Goal: Task Accomplishment & Management: Use online tool/utility

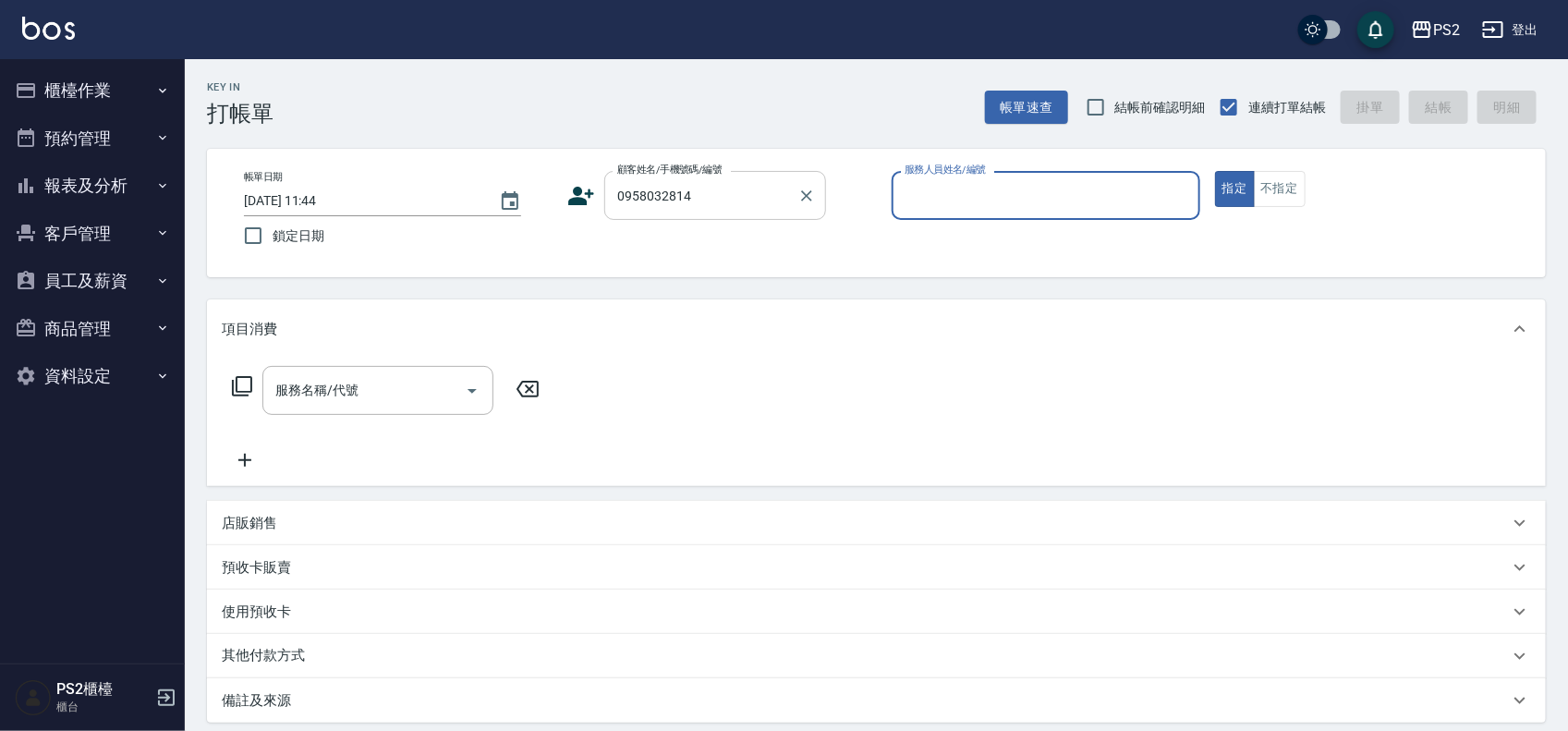
click at [769, 180] on input "0958032814" at bounding box center [701, 195] width 177 height 32
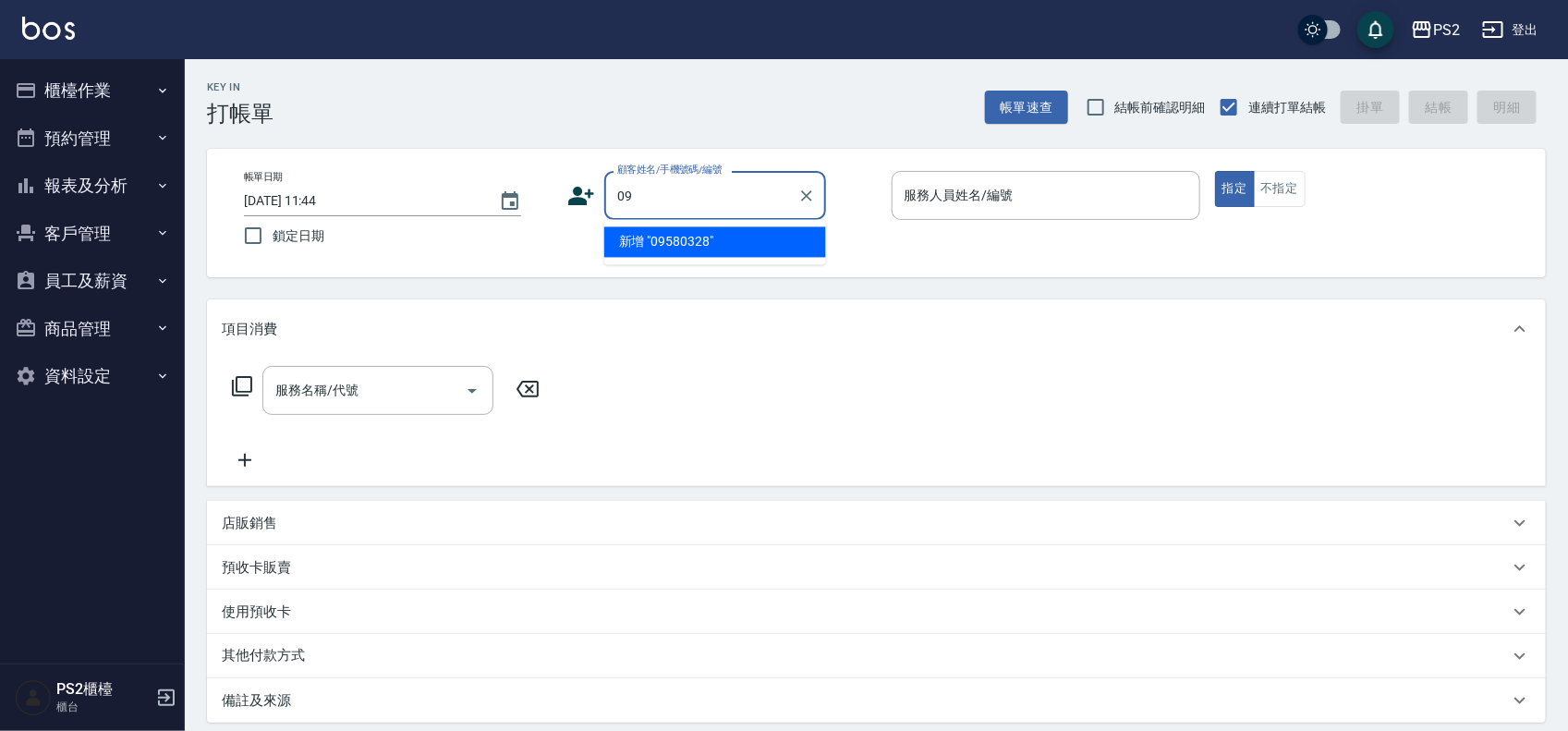
type input "0"
type input "同"
type input "統"
click at [700, 210] on input "[PERSON_NAME]" at bounding box center [701, 195] width 177 height 32
click at [708, 200] on input "[PERSON_NAME]" at bounding box center [701, 195] width 177 height 32
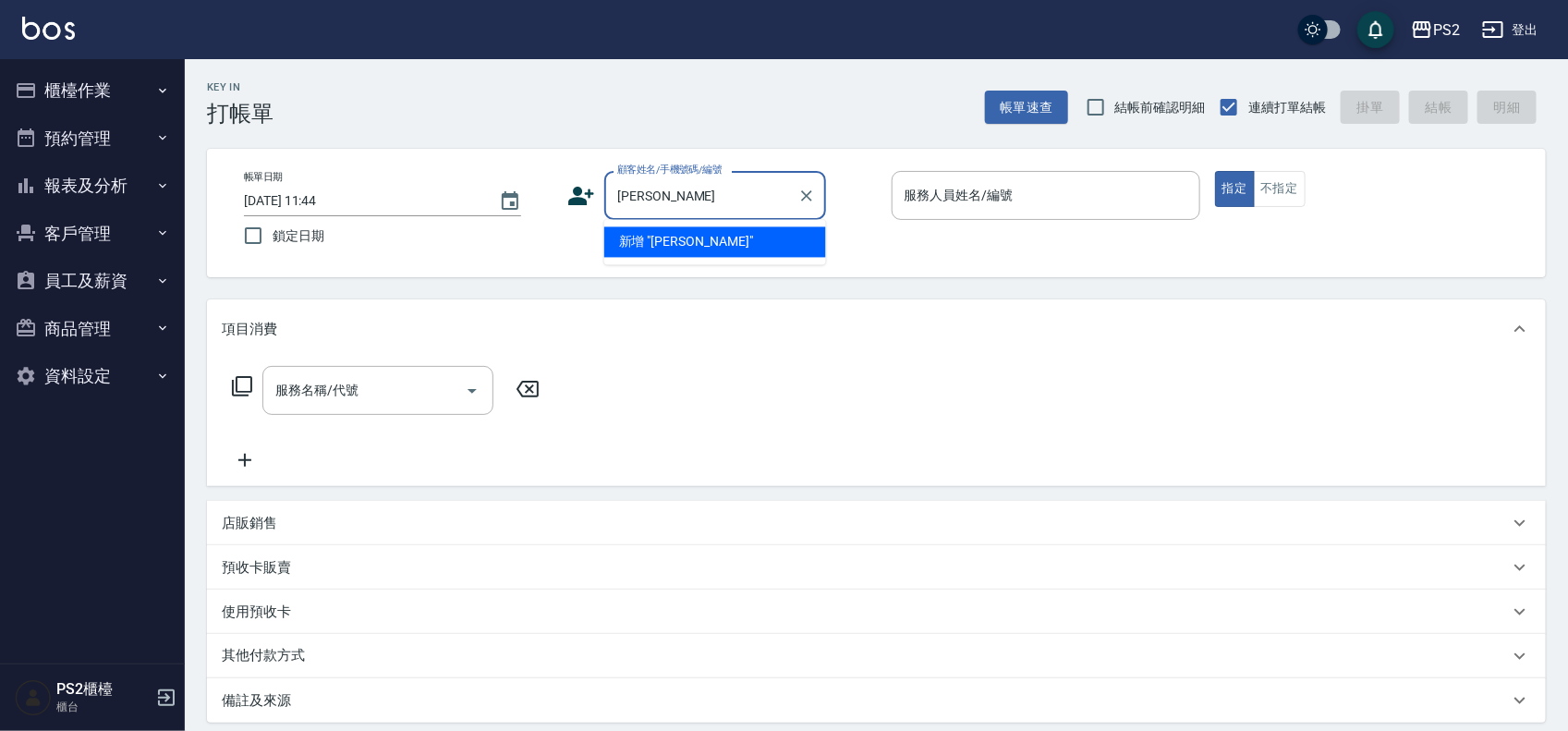
click at [708, 200] on input "[PERSON_NAME]" at bounding box center [701, 195] width 177 height 32
click at [725, 197] on input "[PERSON_NAME]" at bounding box center [701, 195] width 177 height 32
click at [784, 245] on li "新增 "[PERSON_NAME]"" at bounding box center [715, 241] width 222 height 30
type input "[PERSON_NAME]"
click at [773, 199] on input "[PERSON_NAME]" at bounding box center [701, 195] width 177 height 32
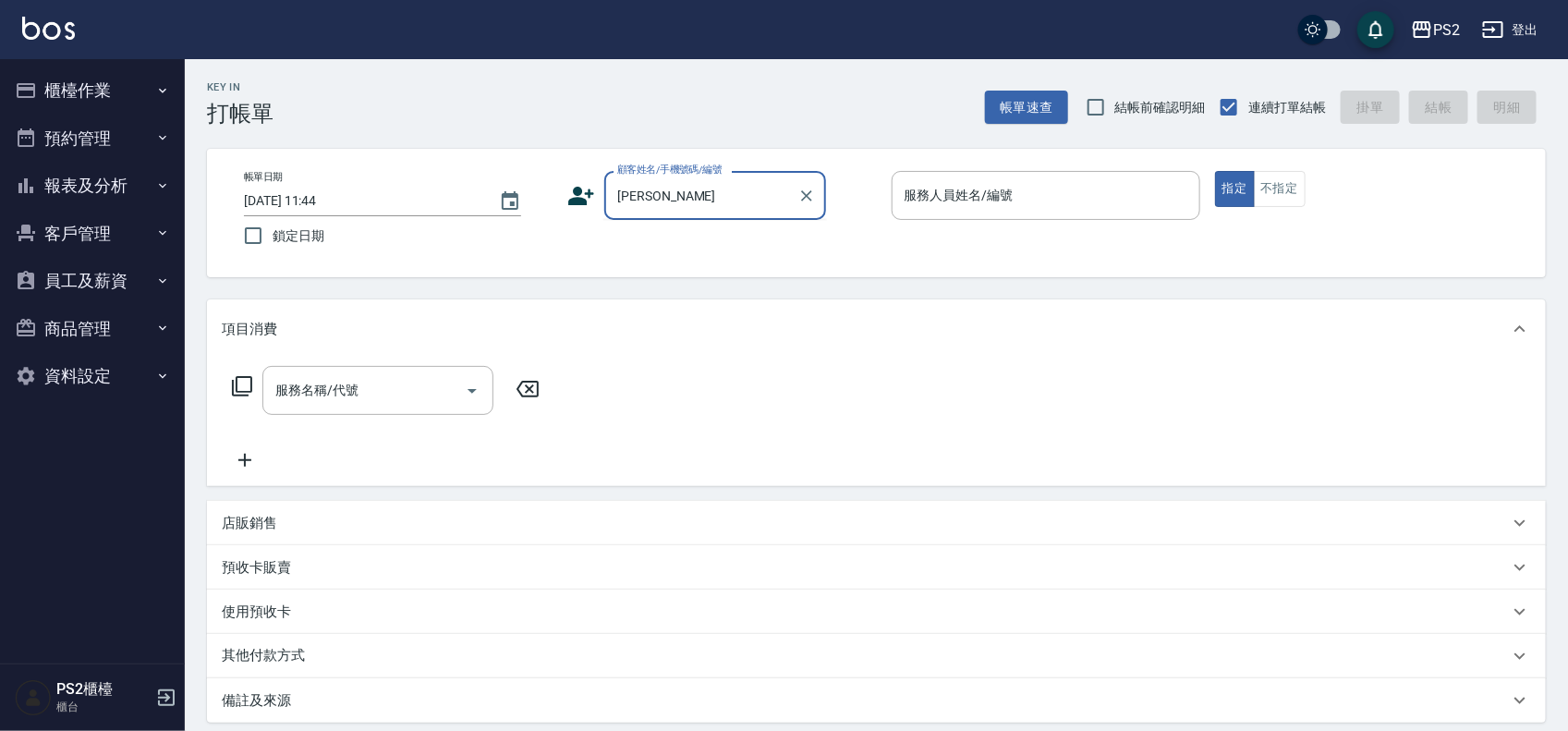
click at [565, 197] on div "帳單日期 [DATE] 11:44 鎖定日期 顧客姓名/手機號碼/編號 [PERSON_NAME] 顧客姓名/手機號碼/編號 服務人員姓名/編號 服務人員姓名…" at bounding box center [876, 213] width 1295 height 84
click at [574, 197] on icon at bounding box center [582, 196] width 26 height 18
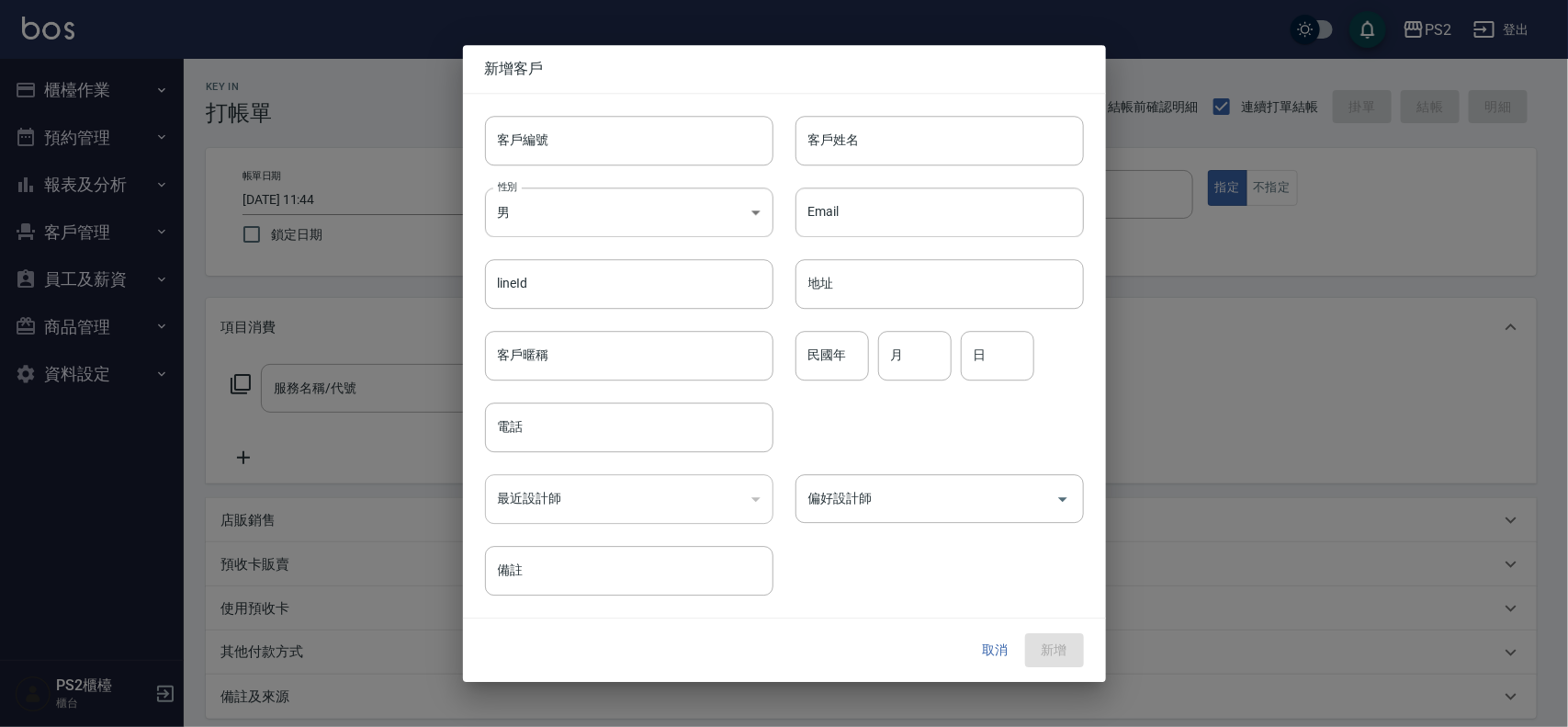
type input "[PERSON_NAME]"
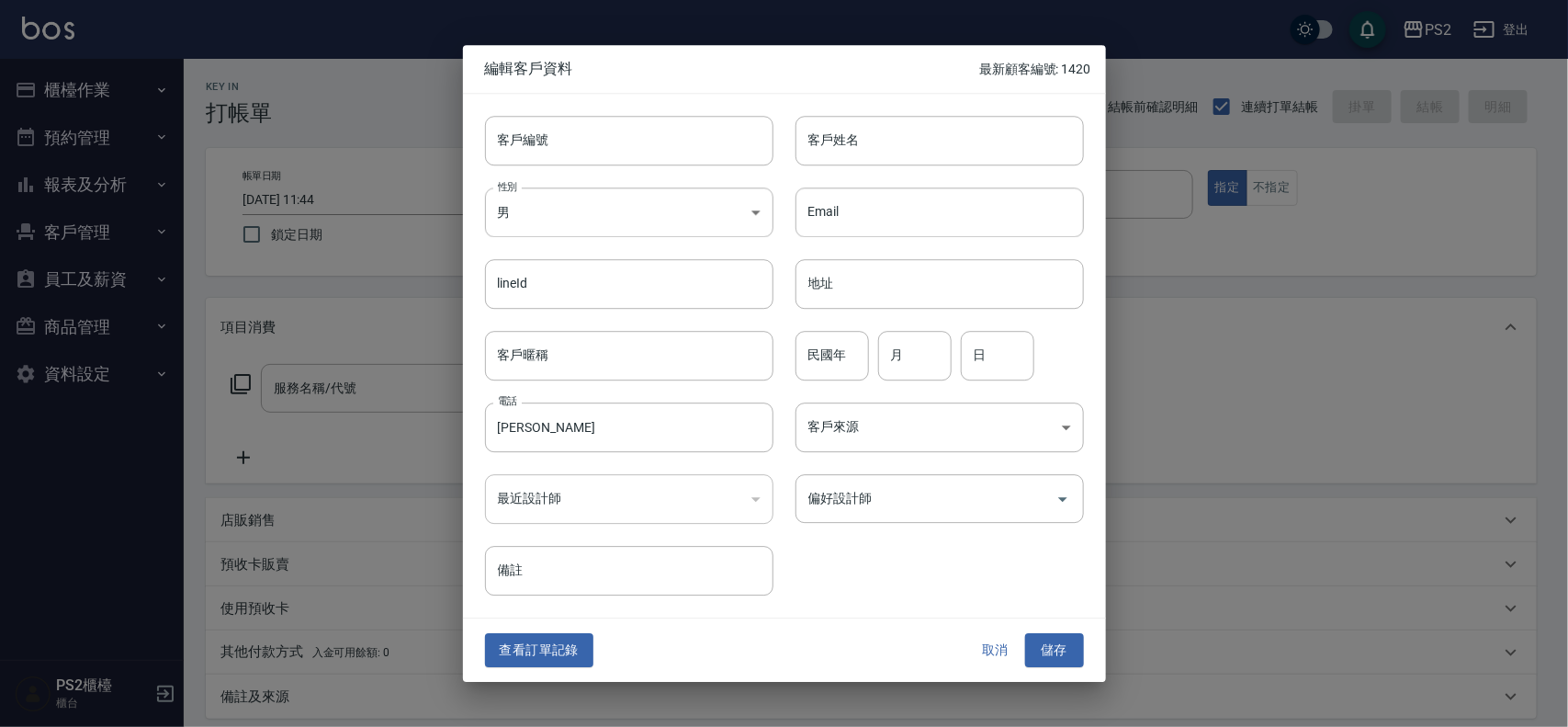
click at [551, 672] on div "查看訂單記錄 取消 儲存" at bounding box center [784, 651] width 643 height 63
click at [550, 659] on button "查看訂單記錄" at bounding box center [539, 651] width 108 height 34
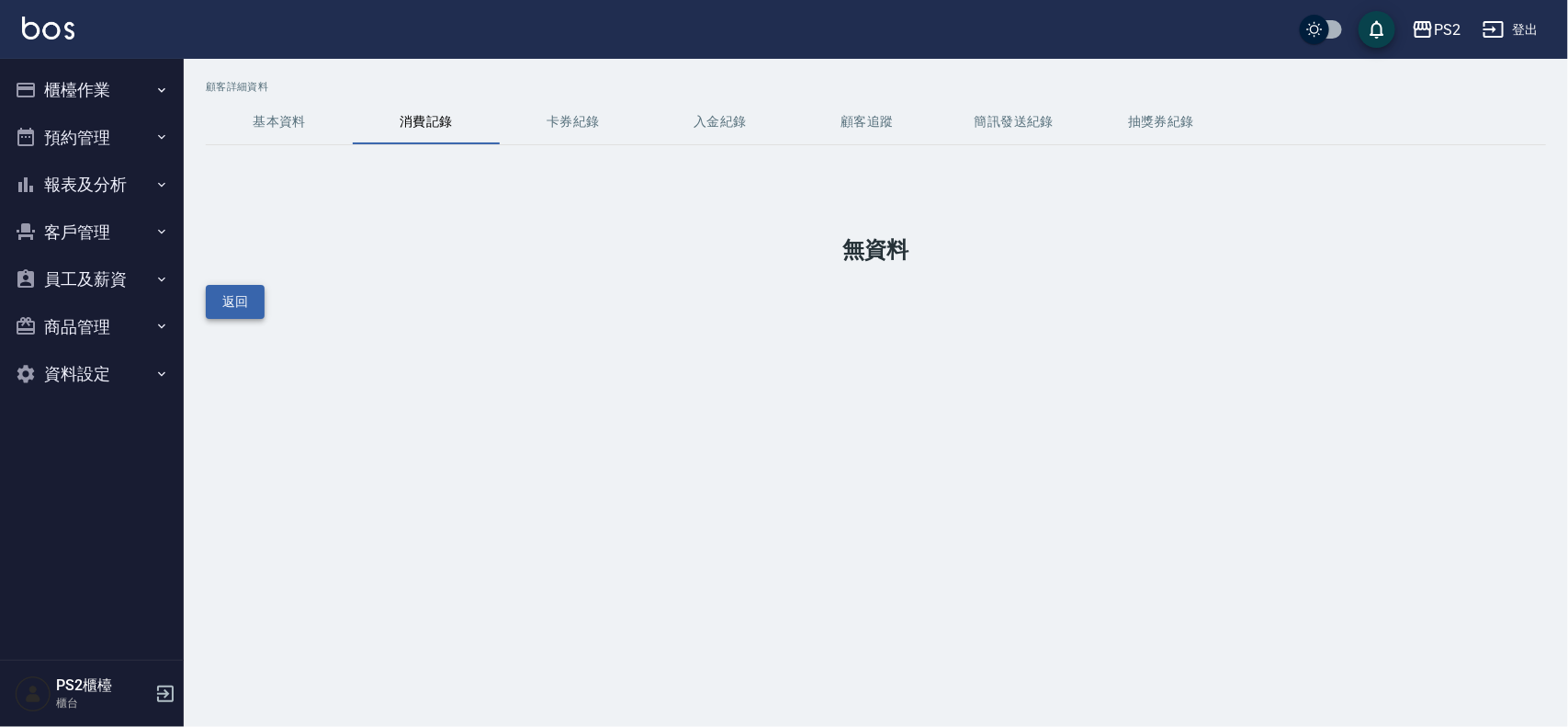
click at [227, 301] on button "返回" at bounding box center [235, 301] width 59 height 34
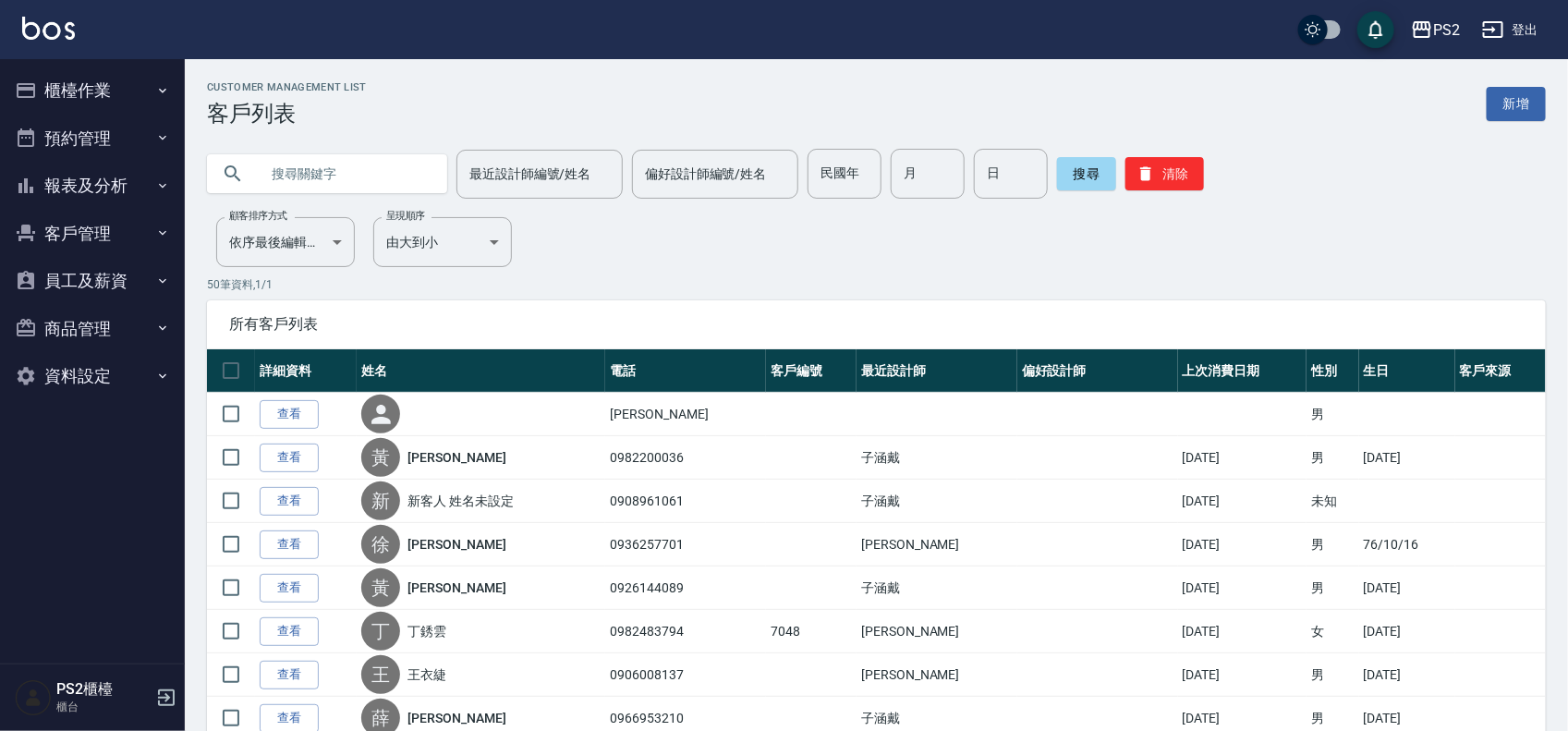
click at [324, 172] on input "text" at bounding box center [346, 173] width 173 height 50
click at [229, 172] on icon at bounding box center [233, 173] width 22 height 22
click at [227, 167] on icon at bounding box center [233, 173] width 16 height 16
click at [342, 166] on input "童" at bounding box center [346, 173] width 173 height 50
type input "[PERSON_NAME]"
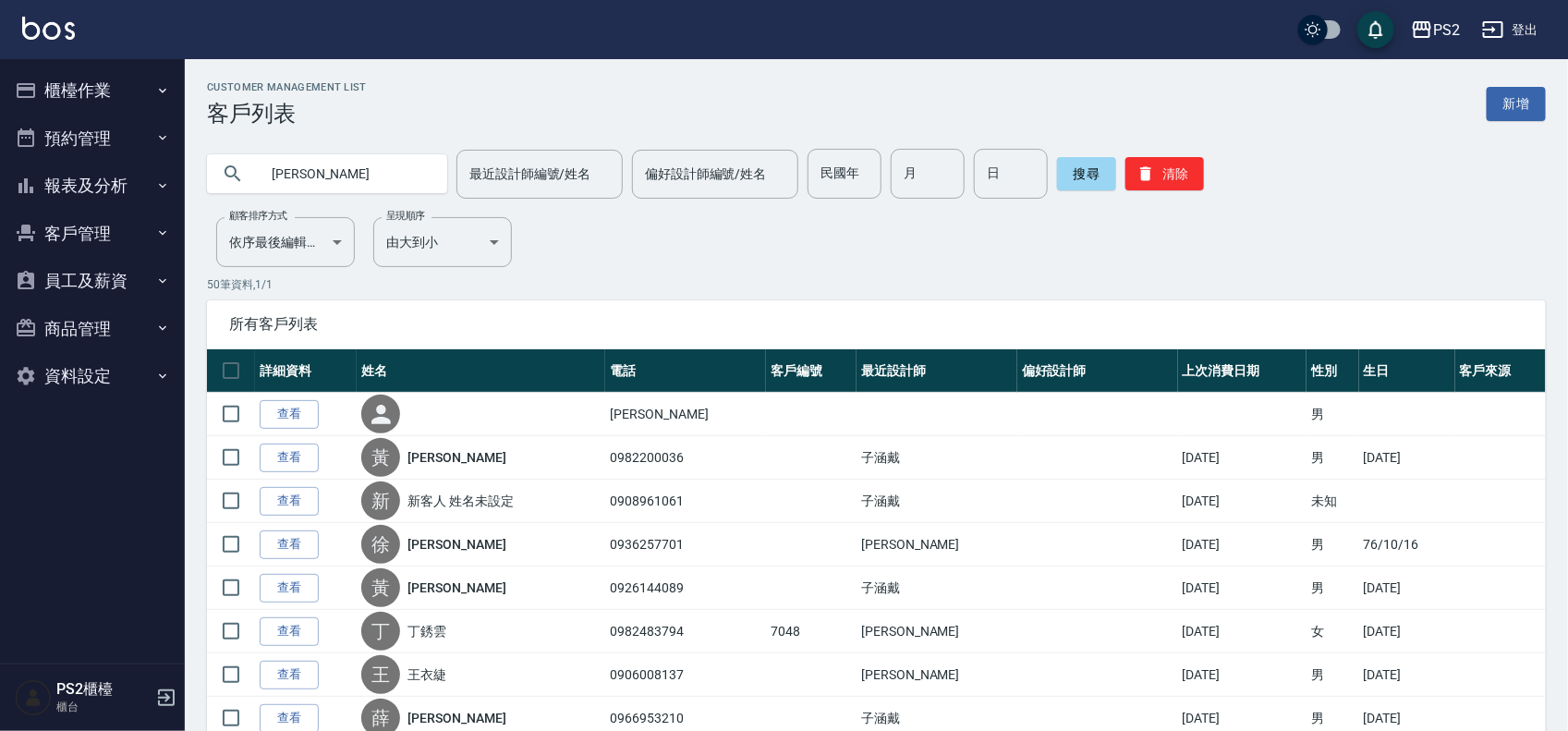
click at [339, 151] on input "[PERSON_NAME]" at bounding box center [346, 173] width 173 height 50
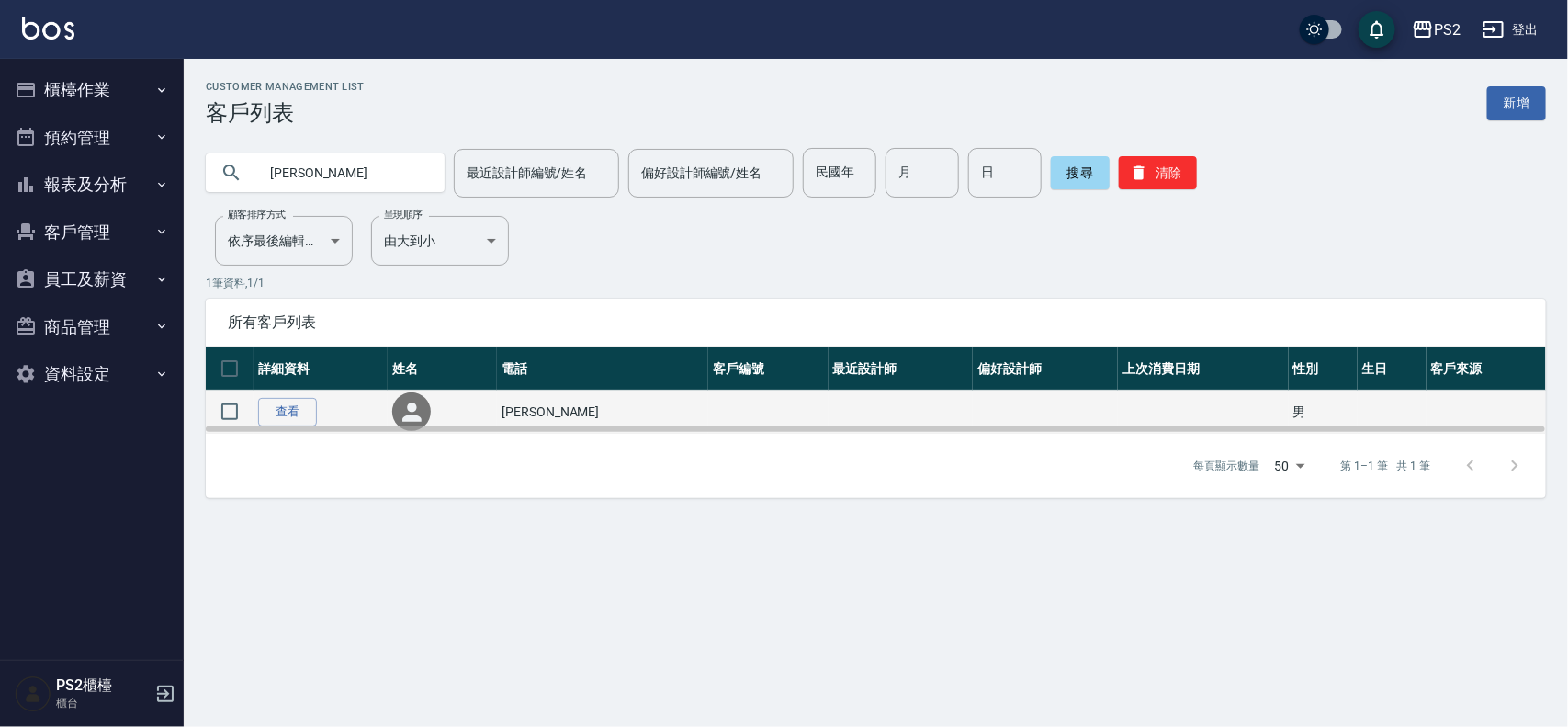
click at [747, 409] on td at bounding box center [768, 411] width 119 height 44
click at [300, 401] on link "查看" at bounding box center [287, 411] width 59 height 28
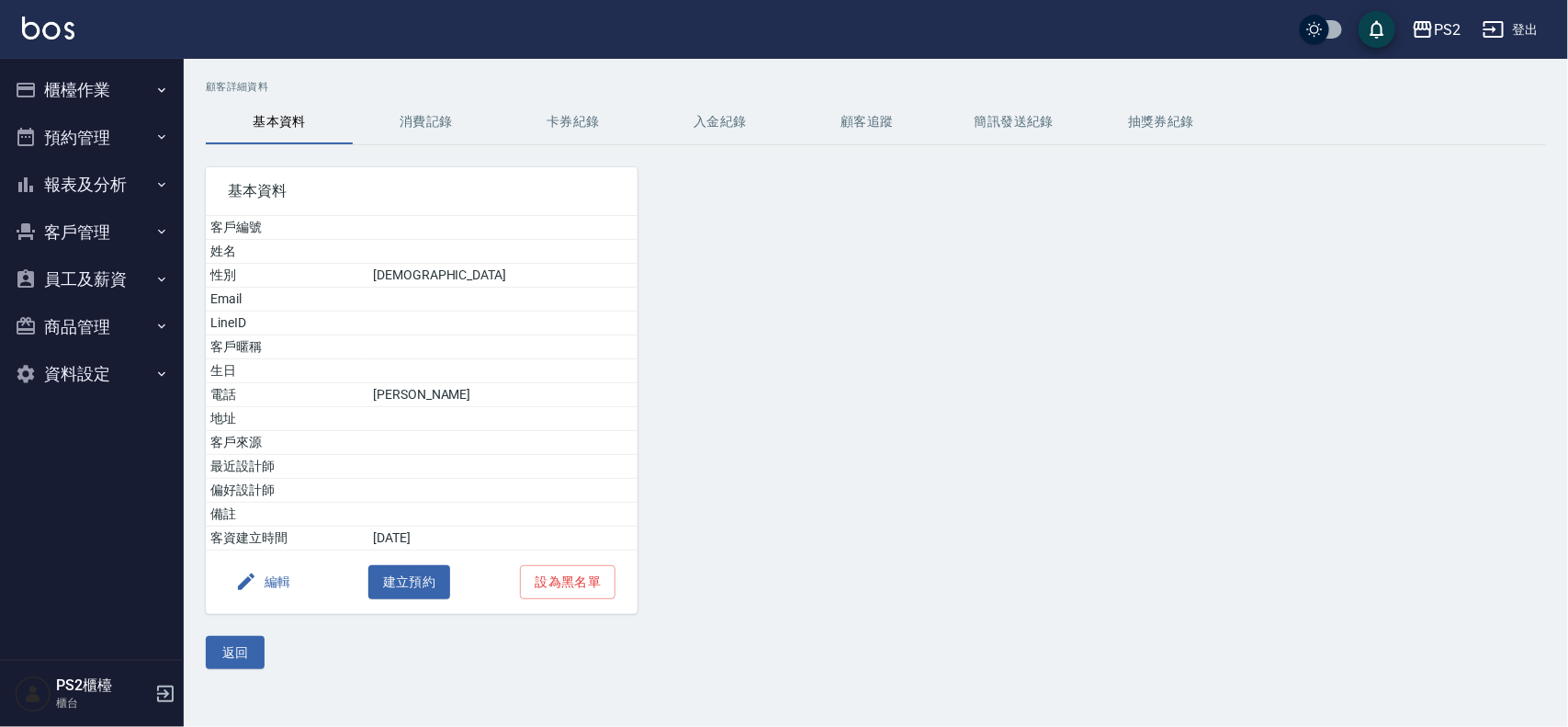
click at [263, 579] on button "編輯" at bounding box center [262, 582] width 71 height 34
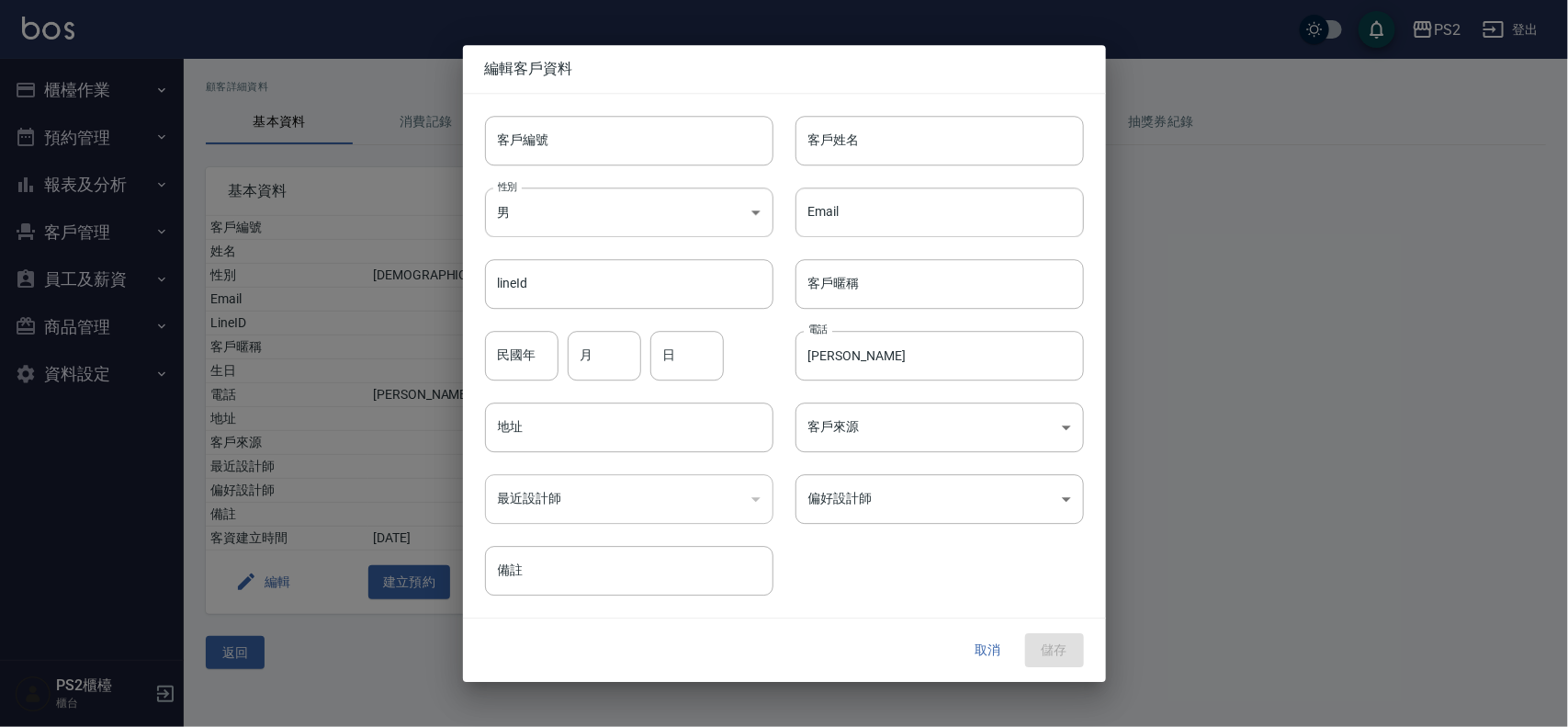
click at [980, 639] on button "取消" at bounding box center [988, 651] width 59 height 34
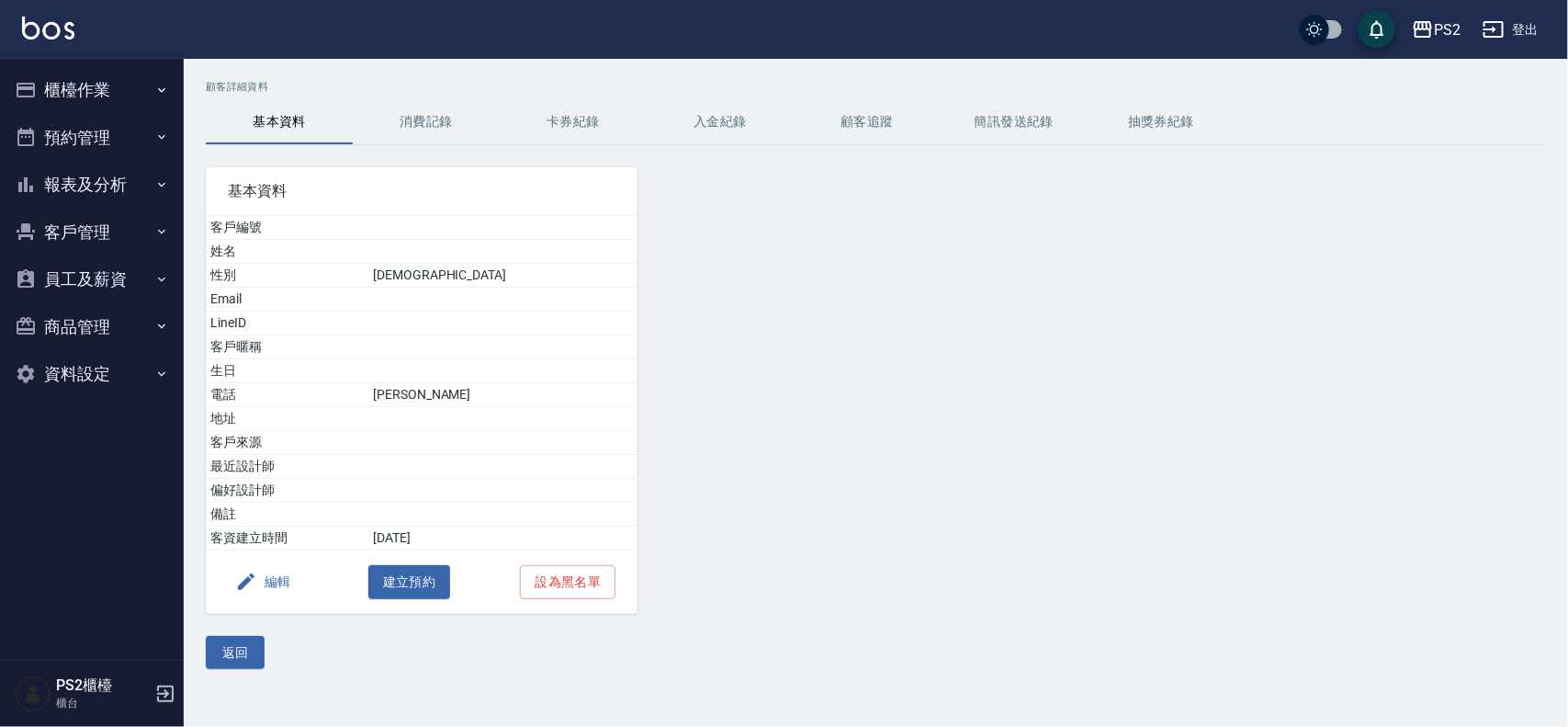
click at [103, 83] on button "櫃檯作業" at bounding box center [92, 89] width 169 height 47
click at [94, 93] on button "櫃檯作業" at bounding box center [92, 89] width 169 height 47
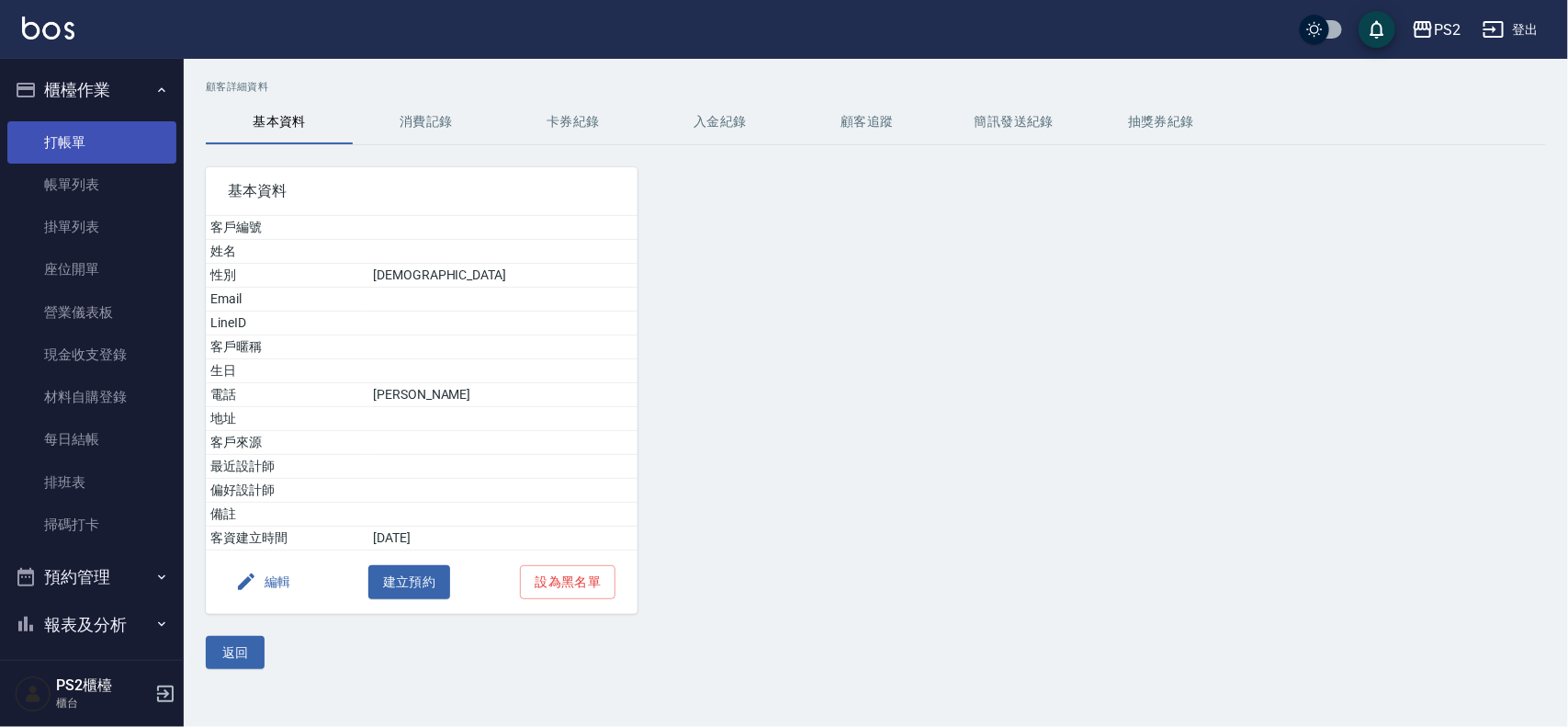
click at [94, 135] on link "打帳單" at bounding box center [92, 142] width 169 height 43
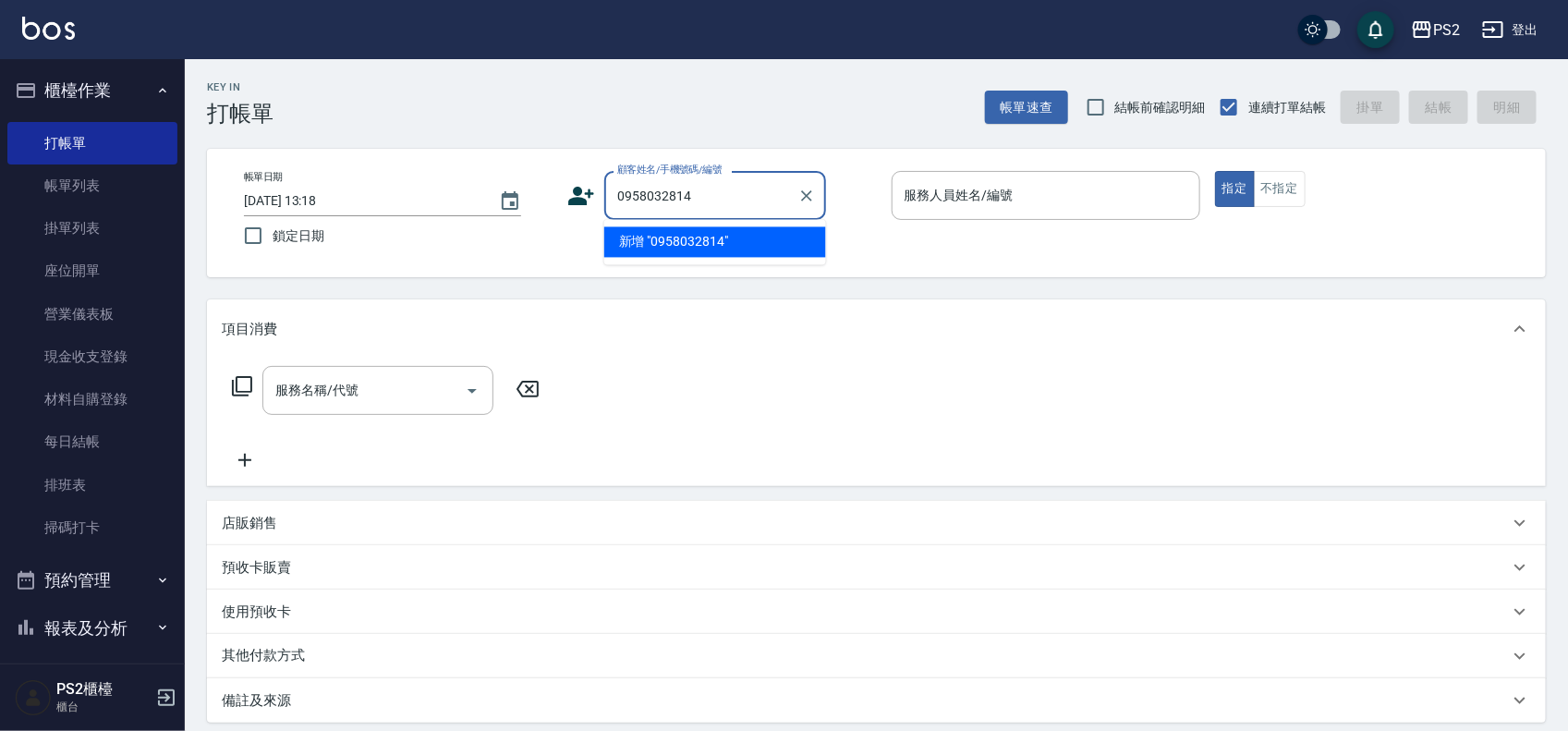
type input "0958032814"
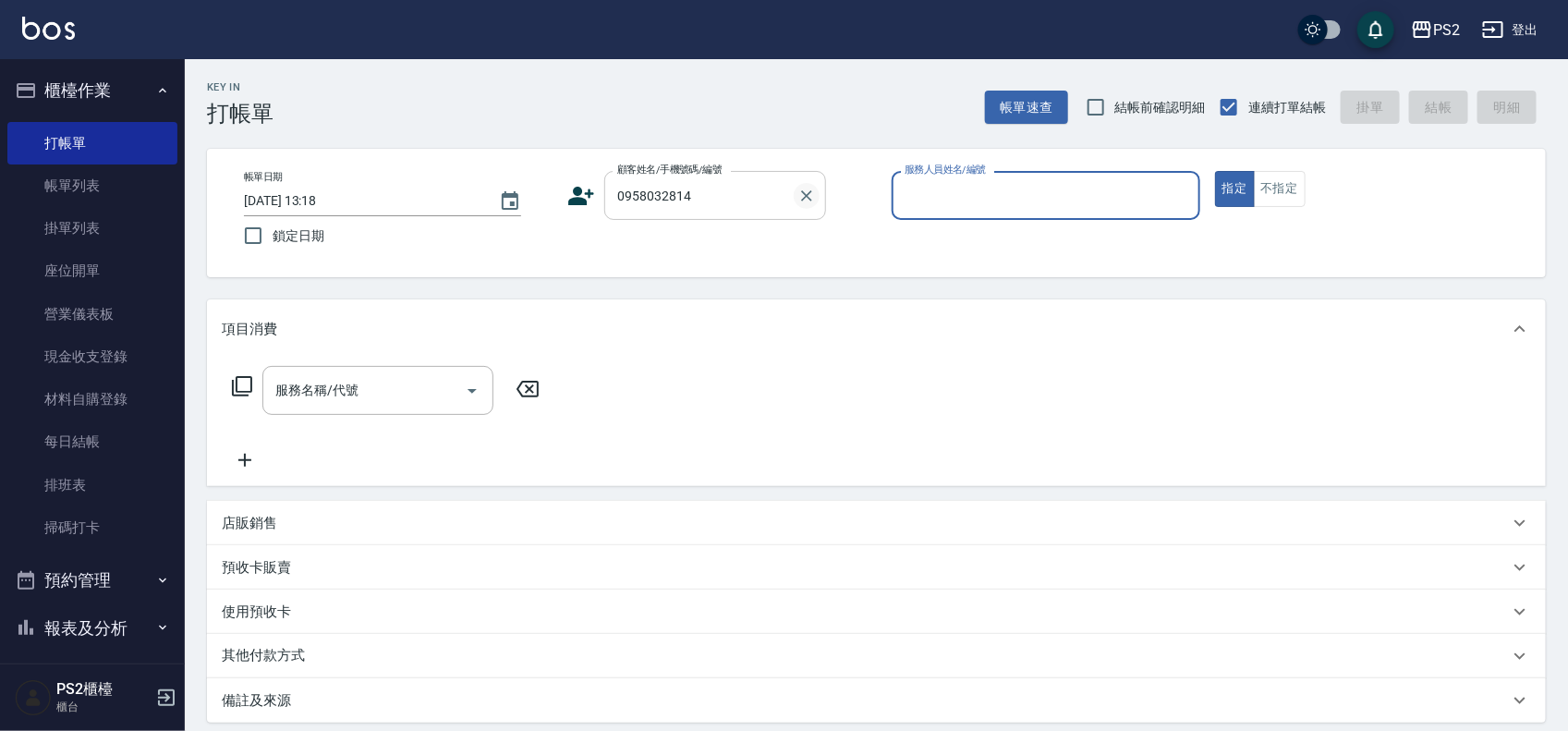
click at [808, 196] on icon "Clear" at bounding box center [806, 196] width 11 height 11
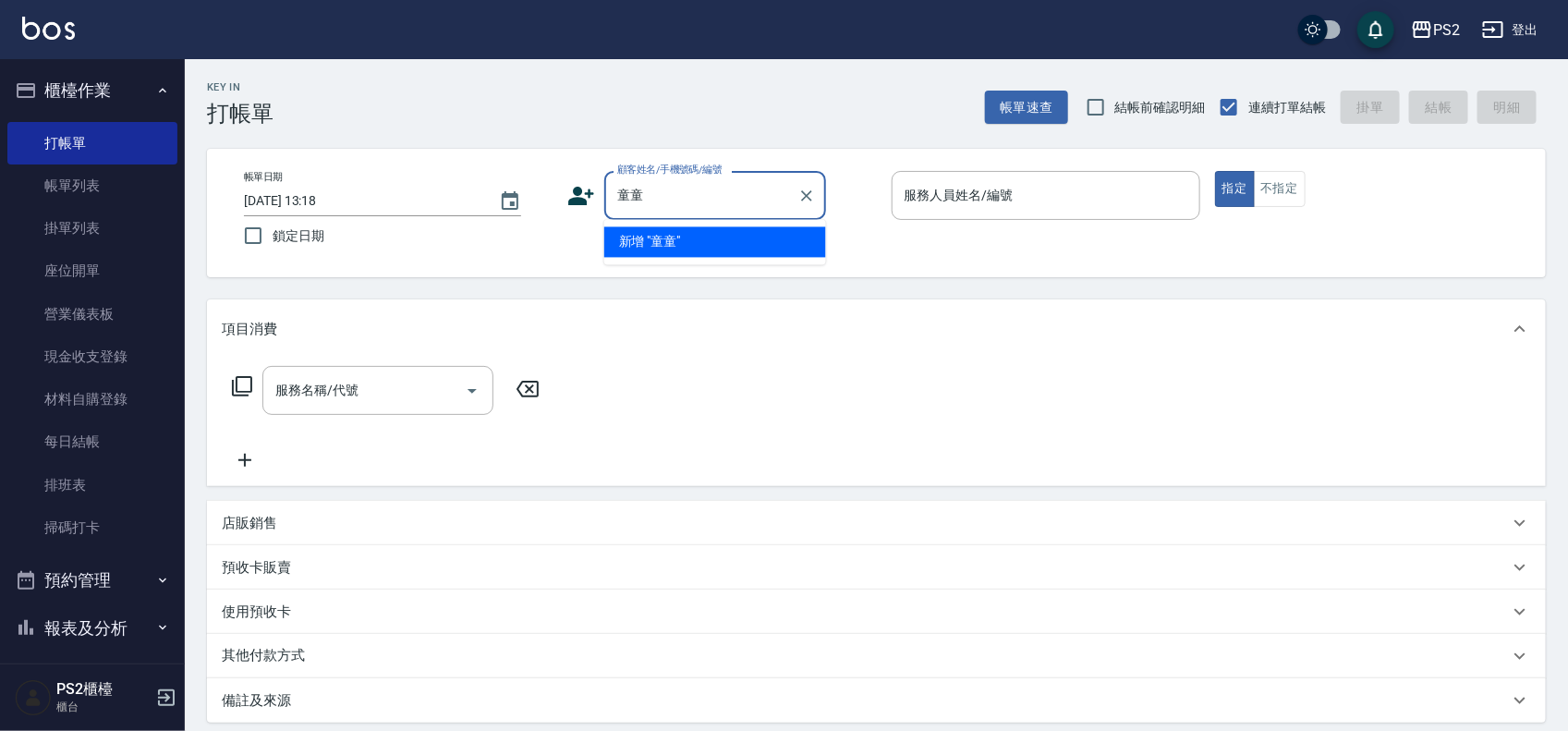
click at [778, 233] on li "新增 "童童"" at bounding box center [715, 241] width 222 height 30
type input "童童"
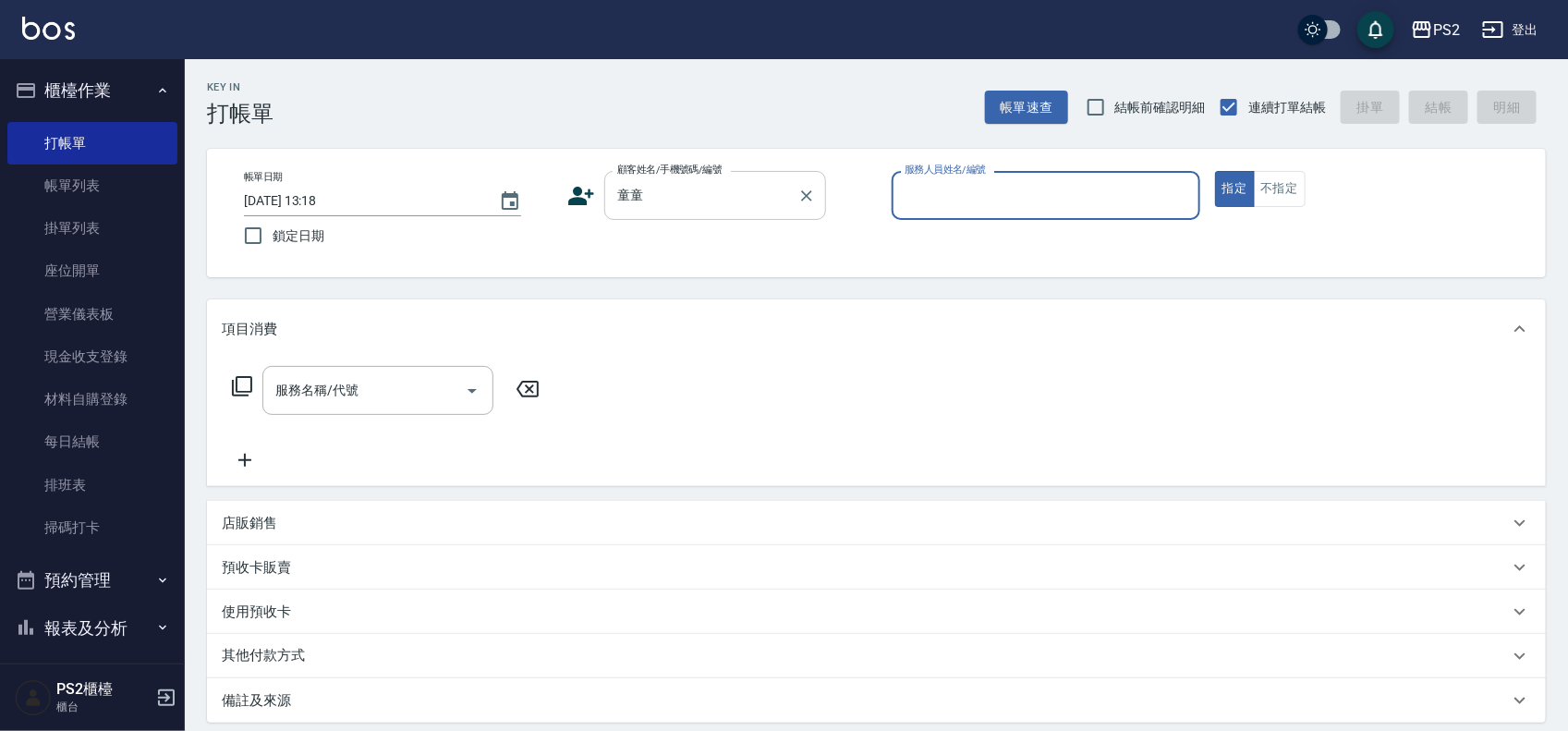
click at [731, 192] on input "童童" at bounding box center [701, 195] width 177 height 32
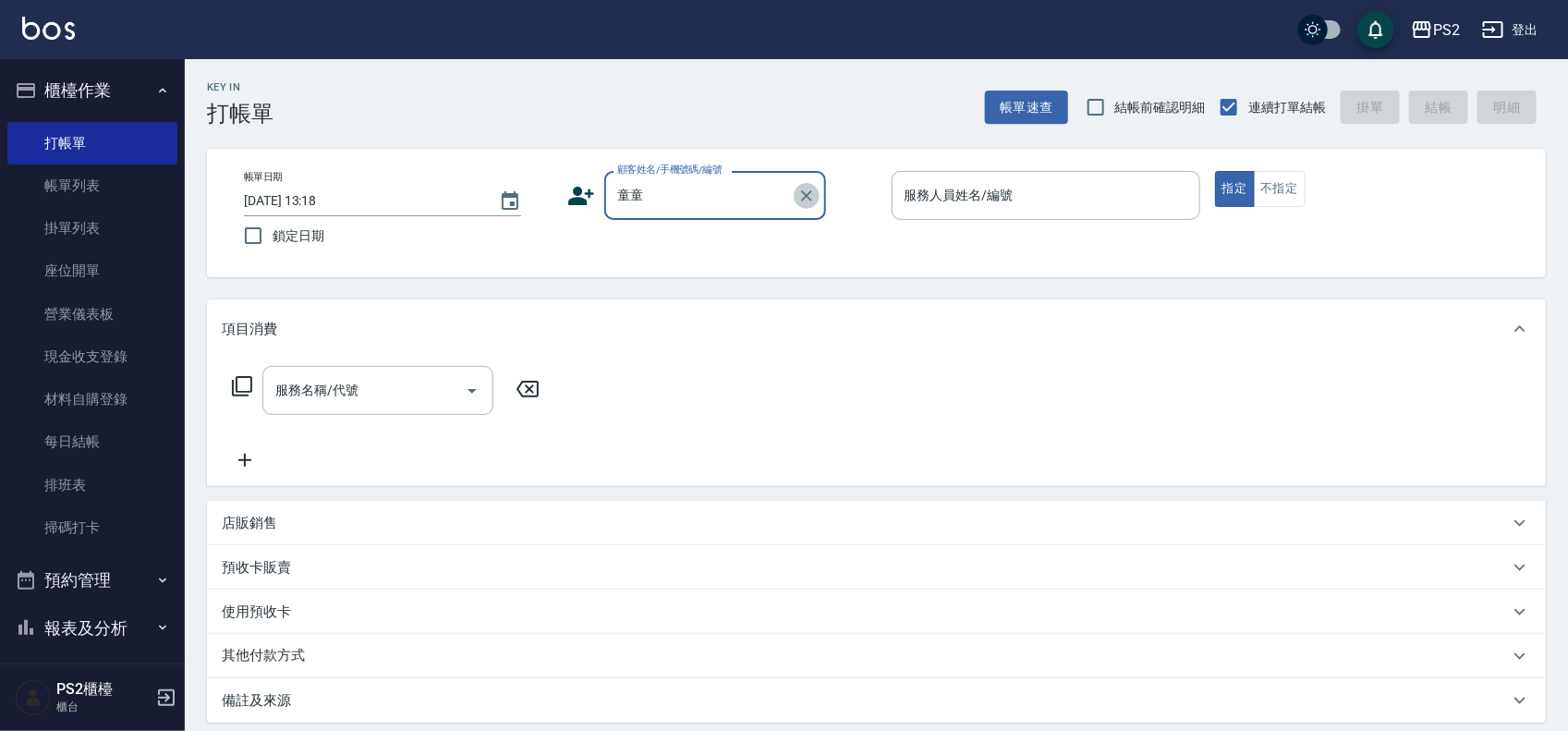
click at [806, 192] on icon "Clear" at bounding box center [806, 196] width 18 height 18
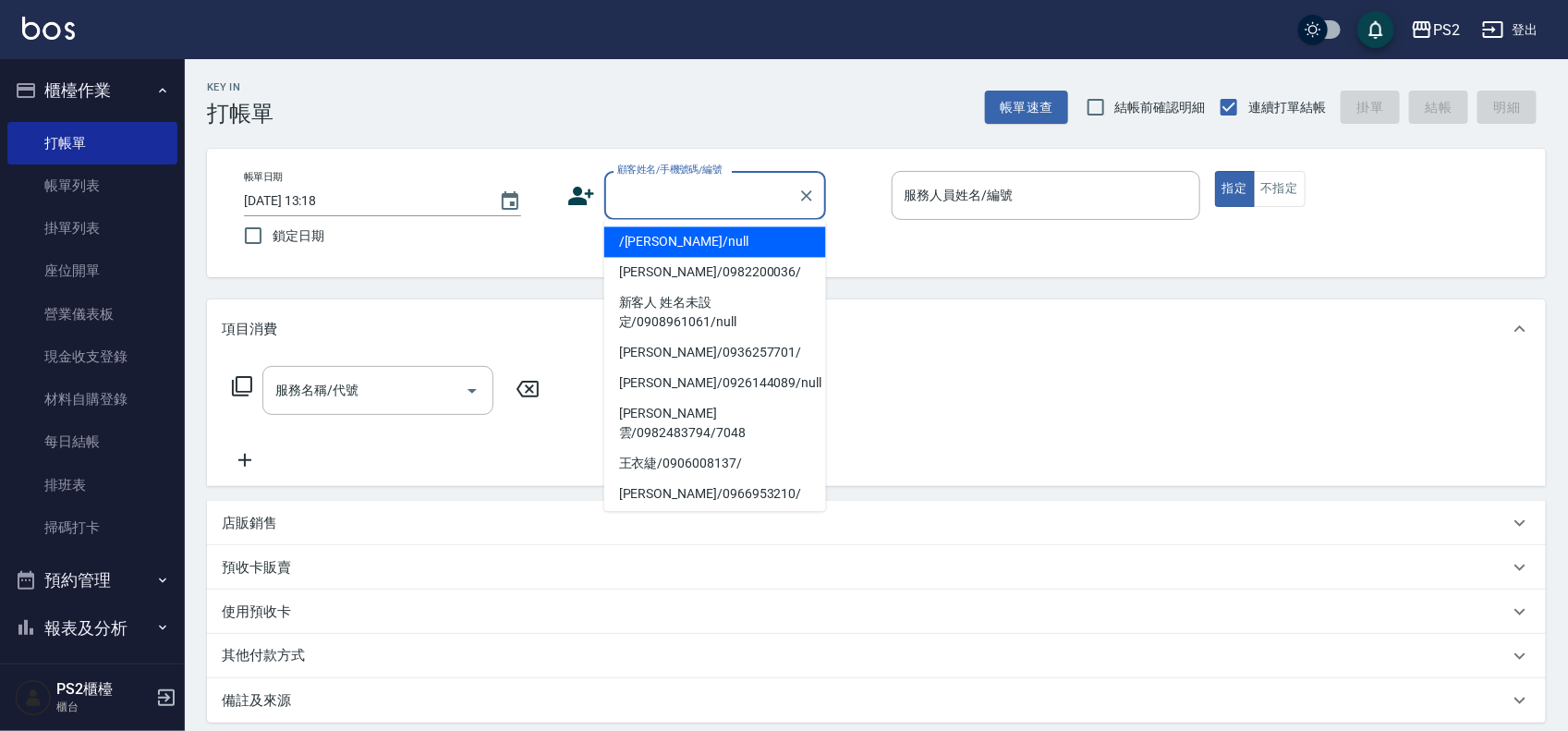
click at [728, 238] on li "/[PERSON_NAME]/null" at bounding box center [715, 241] width 222 height 30
type input "/[PERSON_NAME]/null"
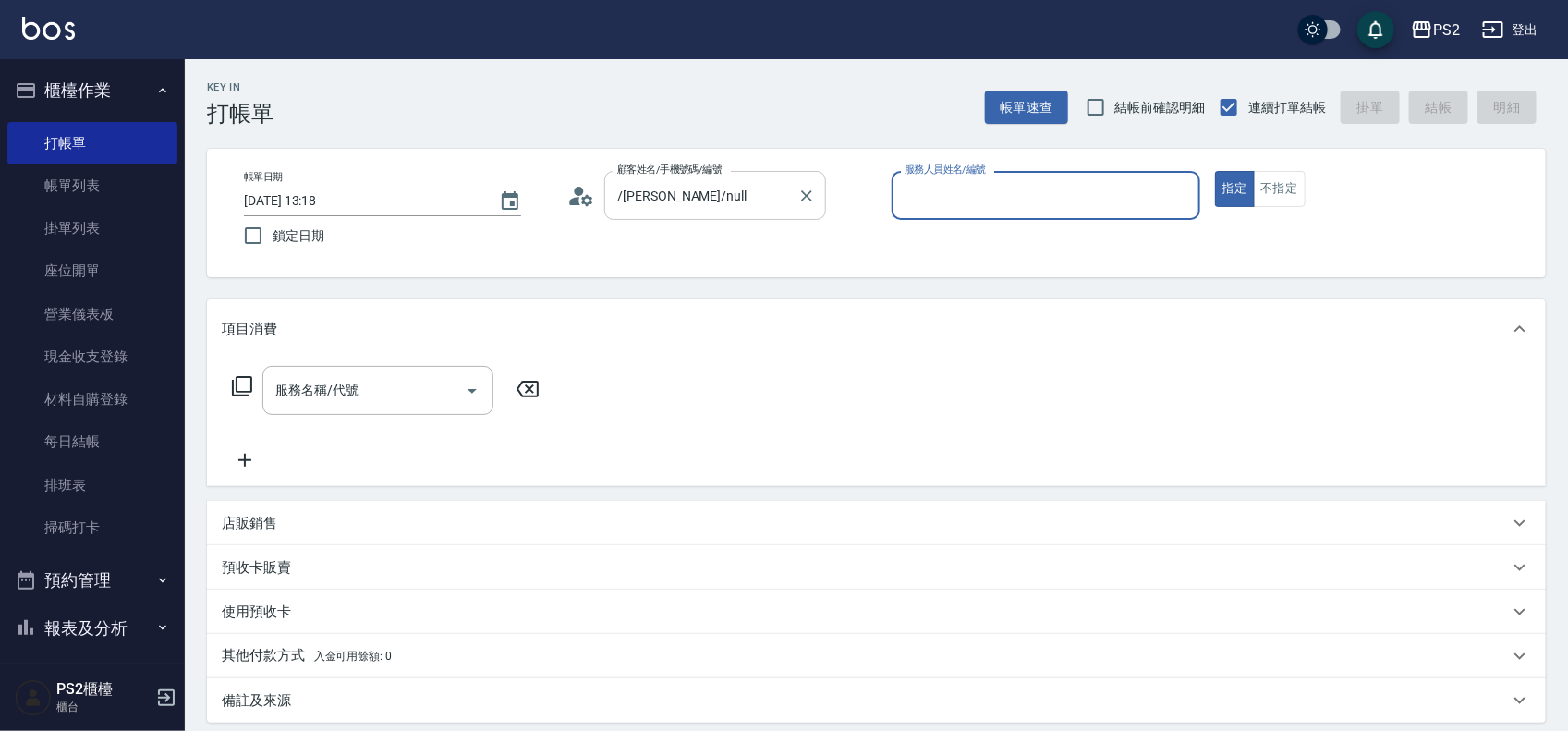
click at [723, 203] on input "/[PERSON_NAME]/null" at bounding box center [701, 195] width 177 height 32
click at [587, 201] on icon at bounding box center [581, 196] width 27 height 27
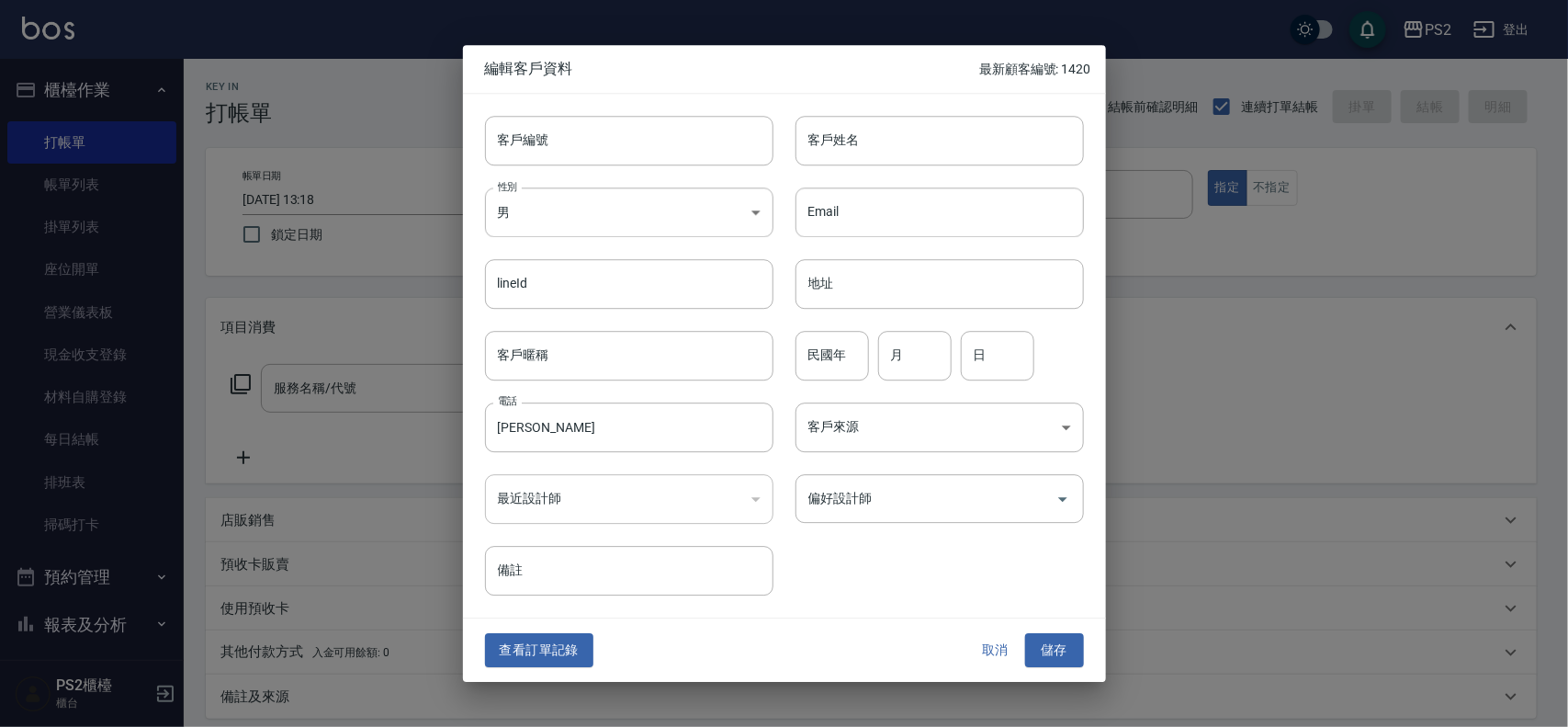
click at [577, 635] on button "查看訂單記錄" at bounding box center [539, 651] width 108 height 34
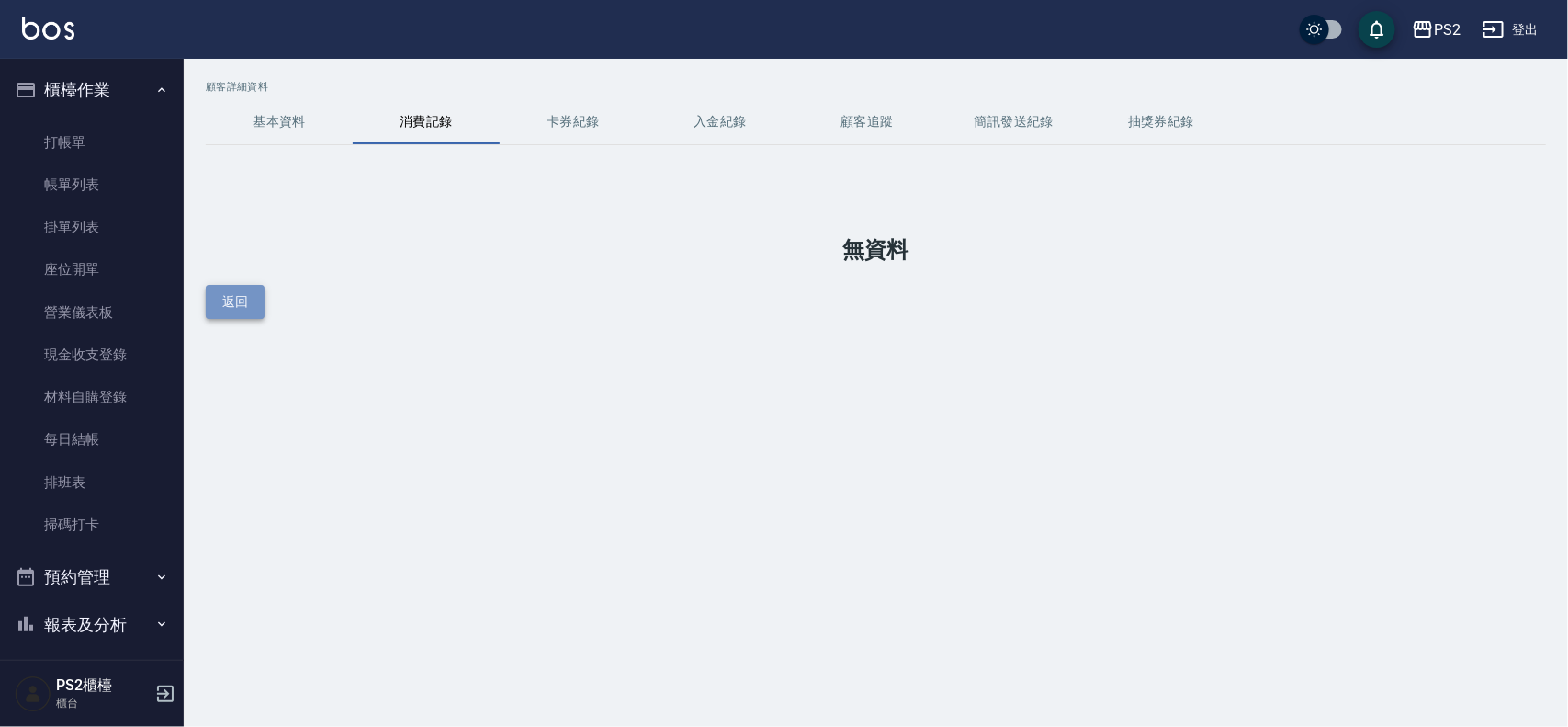
click at [214, 306] on button "返回" at bounding box center [235, 301] width 59 height 34
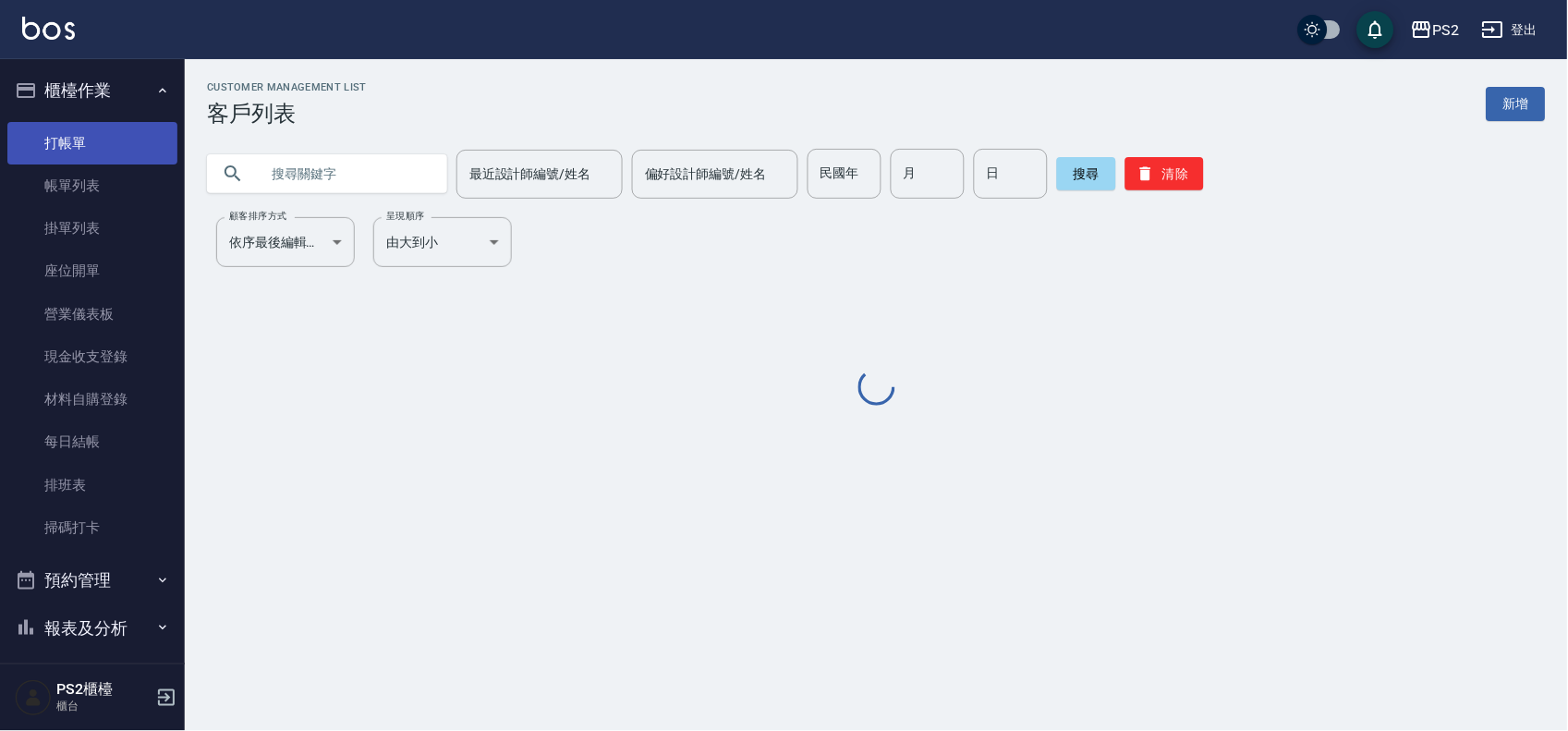
click at [88, 135] on link "打帳單" at bounding box center [92, 143] width 170 height 43
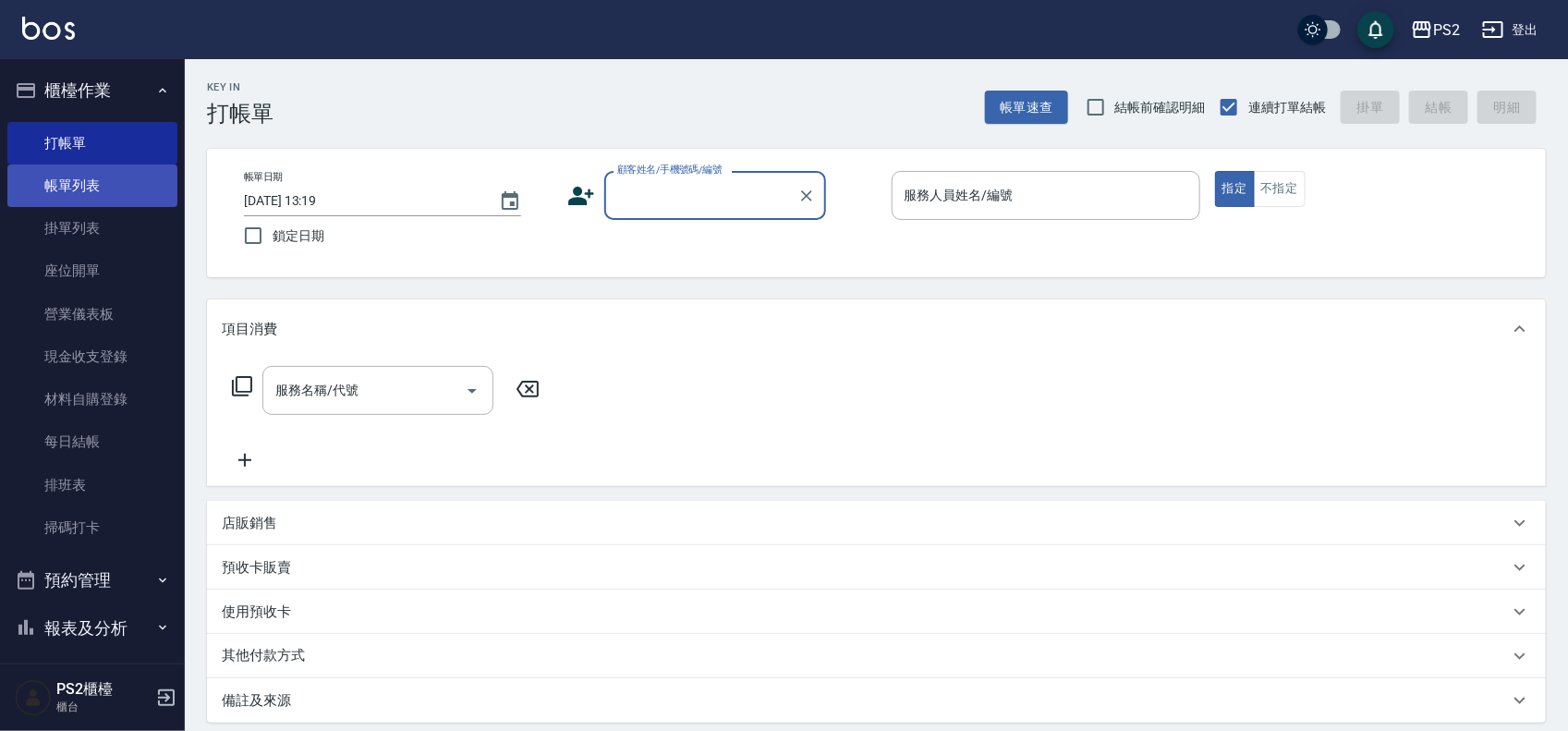
click at [101, 178] on link "帳單列表" at bounding box center [92, 186] width 170 height 43
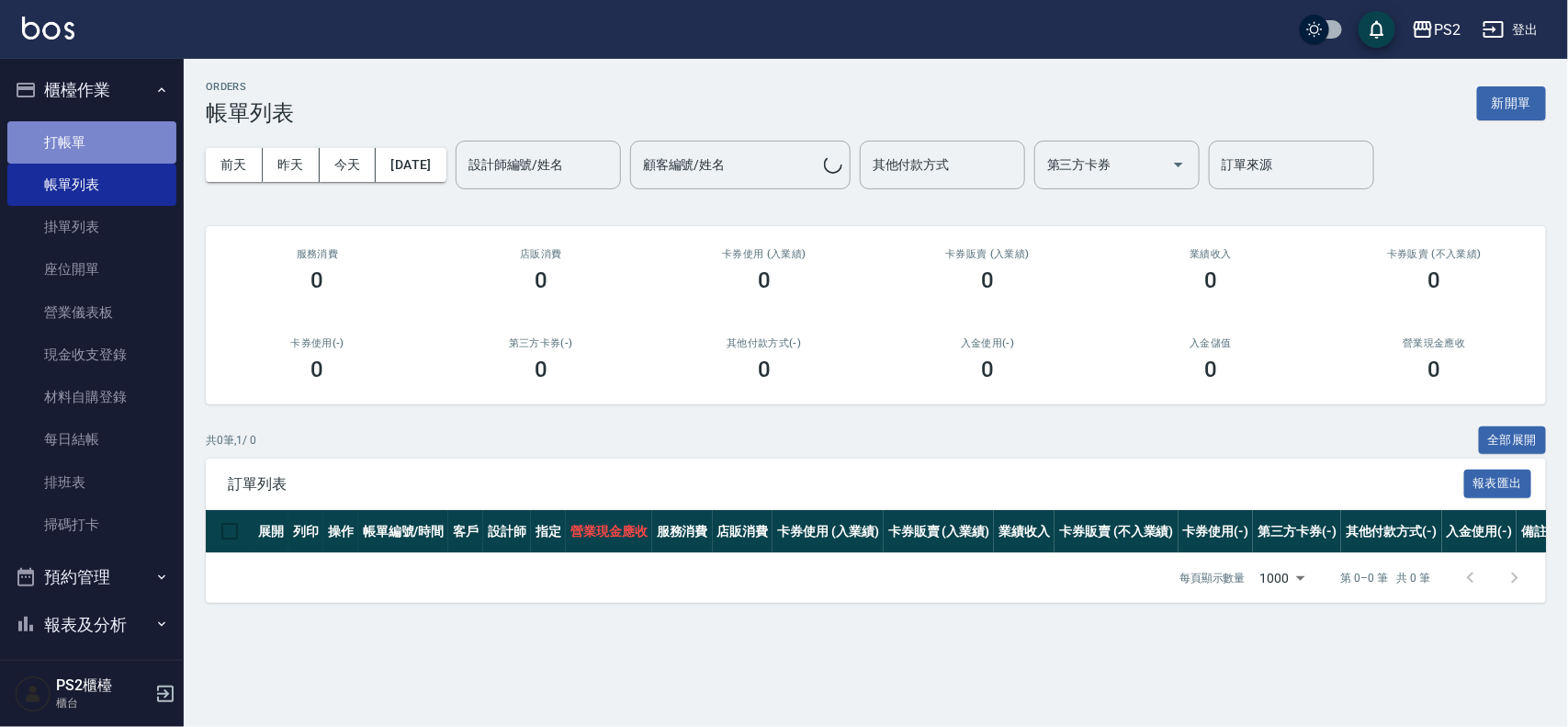
click at [101, 149] on link "打帳單" at bounding box center [92, 142] width 169 height 43
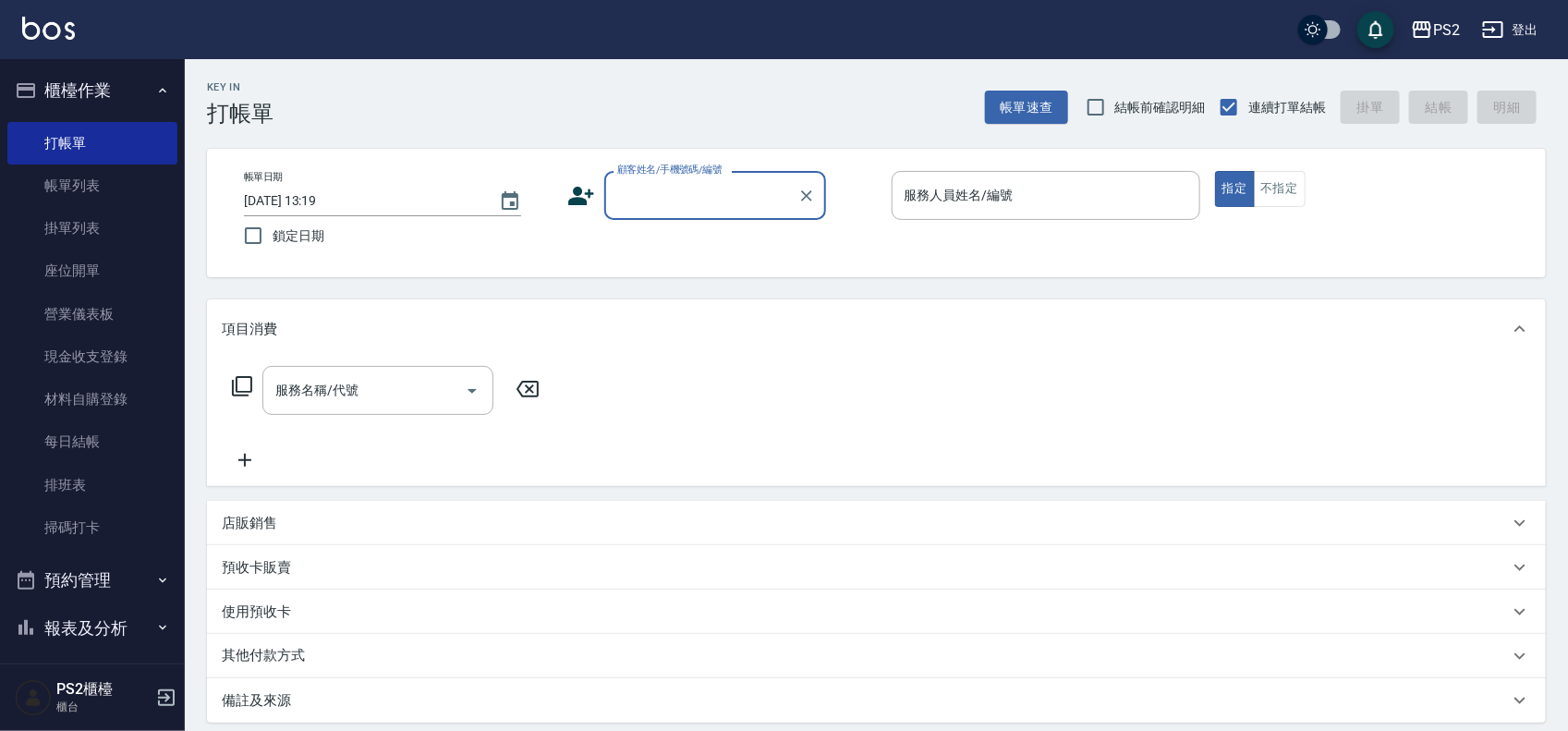
click at [565, 204] on div "帳單日期 [DATE] 13:19 鎖定日期 顧客姓名/手機號碼/編號 顧客姓名/手機號碼/編號 服務人員姓名/編號 服務人員姓名/編號 指定 不指定" at bounding box center [876, 213] width 1295 height 84
click at [572, 203] on icon at bounding box center [582, 196] width 26 height 18
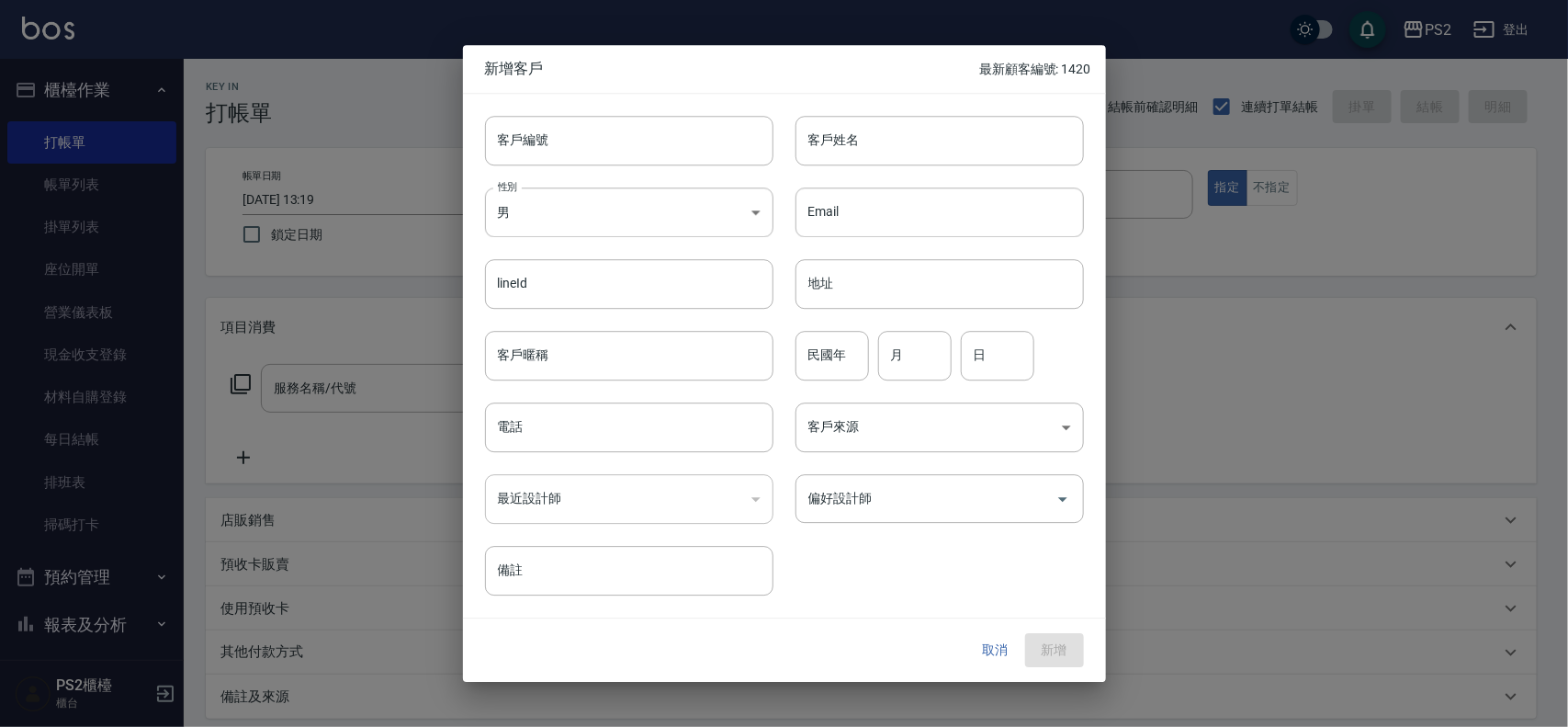
click at [984, 643] on button "取消" at bounding box center [995, 651] width 59 height 34
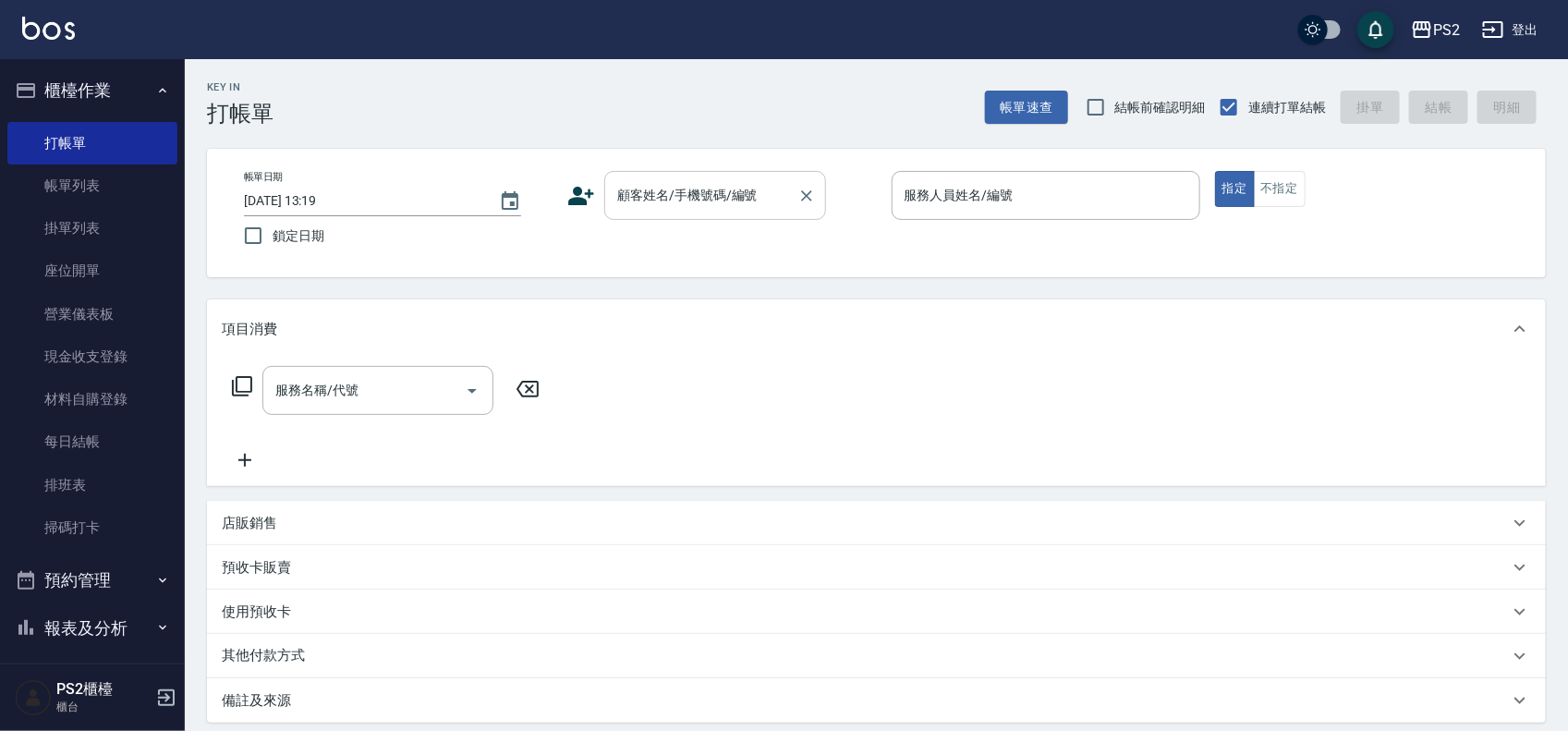
click at [644, 203] on input "顧客姓名/手機號碼/編號" at bounding box center [701, 195] width 177 height 32
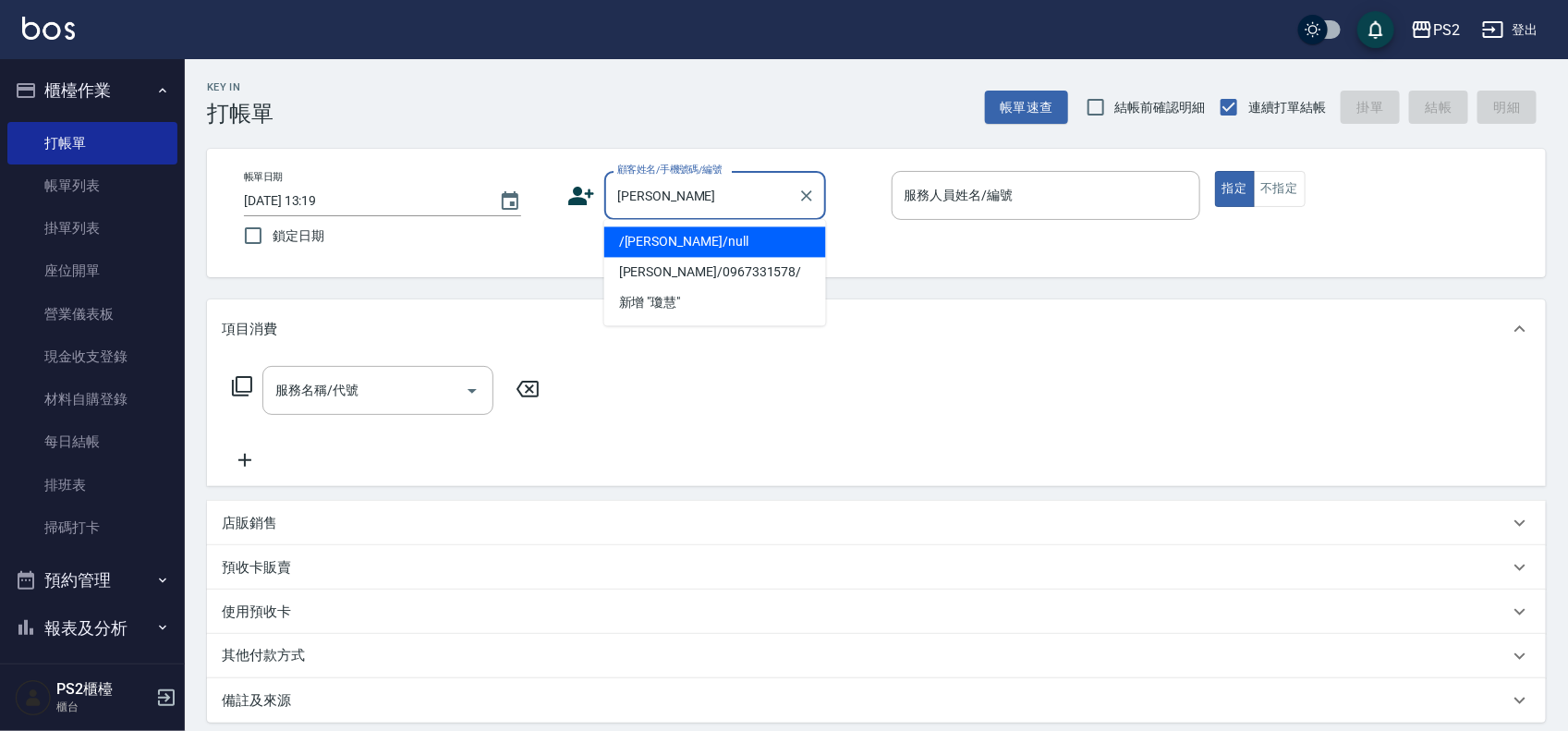
type input "[PERSON_NAME]"
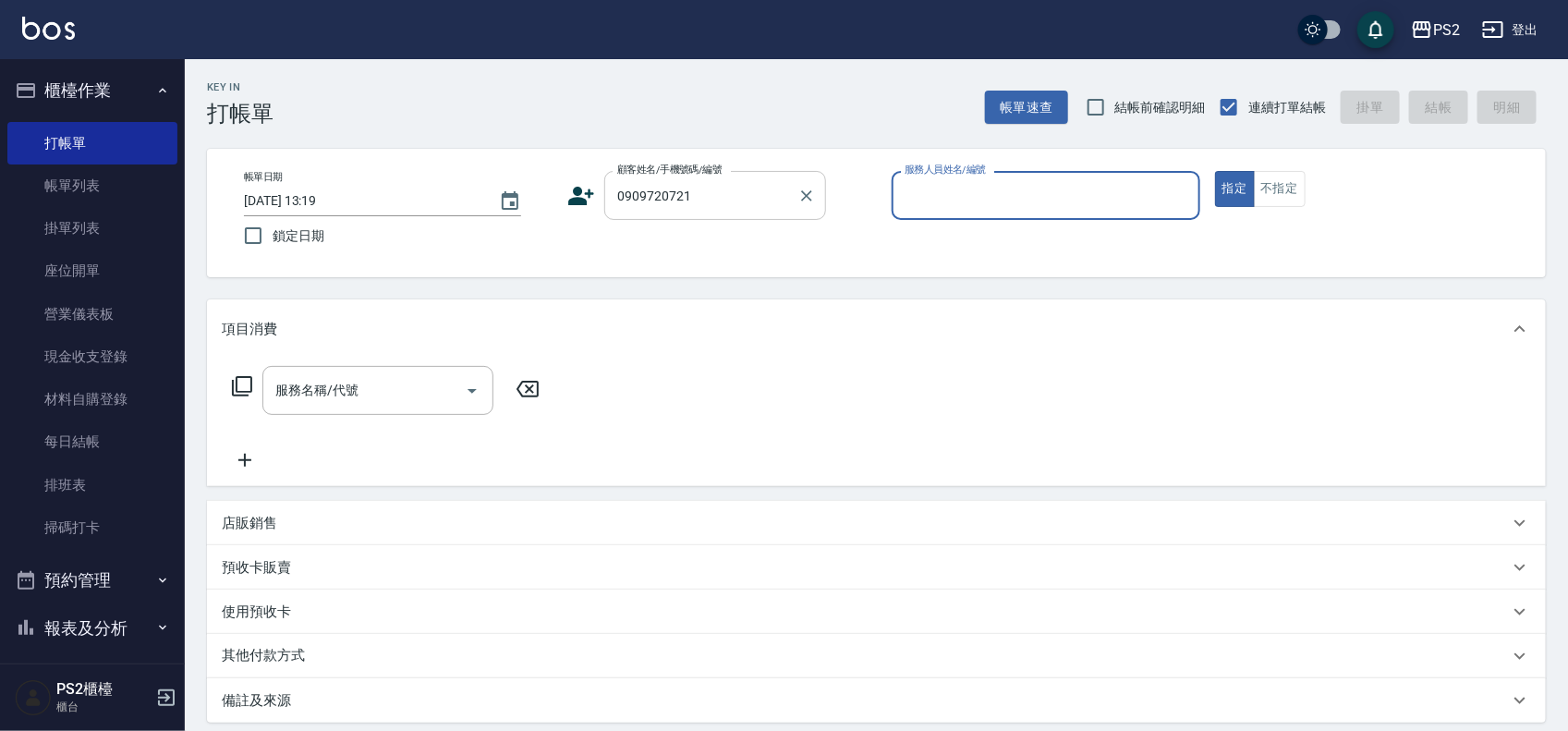
click at [703, 187] on input "0909720721" at bounding box center [701, 195] width 177 height 32
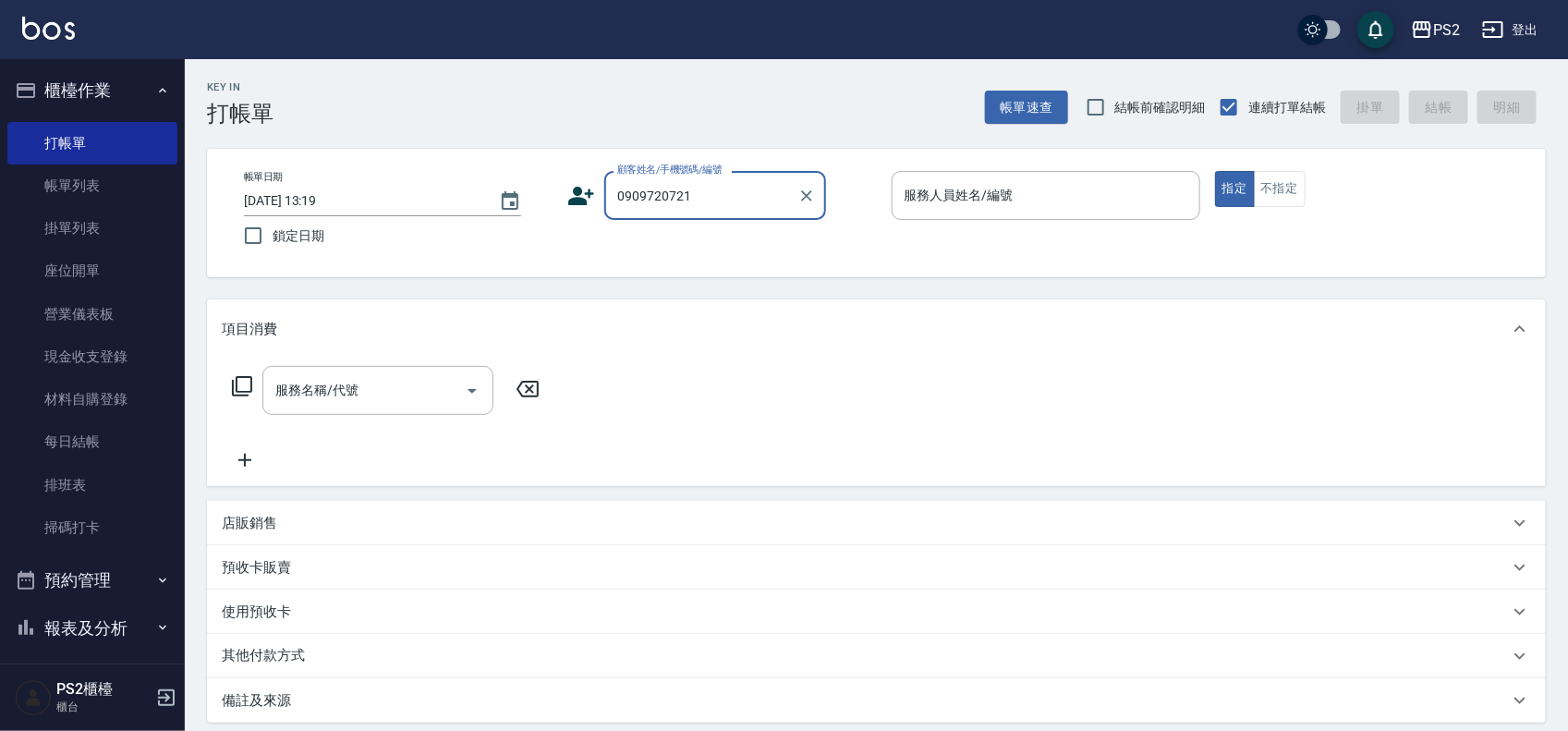
click at [703, 187] on input "0909720721" at bounding box center [701, 195] width 177 height 32
click at [705, 192] on input "0909720721" at bounding box center [701, 195] width 177 height 32
click at [751, 192] on input "0909720721" at bounding box center [701, 195] width 177 height 32
type input "0"
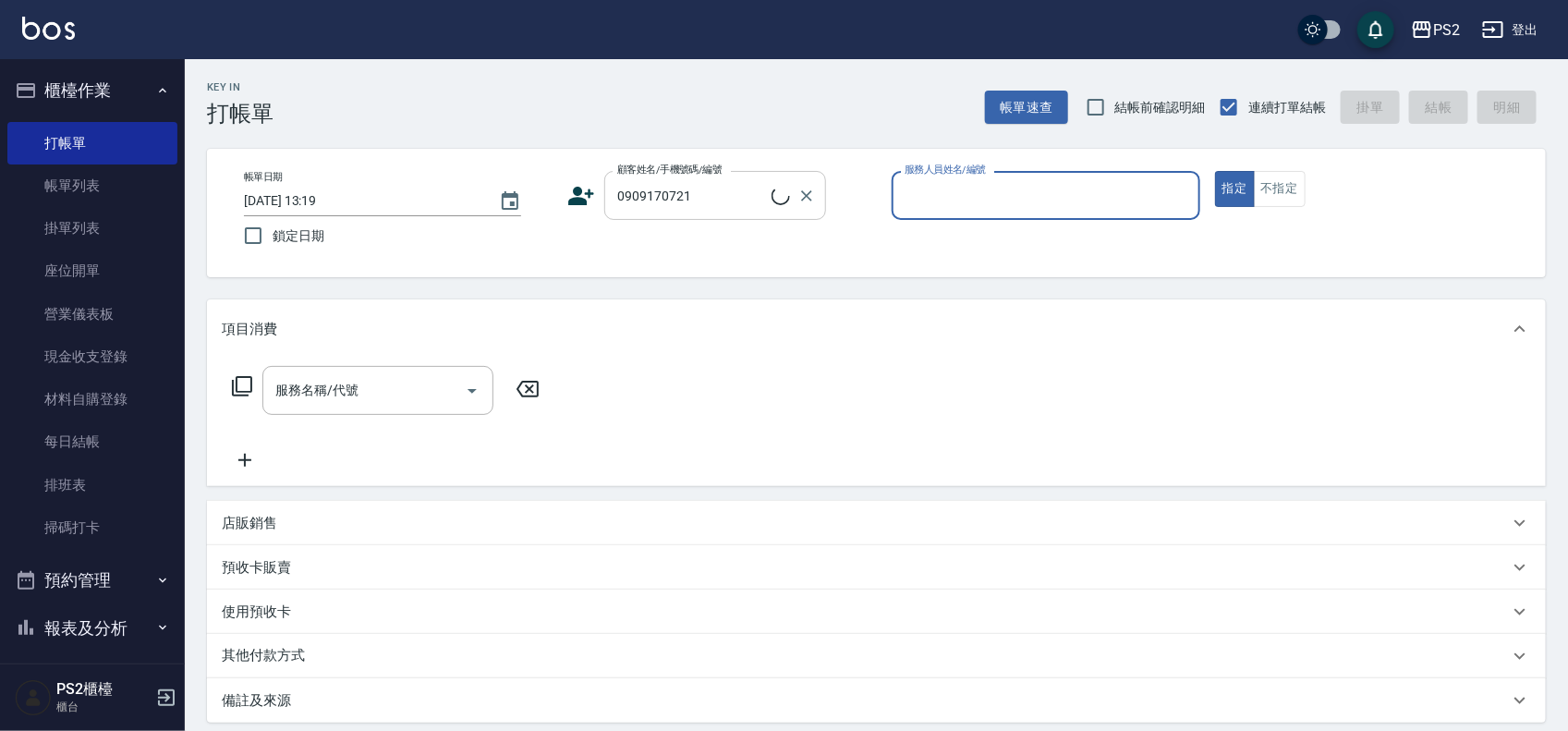
type input "[PERSON_NAME]/0909170721/"
click at [759, 190] on input "[PERSON_NAME]/0909170721/" at bounding box center [691, 195] width 159 height 32
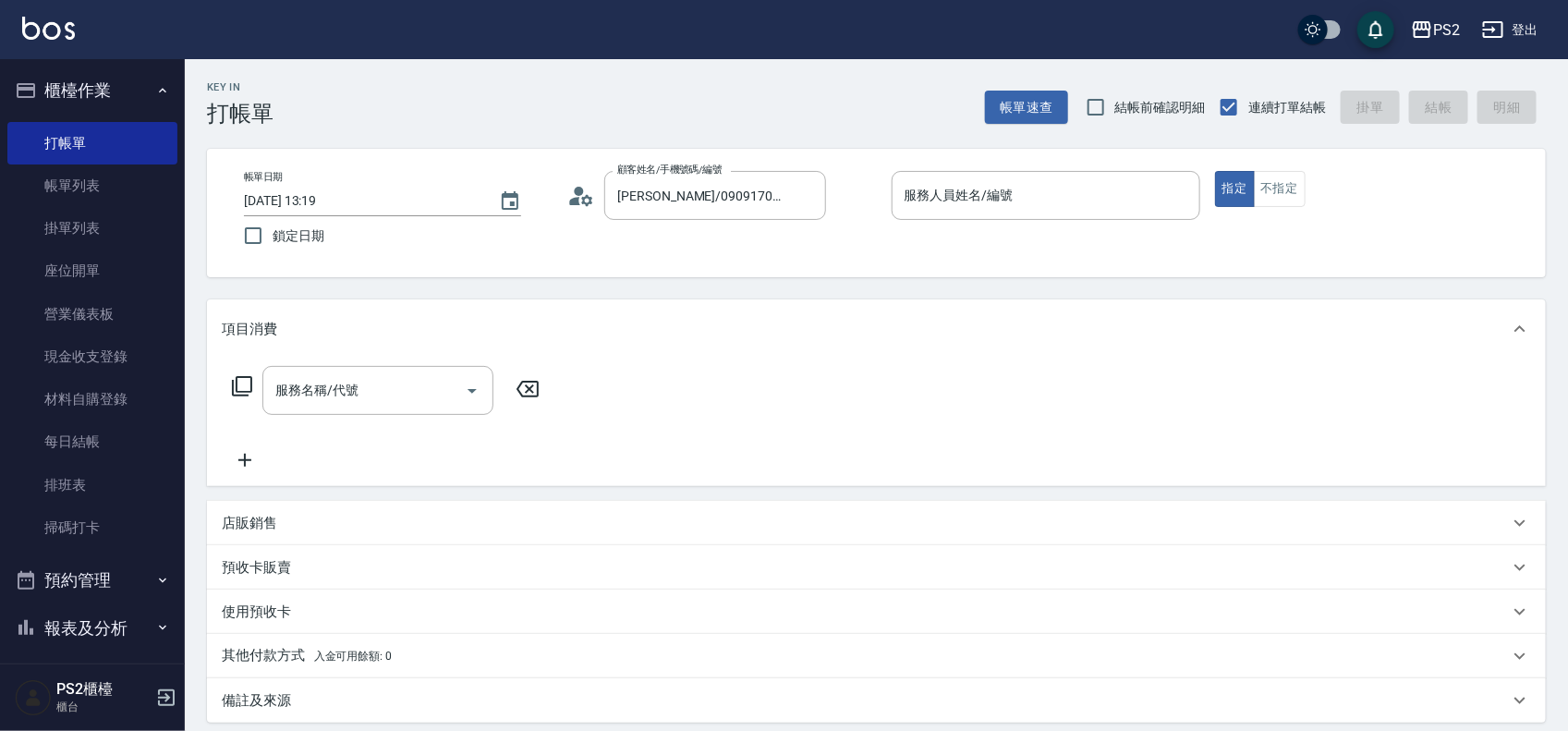
click at [573, 194] on icon at bounding box center [581, 196] width 27 height 27
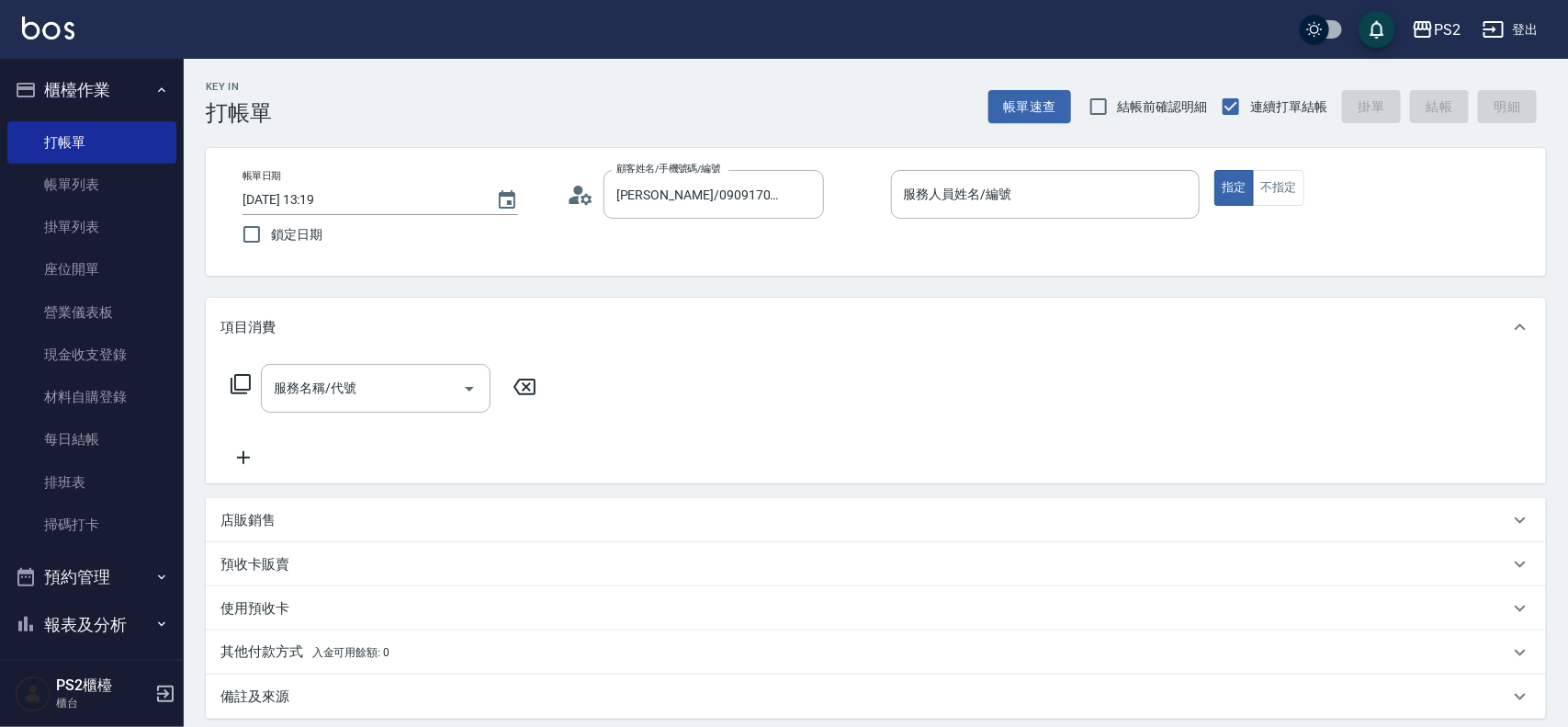
click at [570, 193] on body "PS2 登出 櫃檯作業 打帳單 帳單列表 掛單列表 座位開單 營業儀表板 現金收支登錄 材料自購登錄 每日結帳 排班表 掃碼打卡 預約管理 預約管理 單日預約…" at bounding box center [784, 459] width 1568 height 918
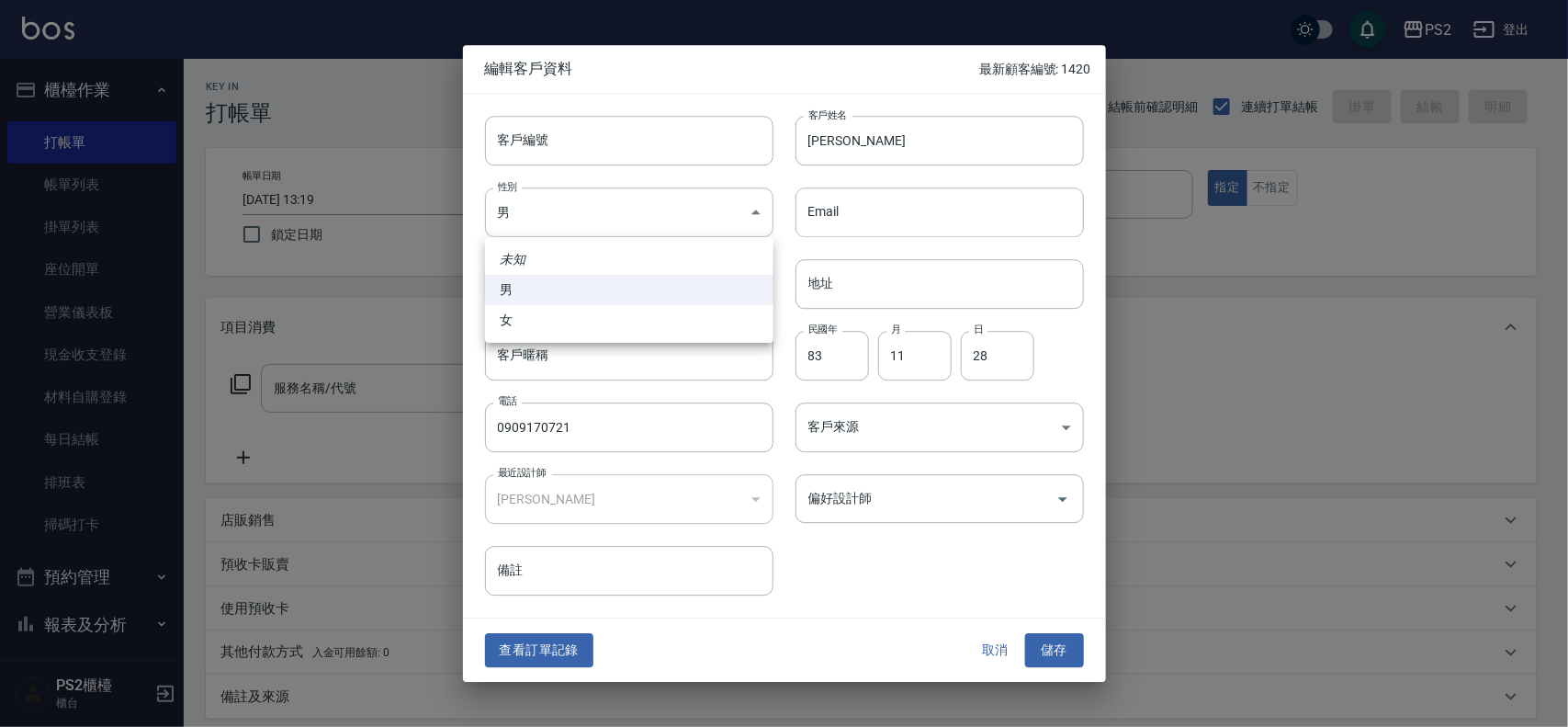
click at [543, 657] on div at bounding box center [784, 363] width 1568 height 727
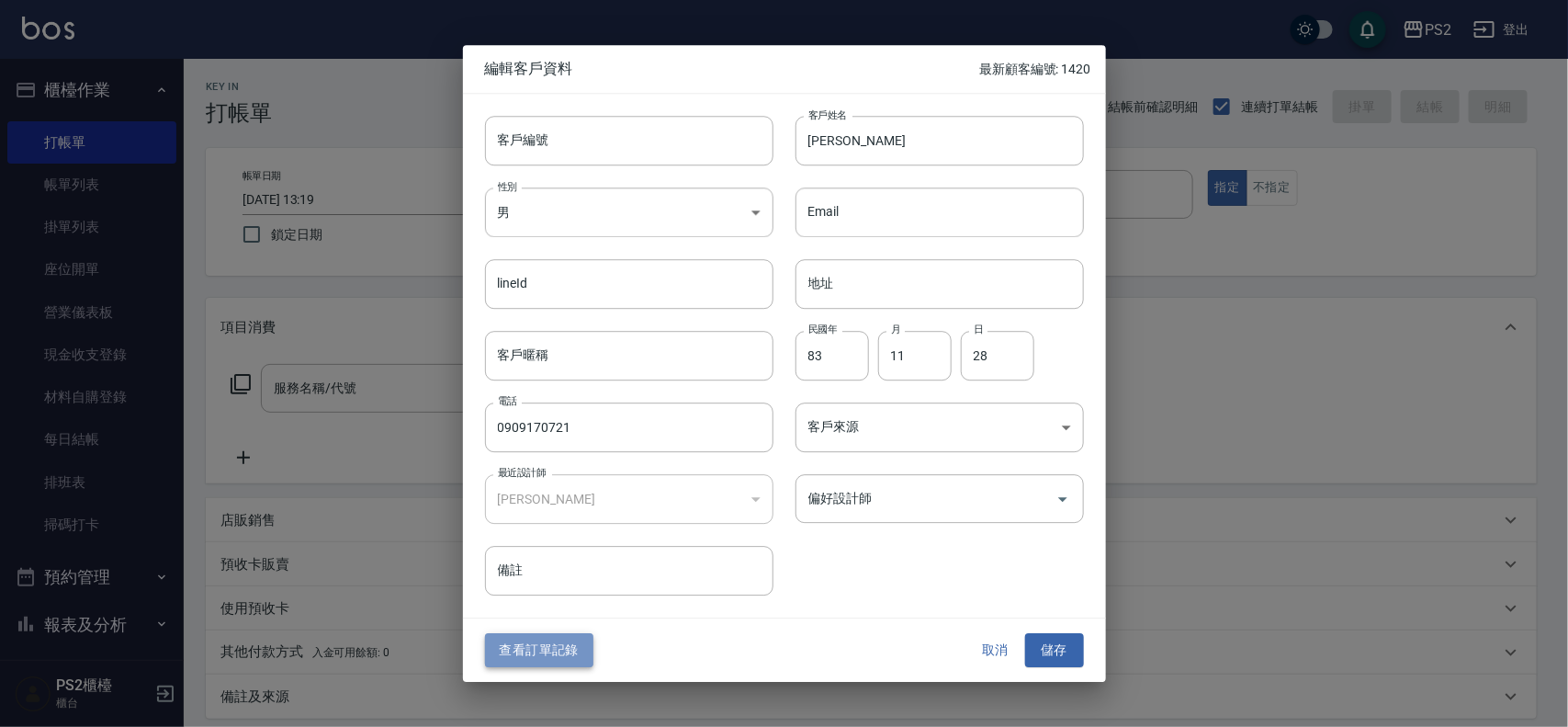
click at [543, 653] on button "查看訂單記錄" at bounding box center [539, 651] width 108 height 34
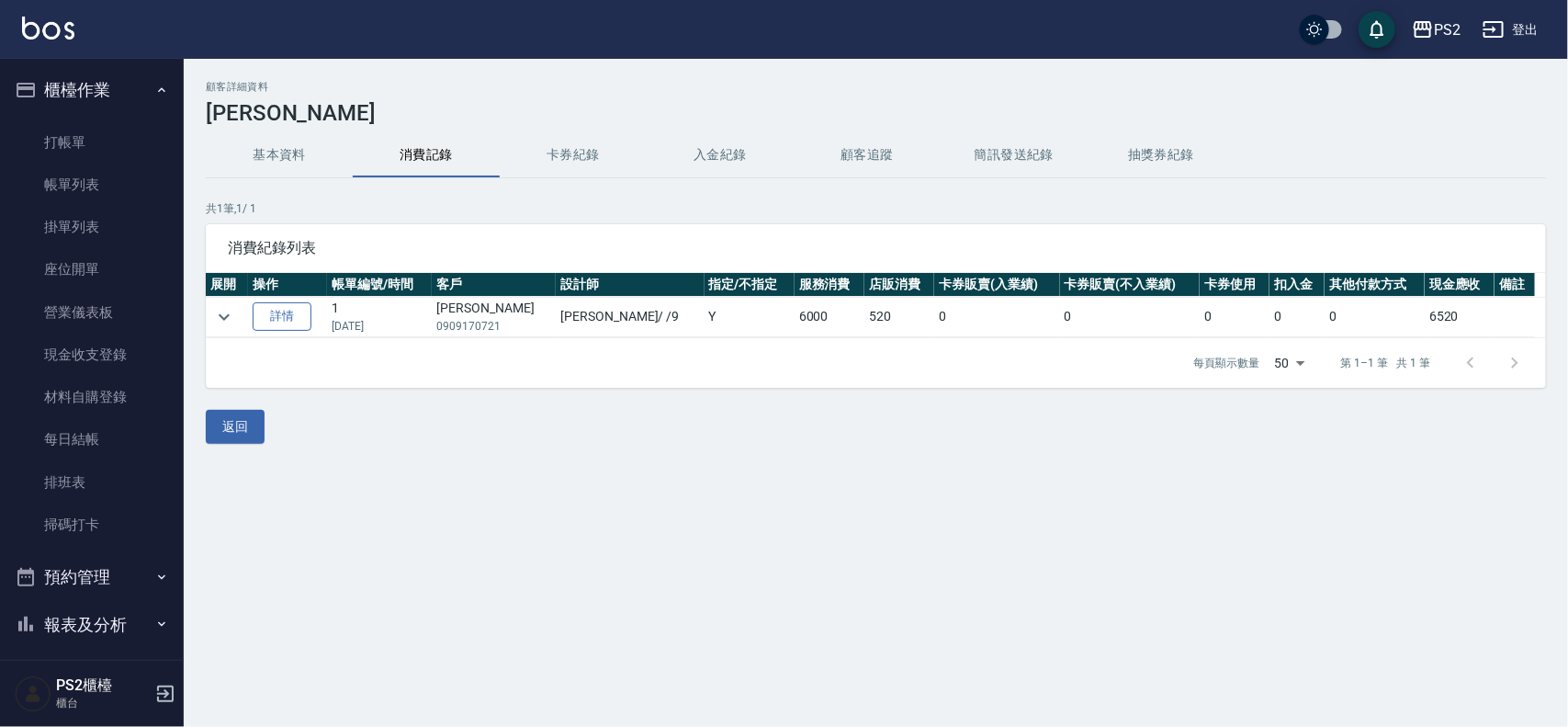
click at [298, 308] on link "詳情" at bounding box center [282, 316] width 59 height 28
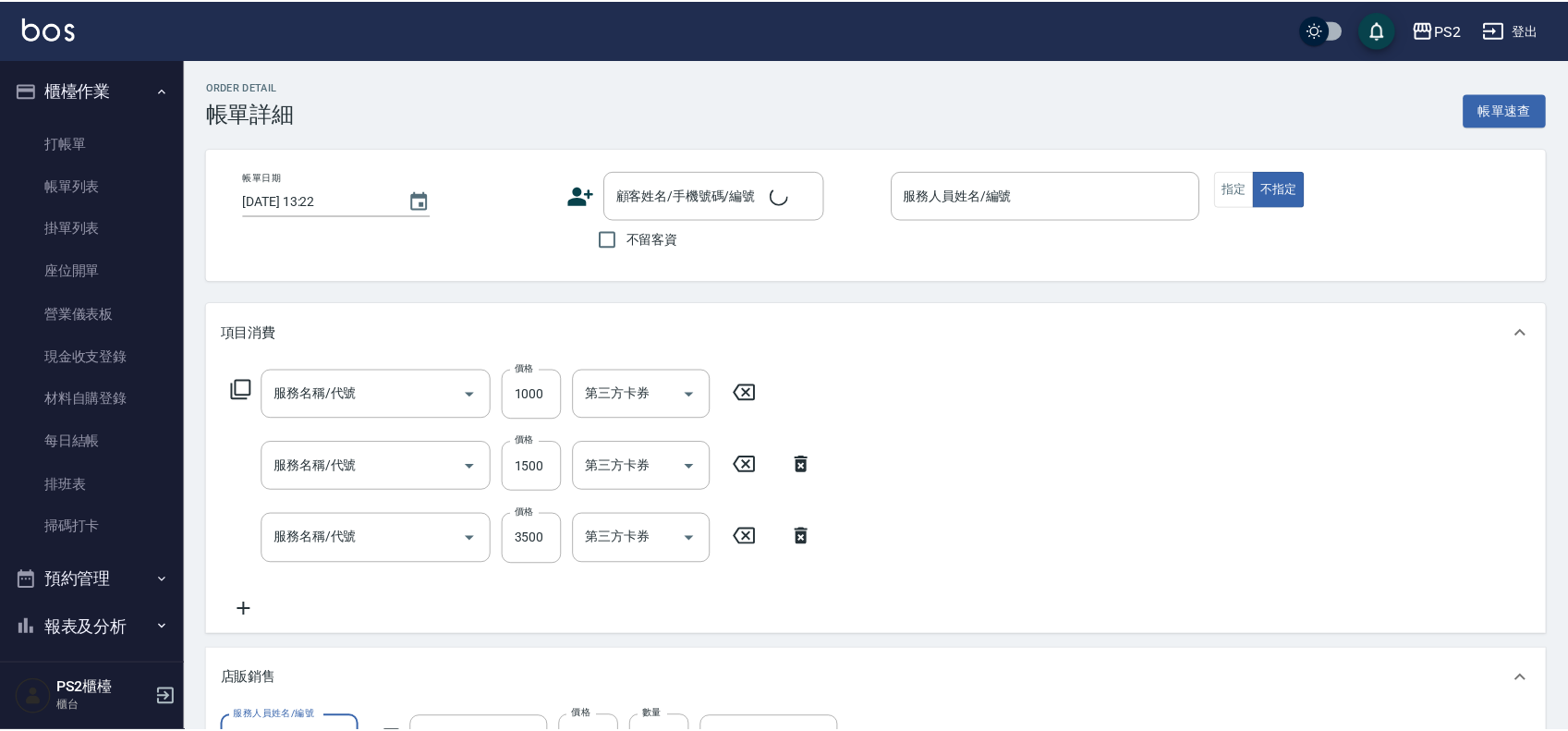
scroll to position [27, 0]
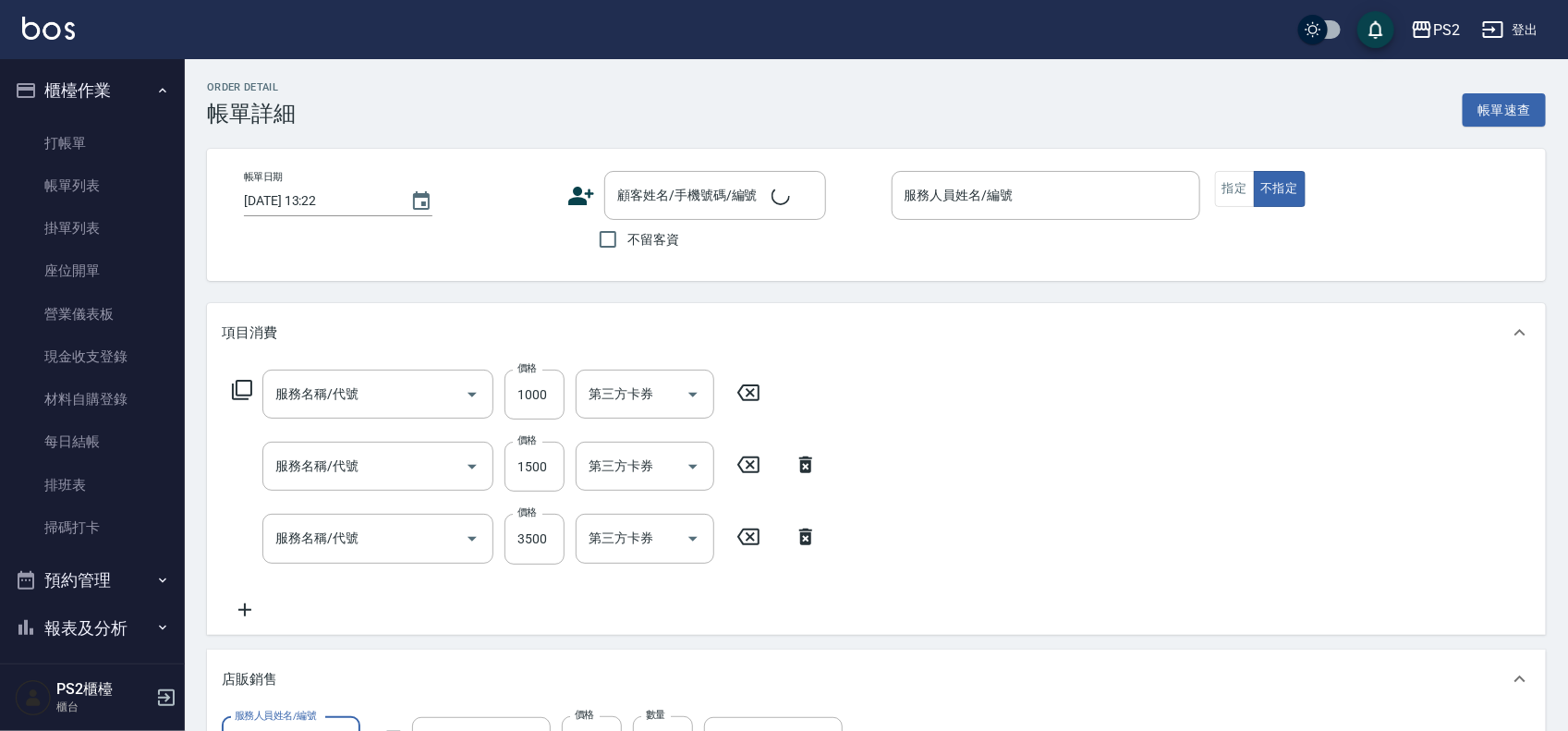
type input "[DATE] 15:05"
type input "[PERSON_NAME]-9"
type input "髮片染髮(504)"
type input "染髮+髮還原1500(402)"
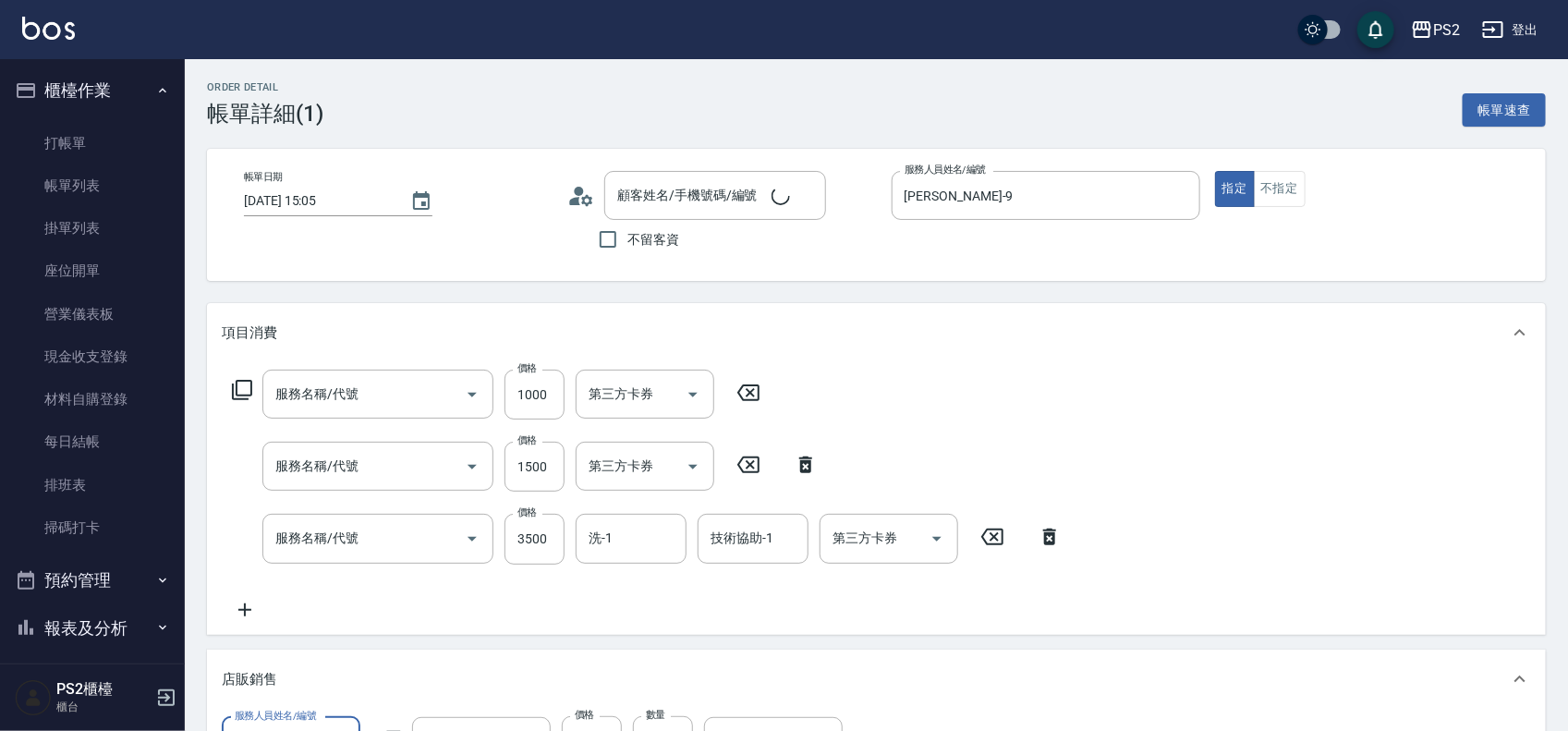
type input "迷你款調整(660)"
type input "[PERSON_NAME]/0909170721/"
type input "TKO-彩染補色劑(小)250ml"
click at [765, 191] on input "[PERSON_NAME]/0909170721/" at bounding box center [701, 195] width 177 height 32
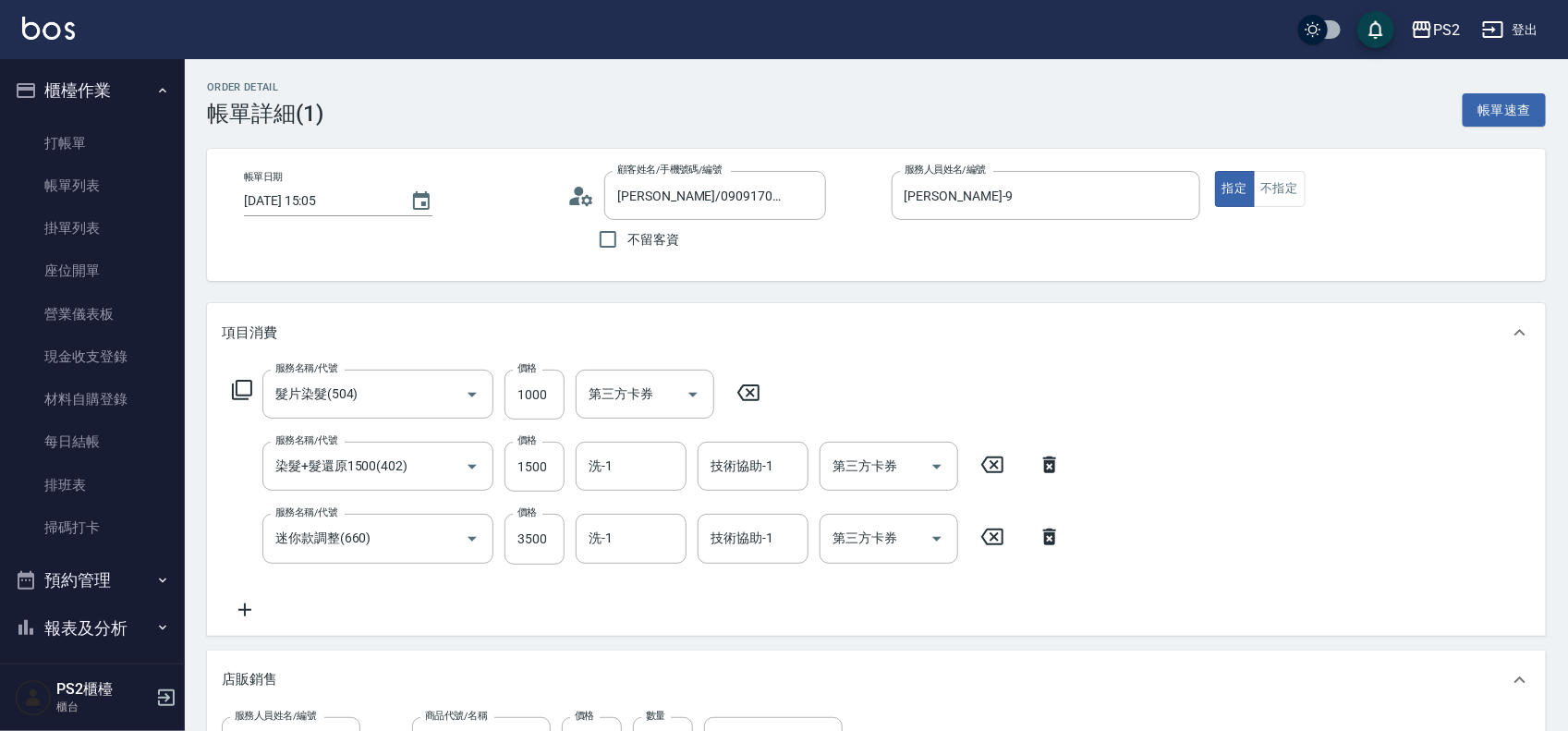
click at [579, 194] on circle at bounding box center [578, 191] width 9 height 9
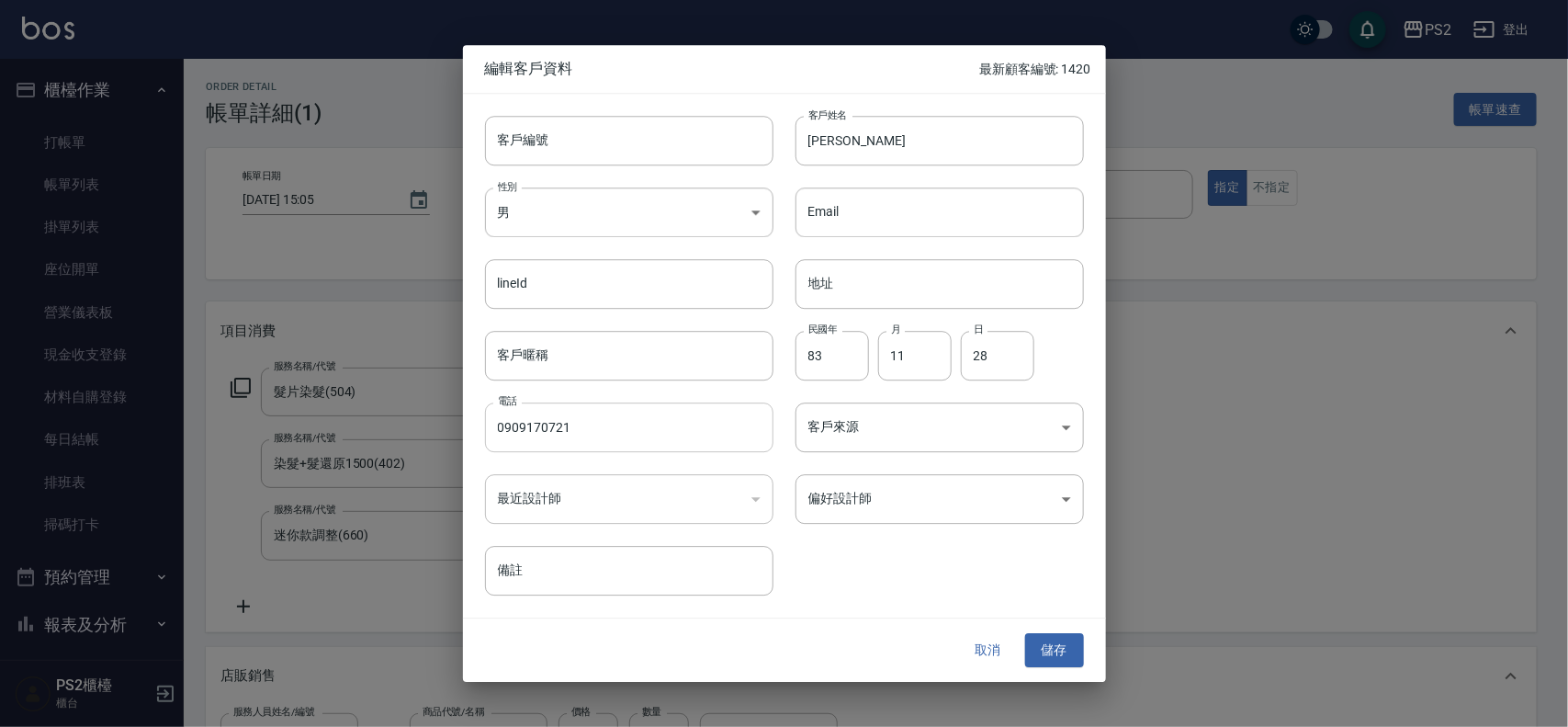
click at [687, 418] on input "0909170721" at bounding box center [629, 427] width 288 height 49
type input "0958032814"
click at [1052, 644] on button "儲存" at bounding box center [1054, 651] width 59 height 34
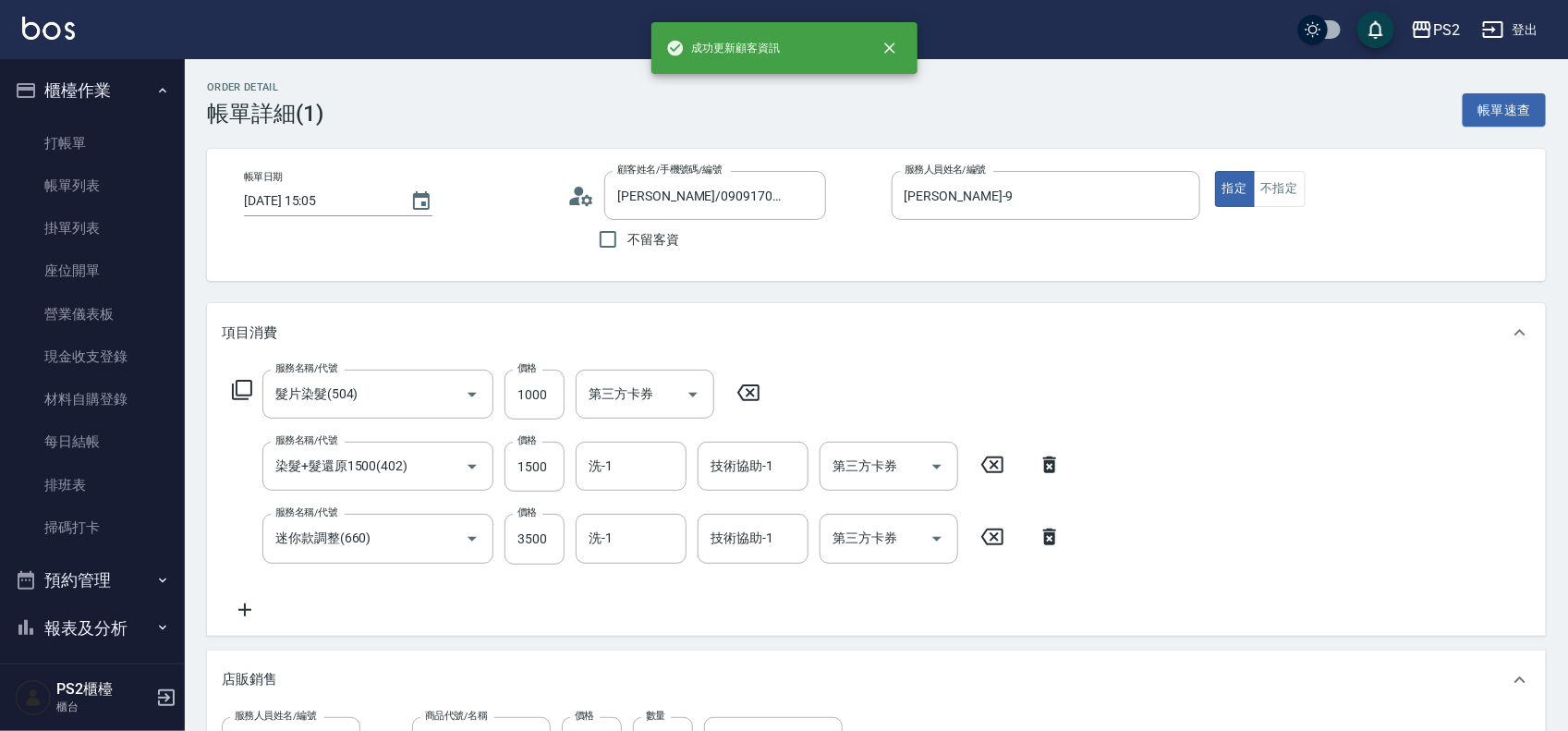
type input "[PERSON_NAME]/0958032814/"
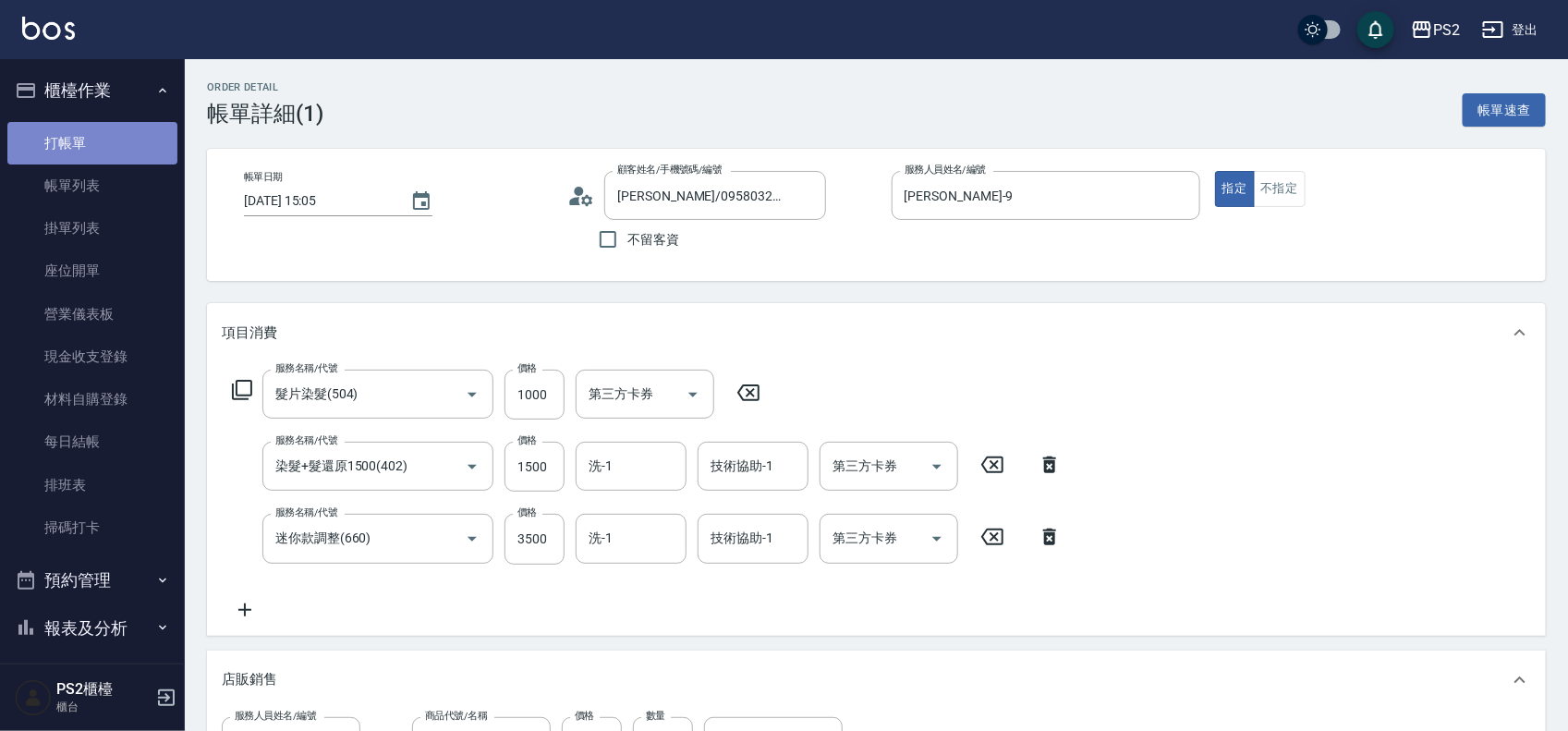
click at [107, 132] on link "打帳單" at bounding box center [92, 143] width 170 height 43
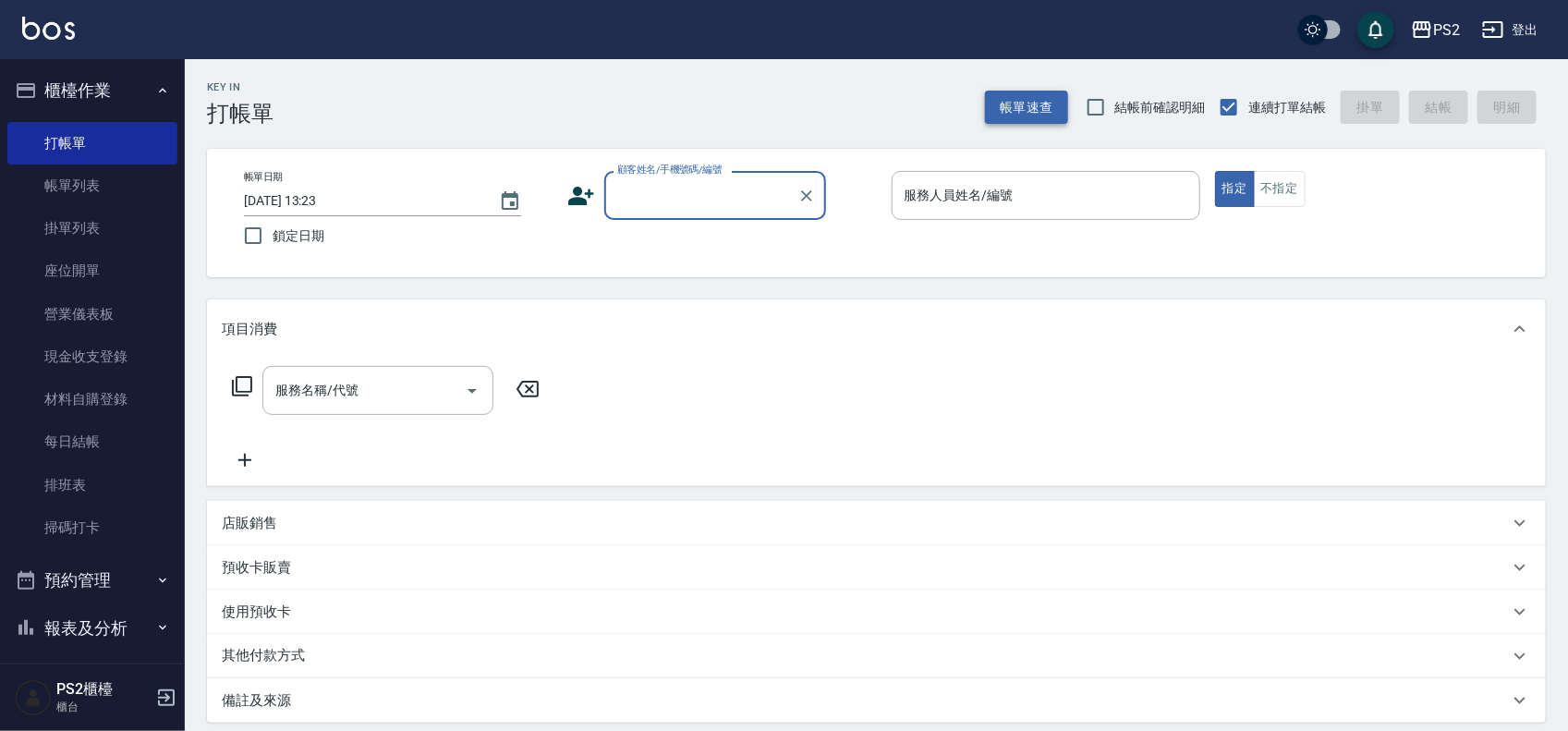
click at [1048, 101] on button "帳單速查" at bounding box center [1026, 107] width 83 height 34
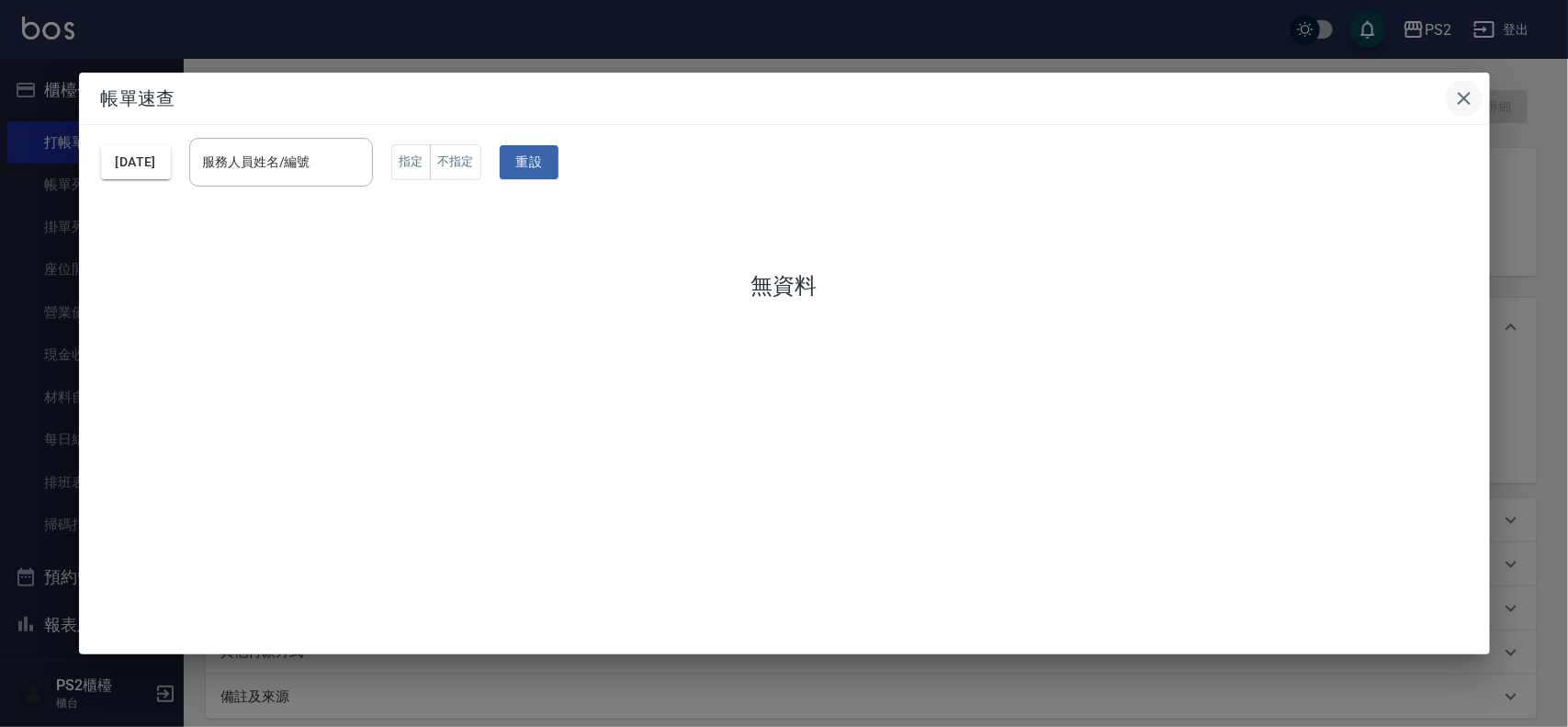
click at [1462, 95] on icon "button" at bounding box center [1464, 98] width 22 height 22
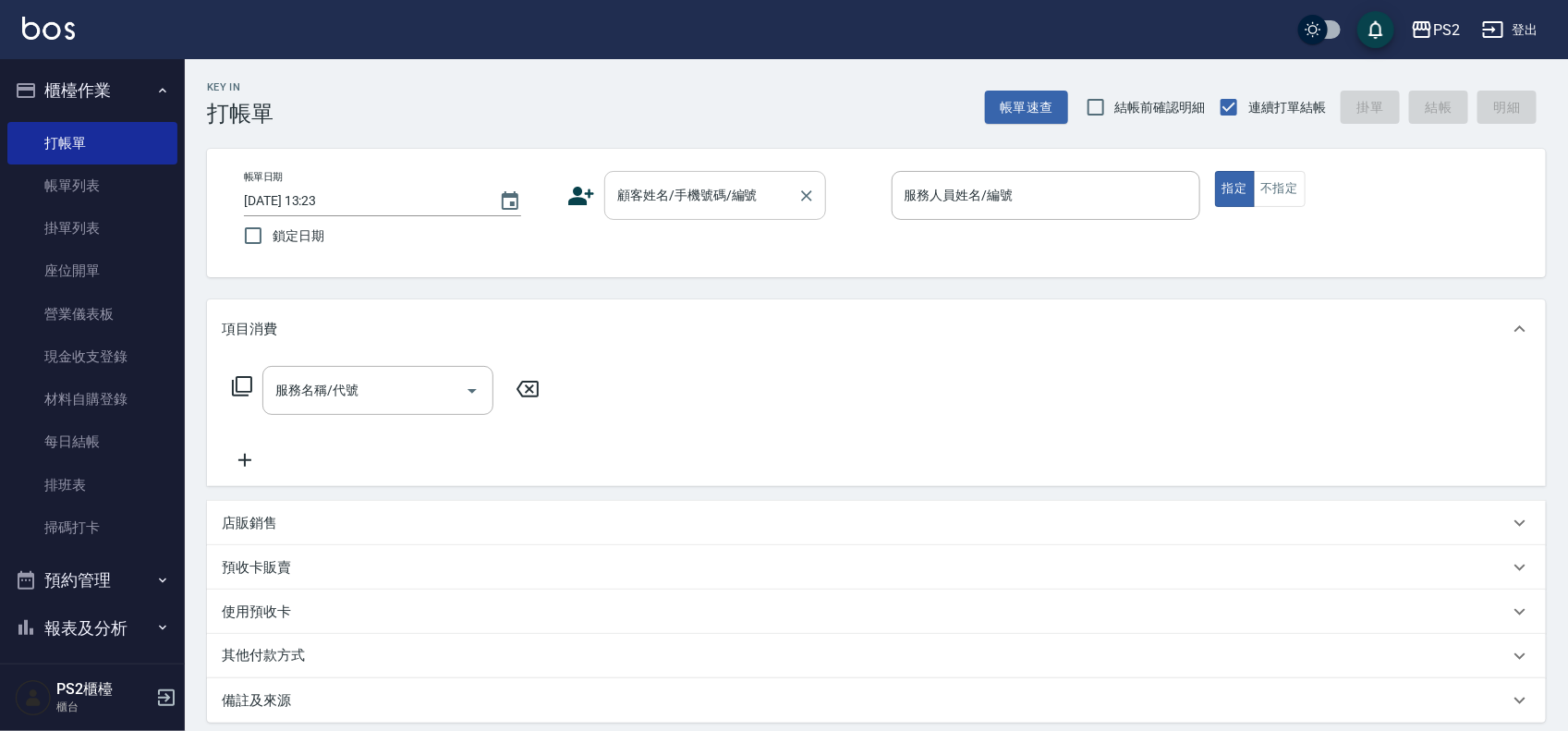
click at [670, 197] on input "顧客姓名/手機號碼/編號" at bounding box center [701, 195] width 177 height 32
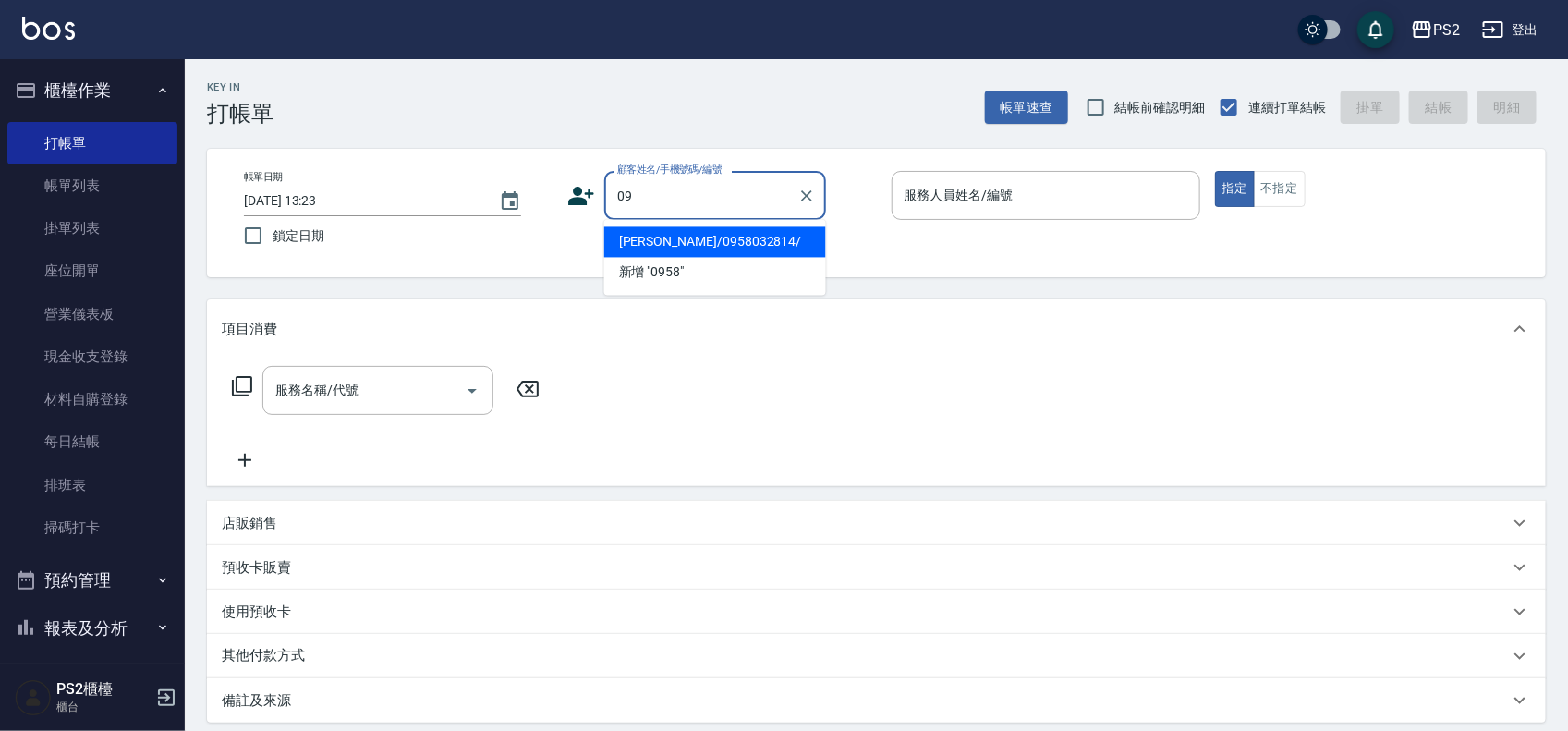
type input "0"
type input "圖"
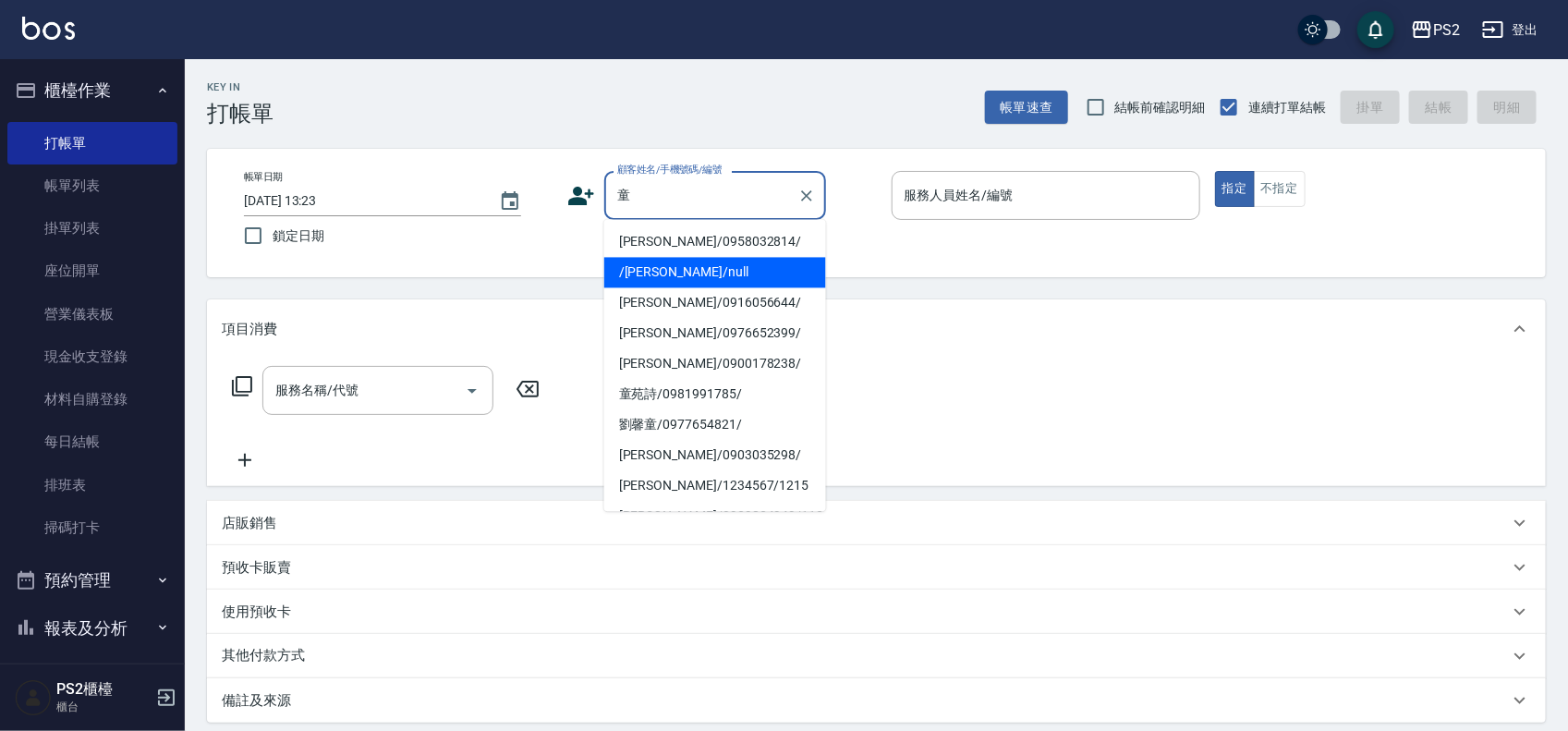
click at [713, 268] on li "/[PERSON_NAME]/null" at bounding box center [715, 273] width 222 height 30
type input "/[PERSON_NAME]/null"
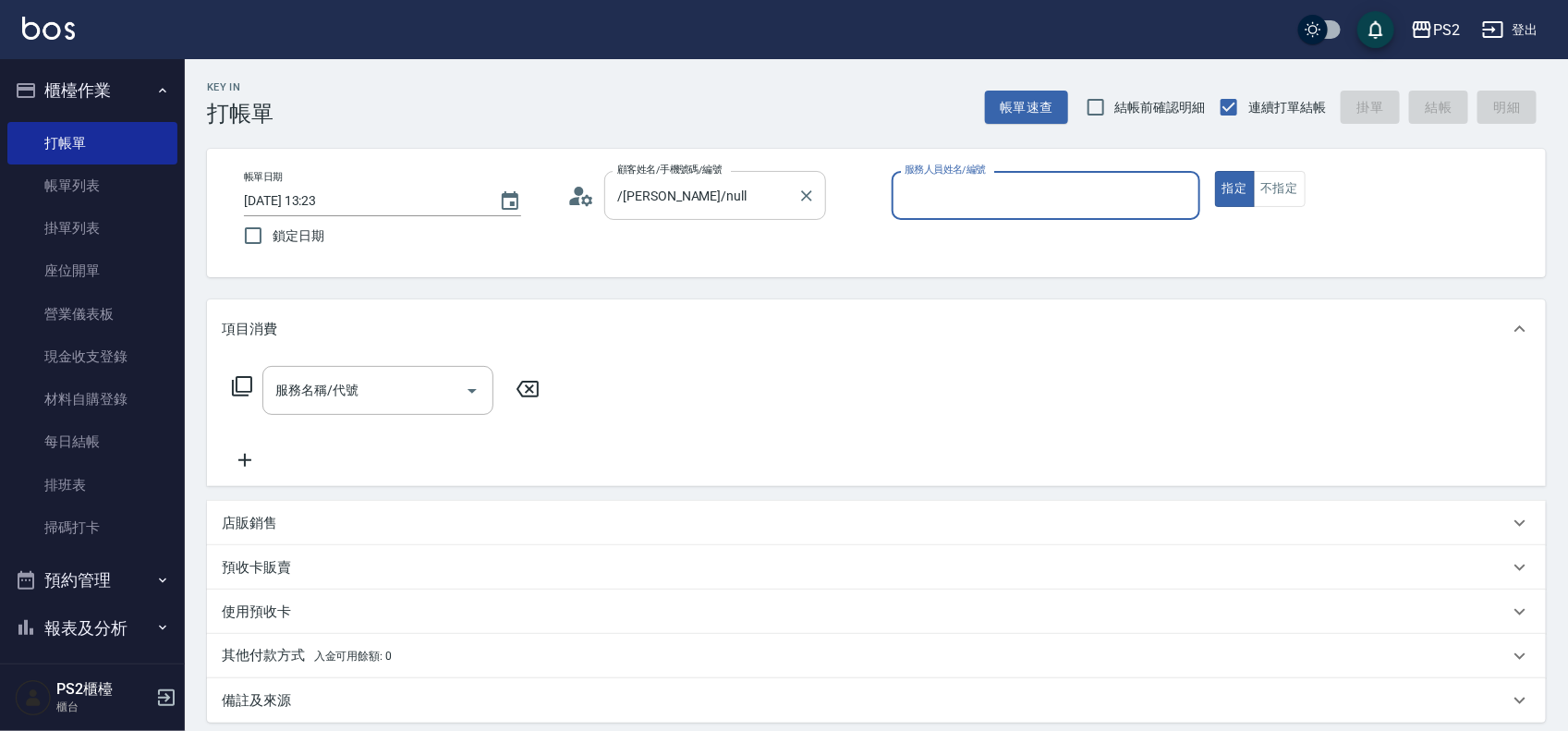
click at [722, 201] on input "/[PERSON_NAME]/null" at bounding box center [701, 195] width 177 height 32
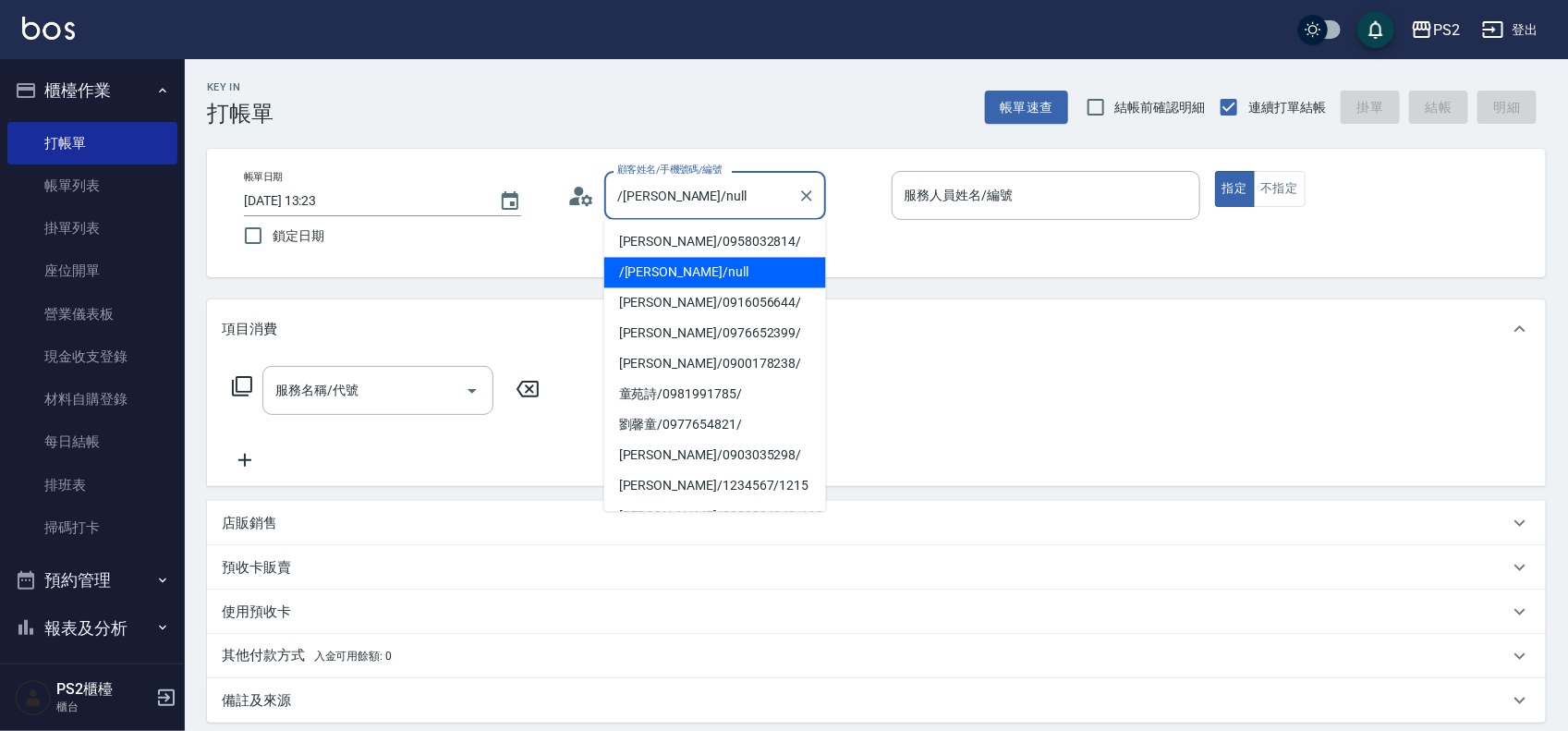
click at [722, 201] on input "/[PERSON_NAME]/null" at bounding box center [701, 195] width 177 height 32
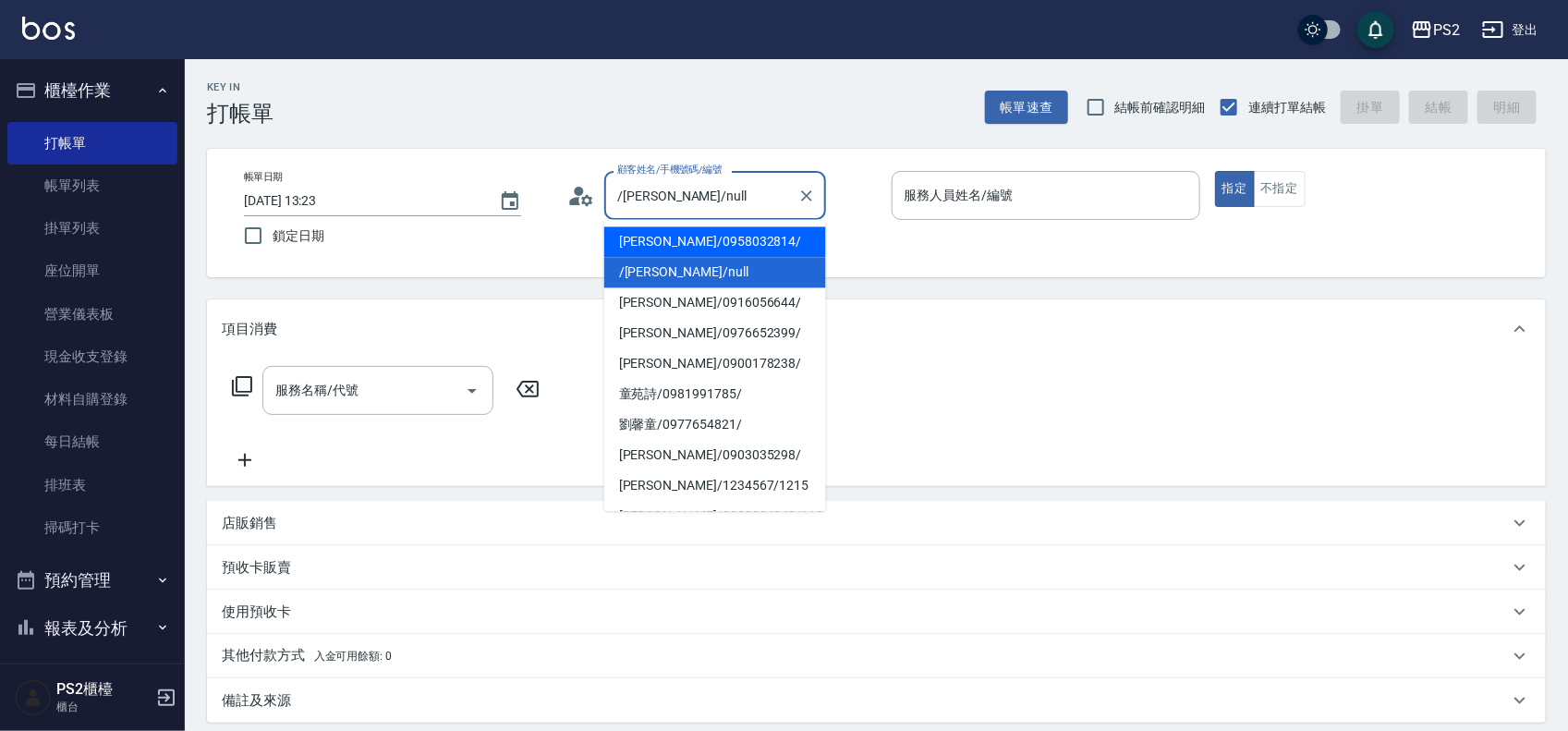
click at [587, 191] on icon at bounding box center [581, 196] width 27 height 27
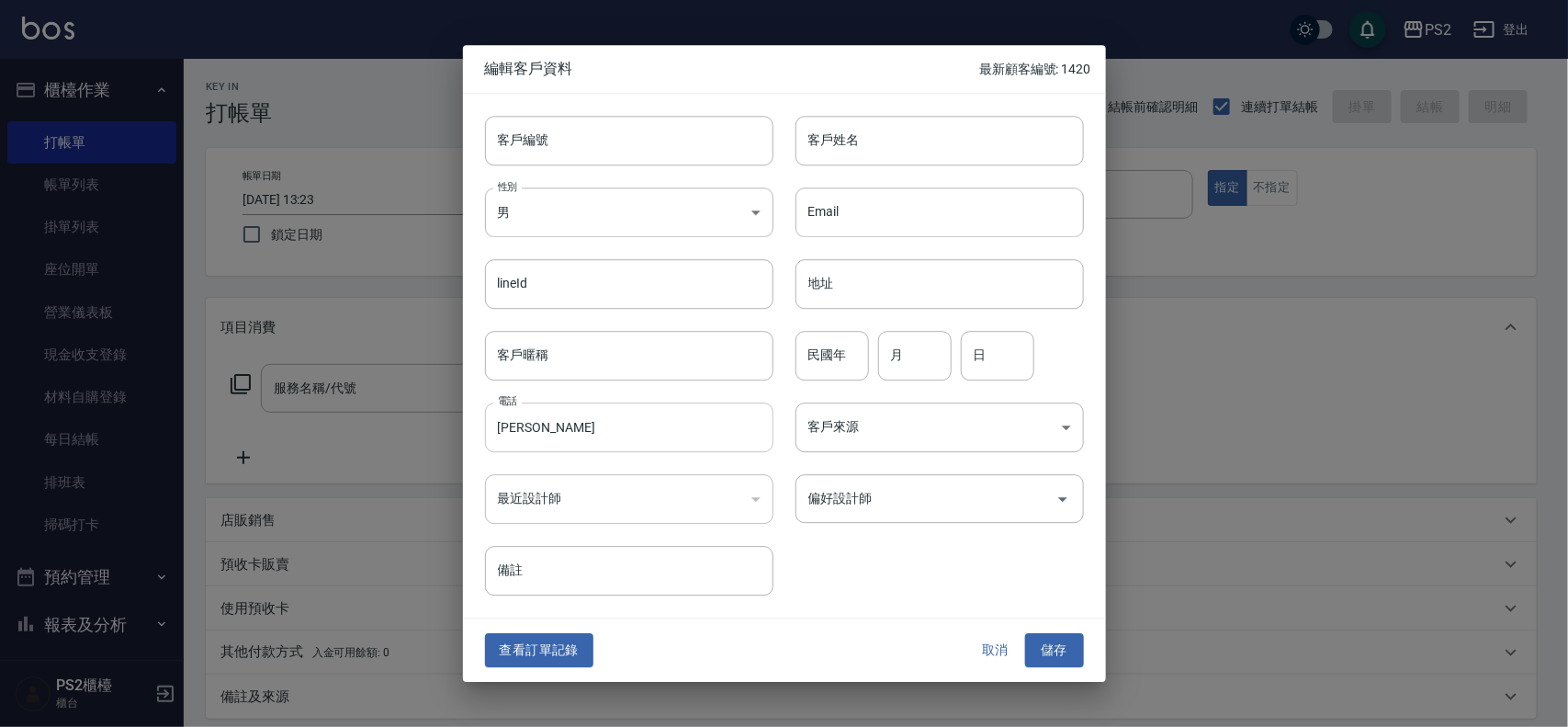
click at [597, 430] on input "[PERSON_NAME]" at bounding box center [629, 427] width 288 height 49
type input "[PERSON_NAME]"
click at [1080, 654] on div "取消 儲存" at bounding box center [1024, 651] width 117 height 34
click at [598, 641] on div "查看訂單記錄 取消 儲存" at bounding box center [784, 651] width 643 height 63
click at [550, 644] on button "查看訂單記錄" at bounding box center [539, 651] width 108 height 34
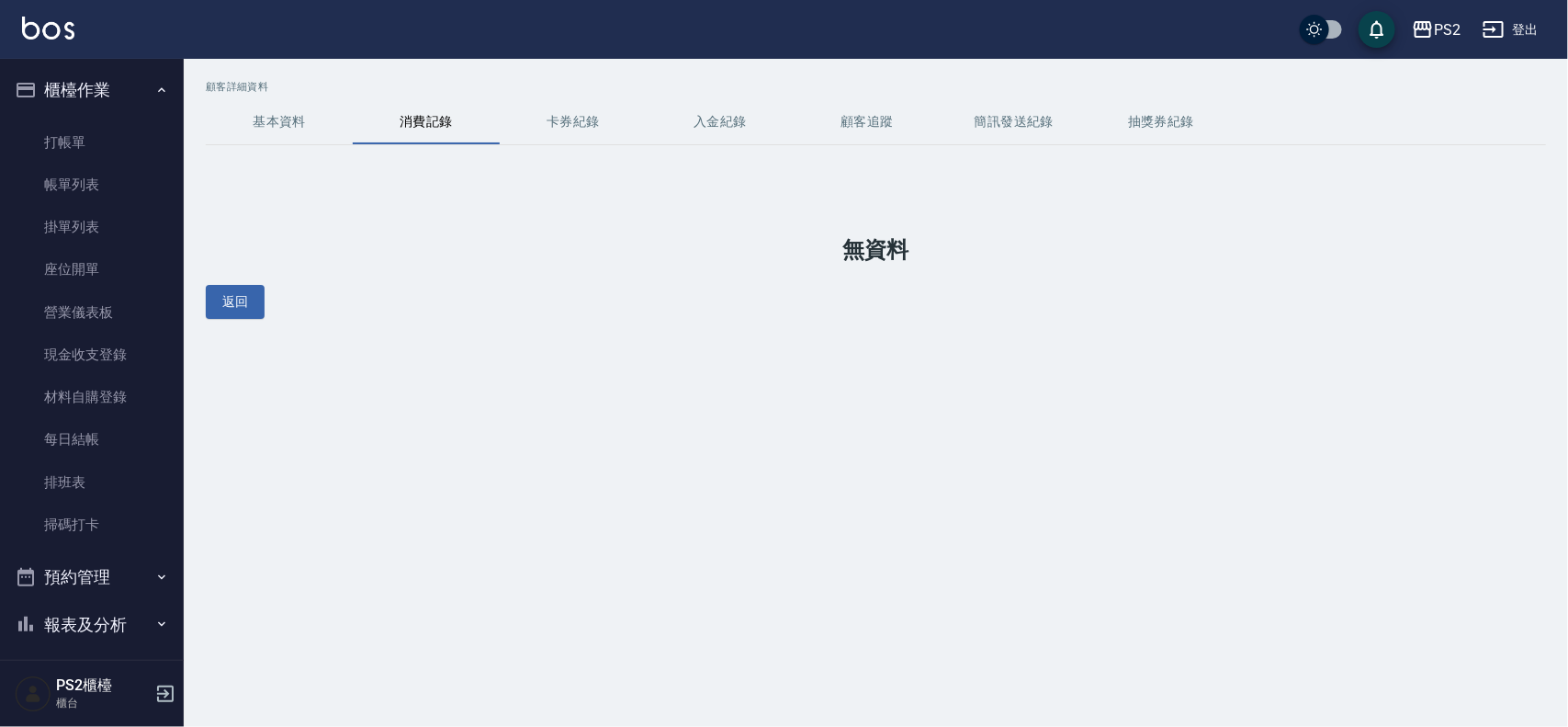
click at [282, 135] on button "基本資料" at bounding box center [280, 122] width 147 height 45
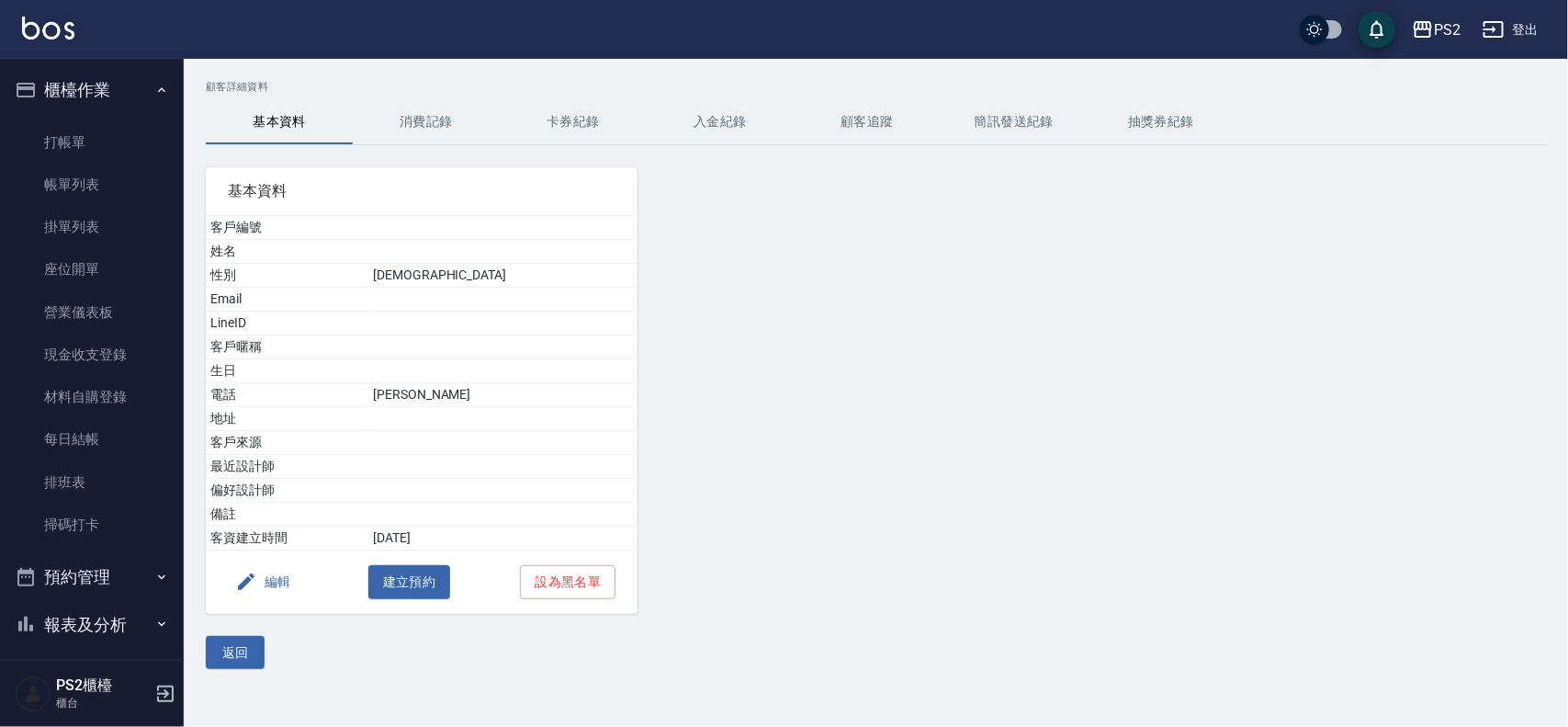
click at [278, 580] on button "編輯" at bounding box center [262, 582] width 71 height 34
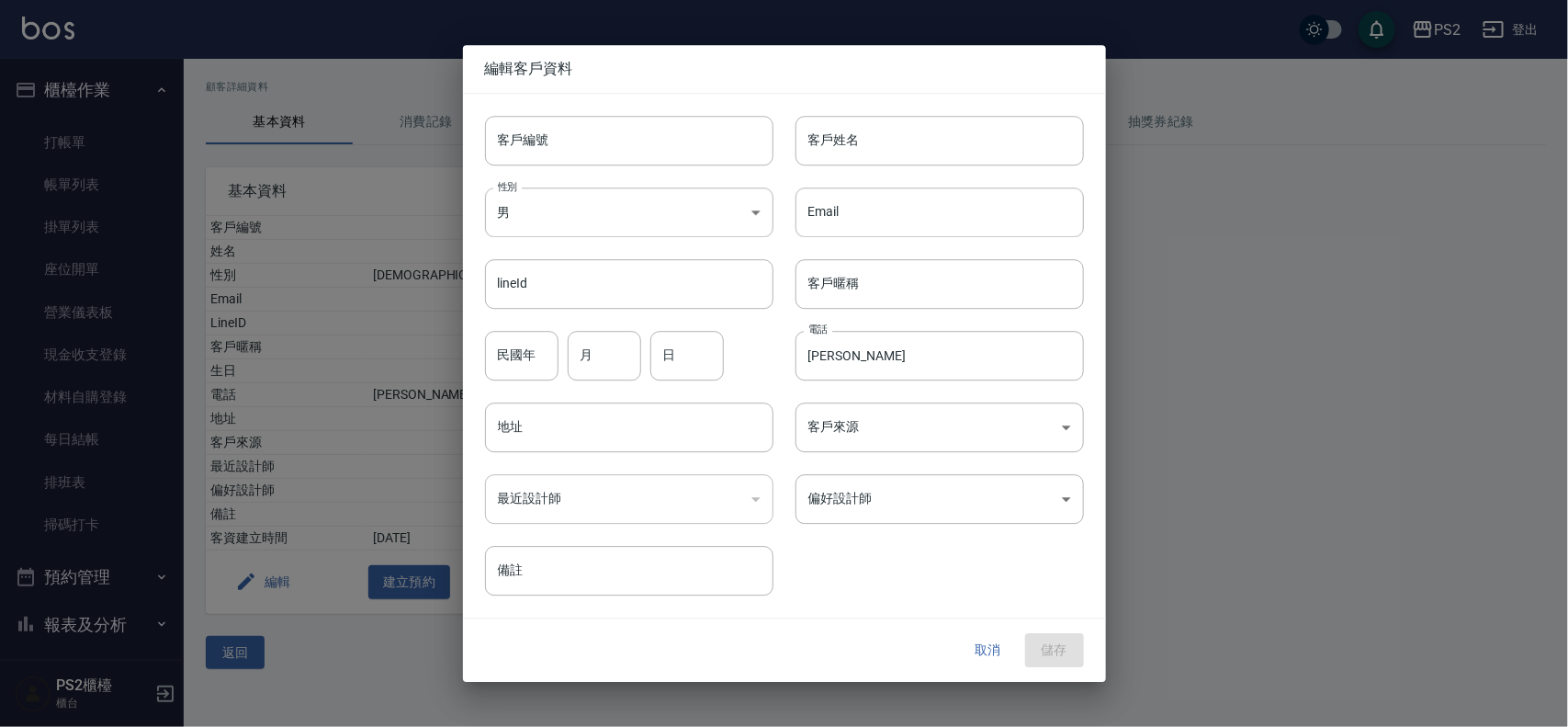
click at [953, 649] on div "取消 儲存" at bounding box center [784, 651] width 643 height 63
click at [983, 644] on button "取消" at bounding box center [988, 651] width 59 height 34
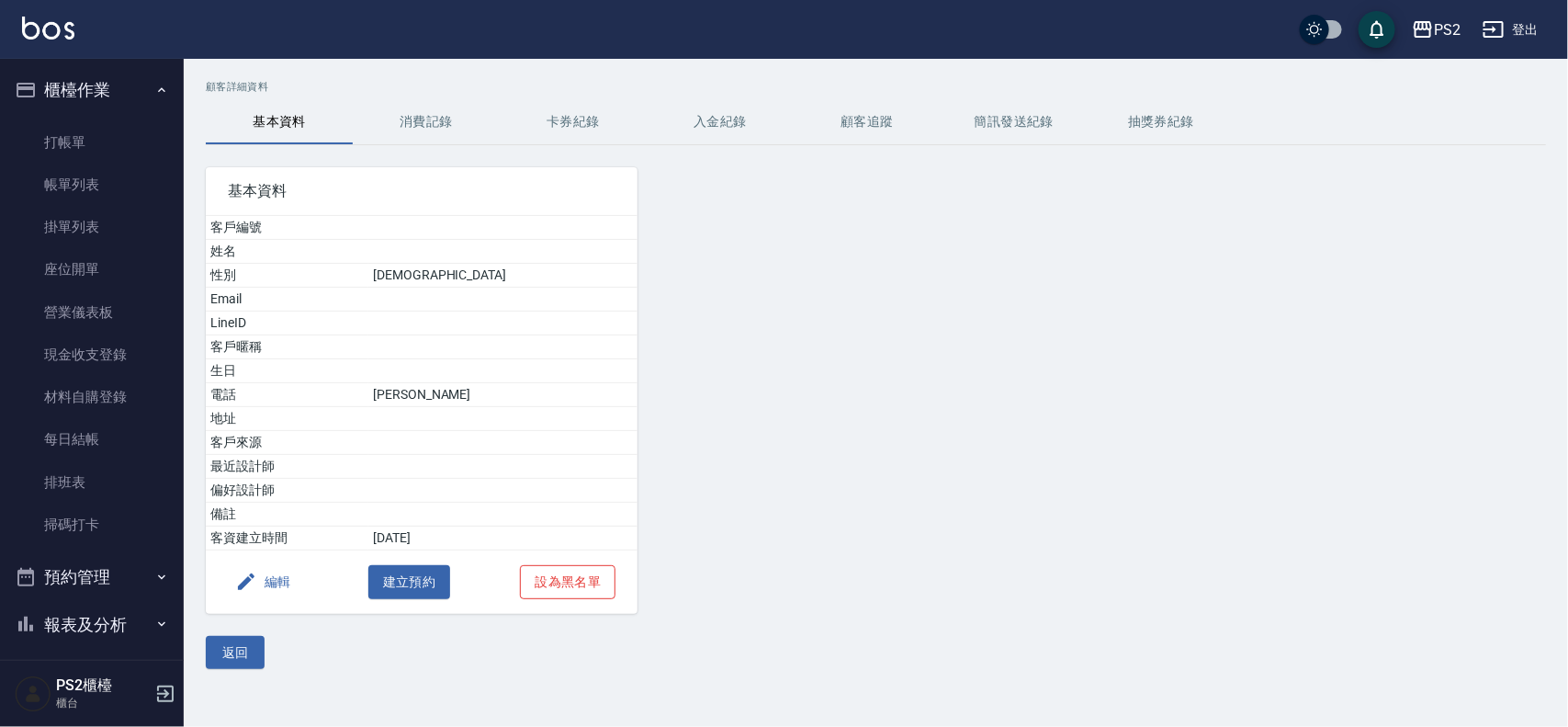
click at [576, 571] on button "設為黑名單" at bounding box center [567, 582] width 96 height 34
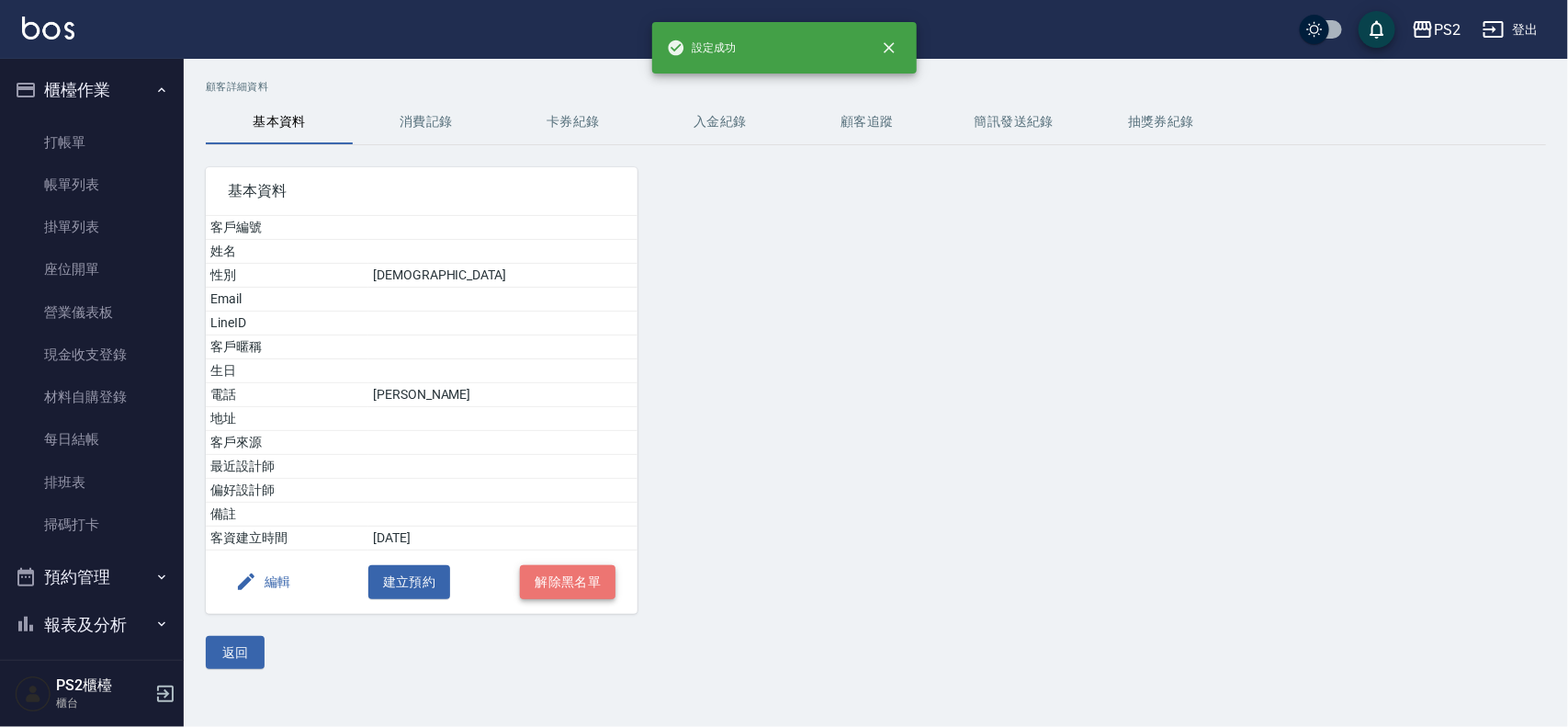
click at [553, 588] on button "解除黑名單" at bounding box center [567, 582] width 96 height 34
click at [553, 588] on div "編輯 建立預約 解除黑名單" at bounding box center [422, 582] width 432 height 63
click at [230, 646] on button "返回" at bounding box center [235, 652] width 59 height 34
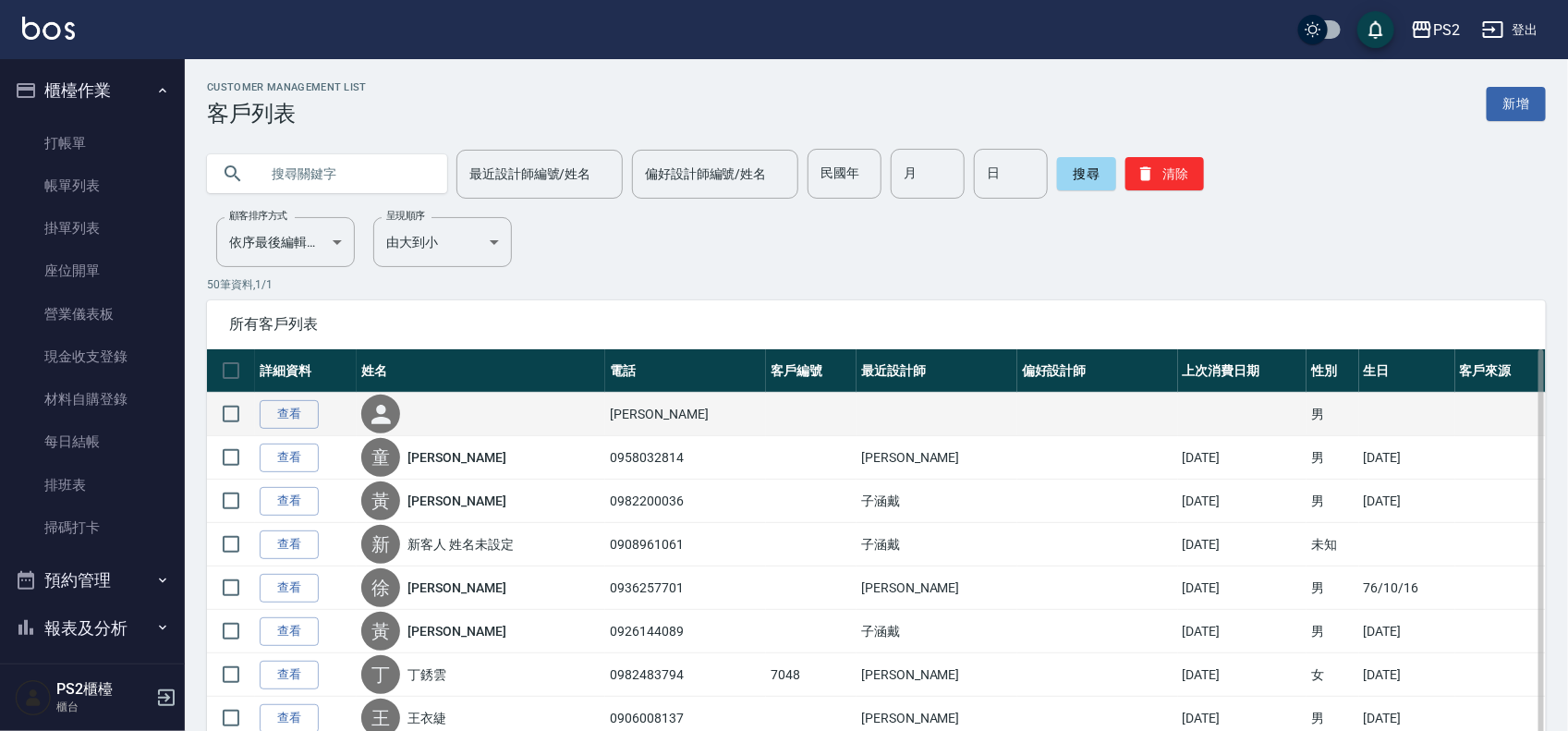
drag, startPoint x: 293, startPoint y: 413, endPoint x: 444, endPoint y: 399, distance: 151.6
drag, startPoint x: 444, startPoint y: 399, endPoint x: 358, endPoint y: 418, distance: 88.1
click at [356, 418] on td "查看" at bounding box center [306, 414] width 101 height 44
click at [231, 416] on input "checkbox" at bounding box center [231, 414] width 39 height 39
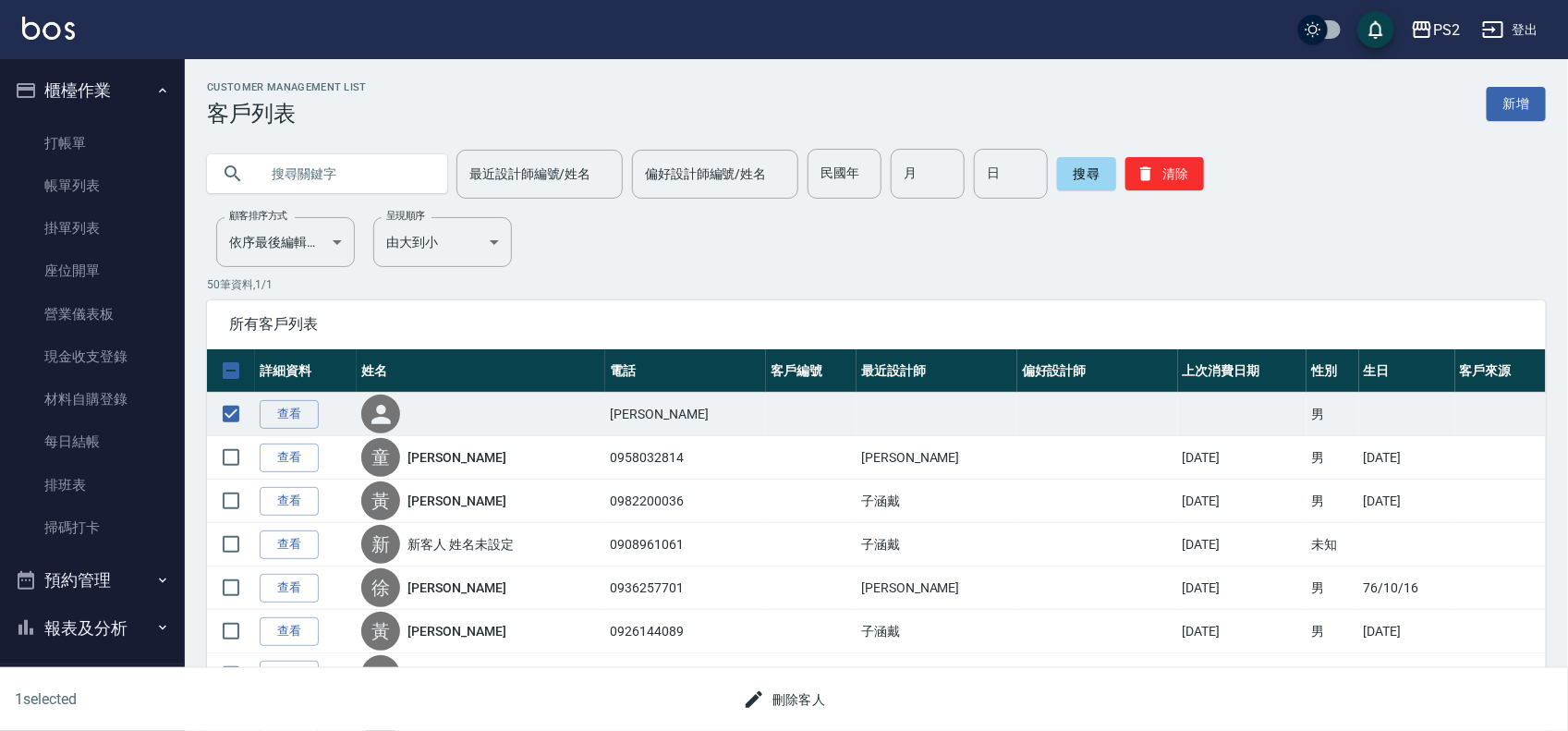
click at [754, 700] on icon "button" at bounding box center [753, 699] width 17 height 17
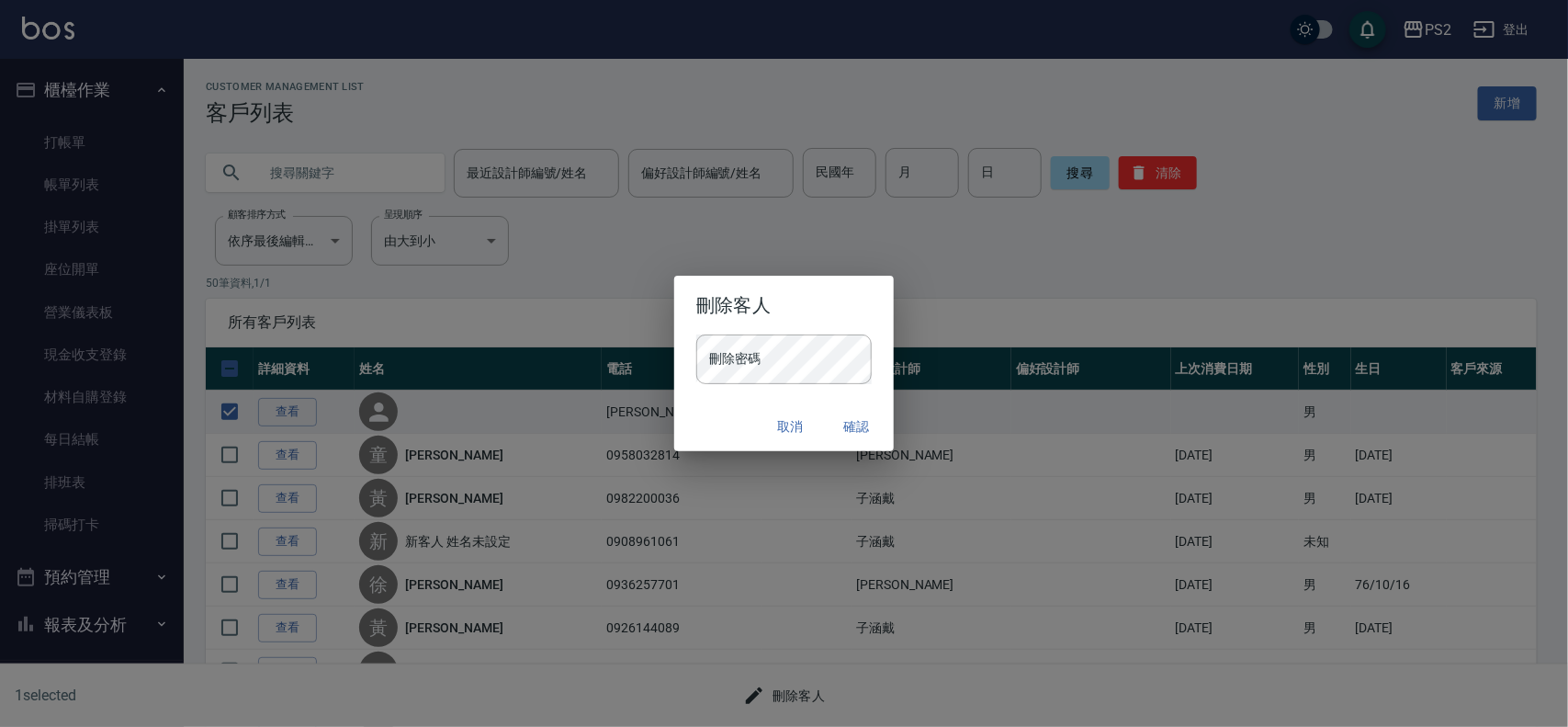
click at [858, 425] on button "確認" at bounding box center [857, 426] width 59 height 34
click at [786, 418] on button "取消" at bounding box center [791, 426] width 59 height 34
checkbox input "false"
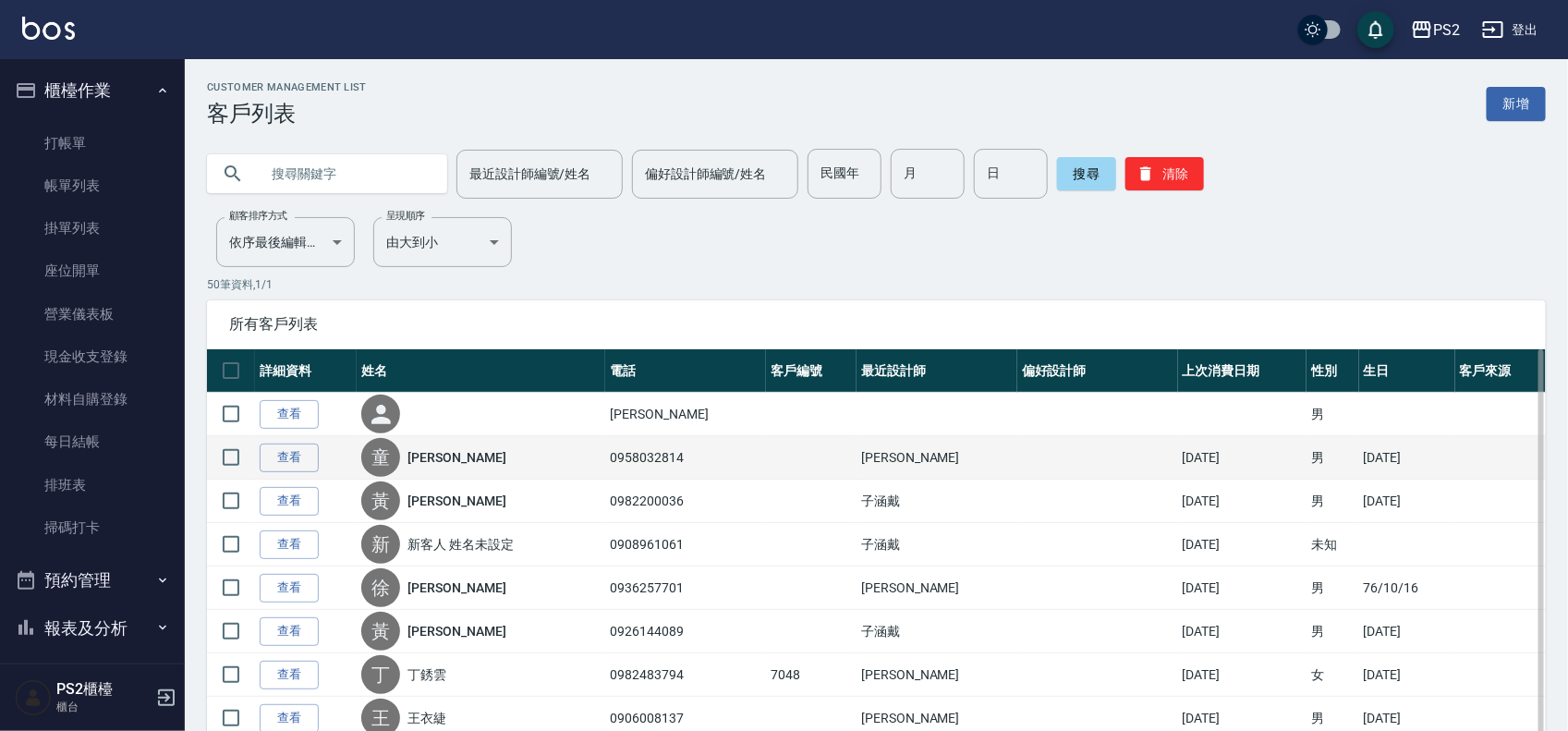
click at [437, 464] on link "[PERSON_NAME]" at bounding box center [456, 457] width 98 height 18
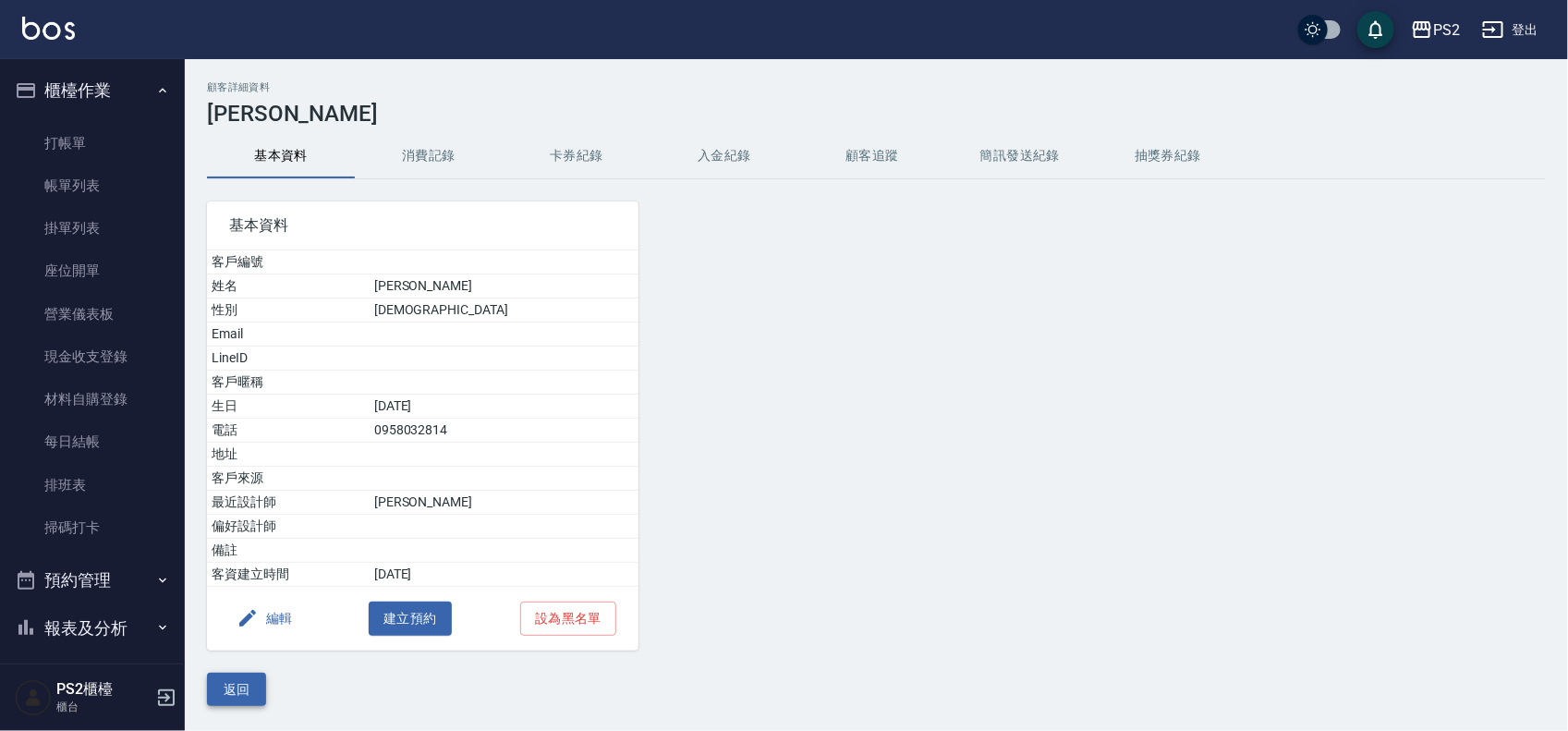
click at [220, 695] on button "返回" at bounding box center [237, 689] width 59 height 34
click at [220, 695] on div "顧客詳細資料 [PERSON_NAME] 基本資料 消費記錄 卡券紀錄 入金紀錄 顧客追蹤 簡訊發送紀錄 抽獎券紀錄 基本資料 客戶編號 姓名 [PERSON…" at bounding box center [784, 365] width 1568 height 731
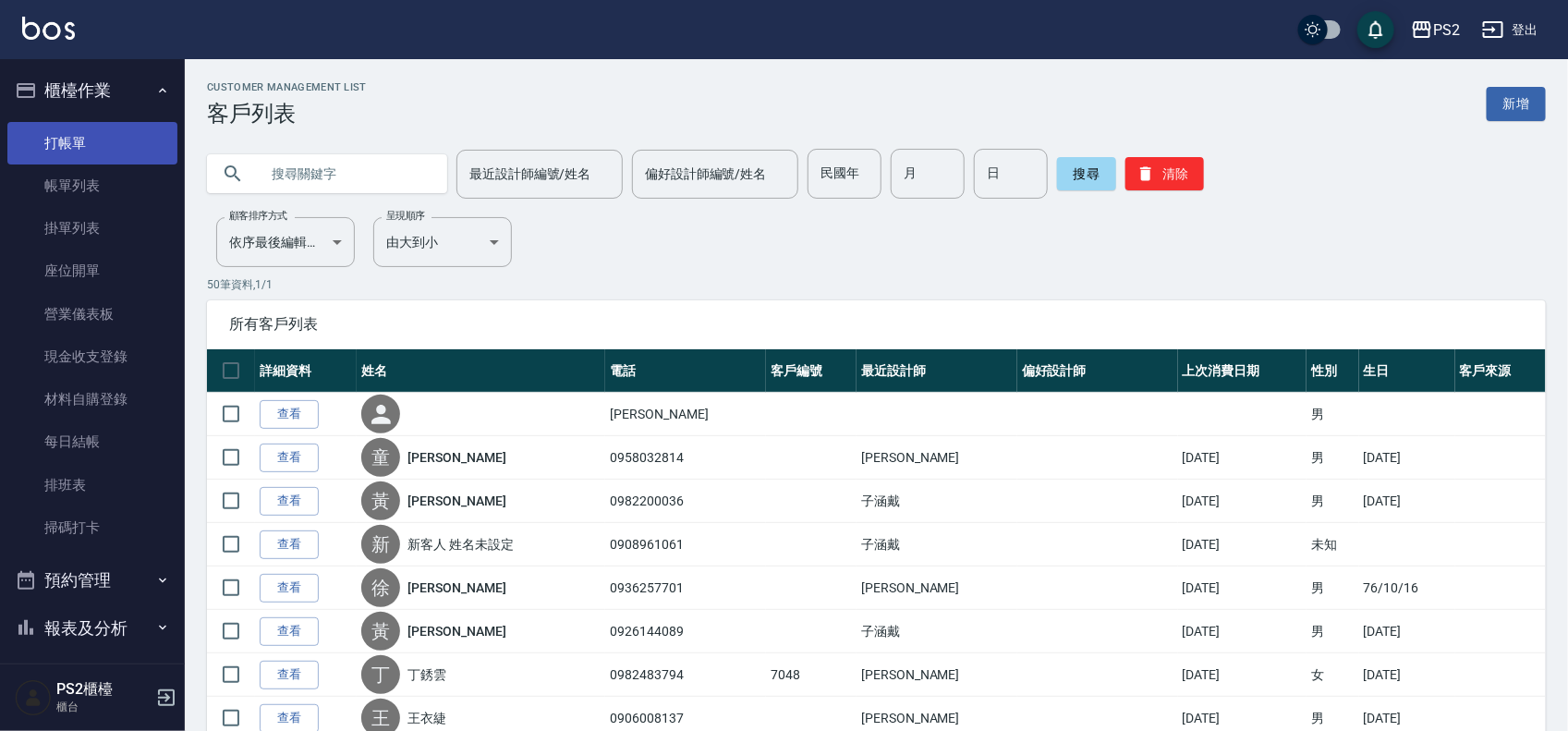
click at [101, 131] on link "打帳單" at bounding box center [92, 143] width 170 height 43
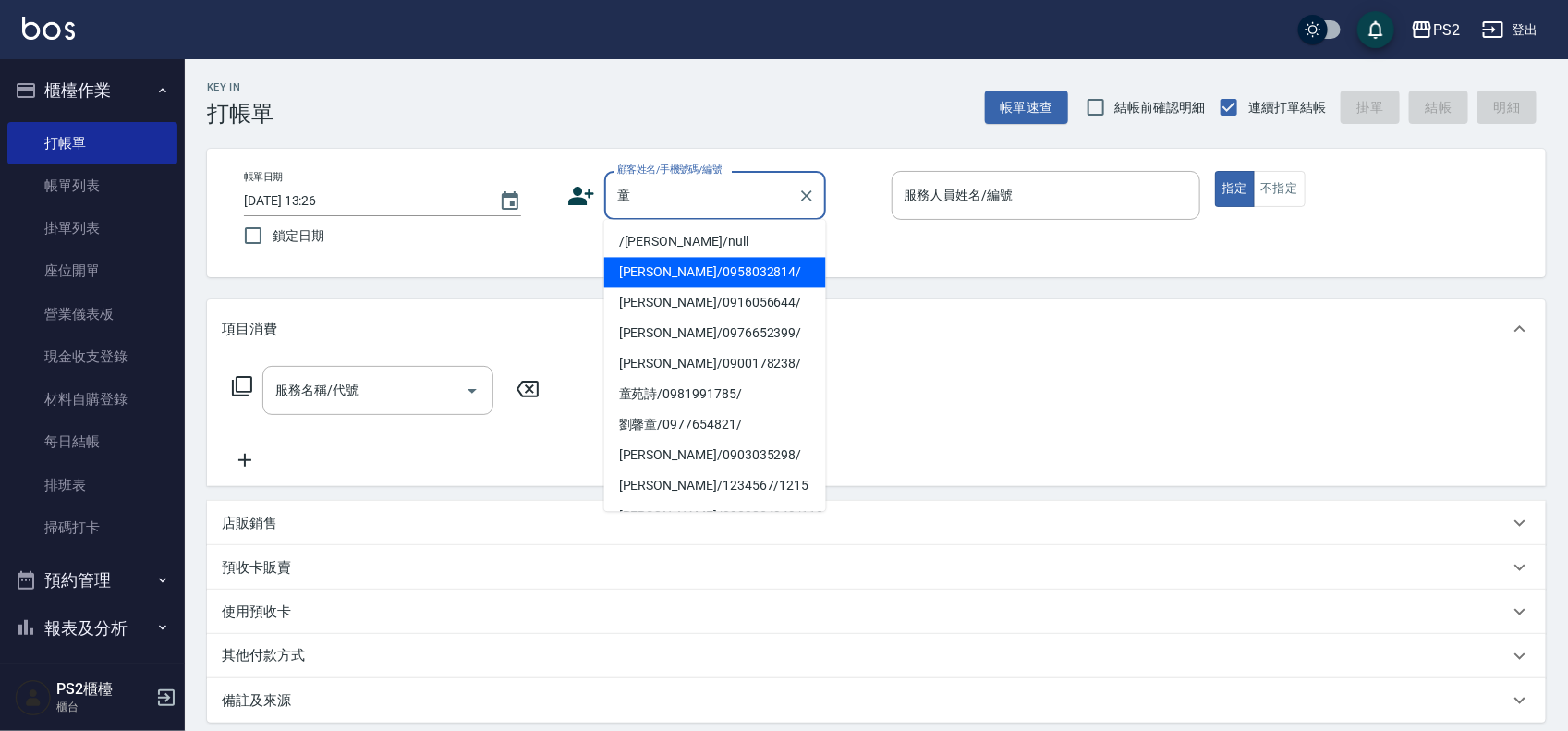
click at [772, 262] on li "[PERSON_NAME]/0958032814/" at bounding box center [715, 273] width 222 height 30
type input "[PERSON_NAME]/0958032814/"
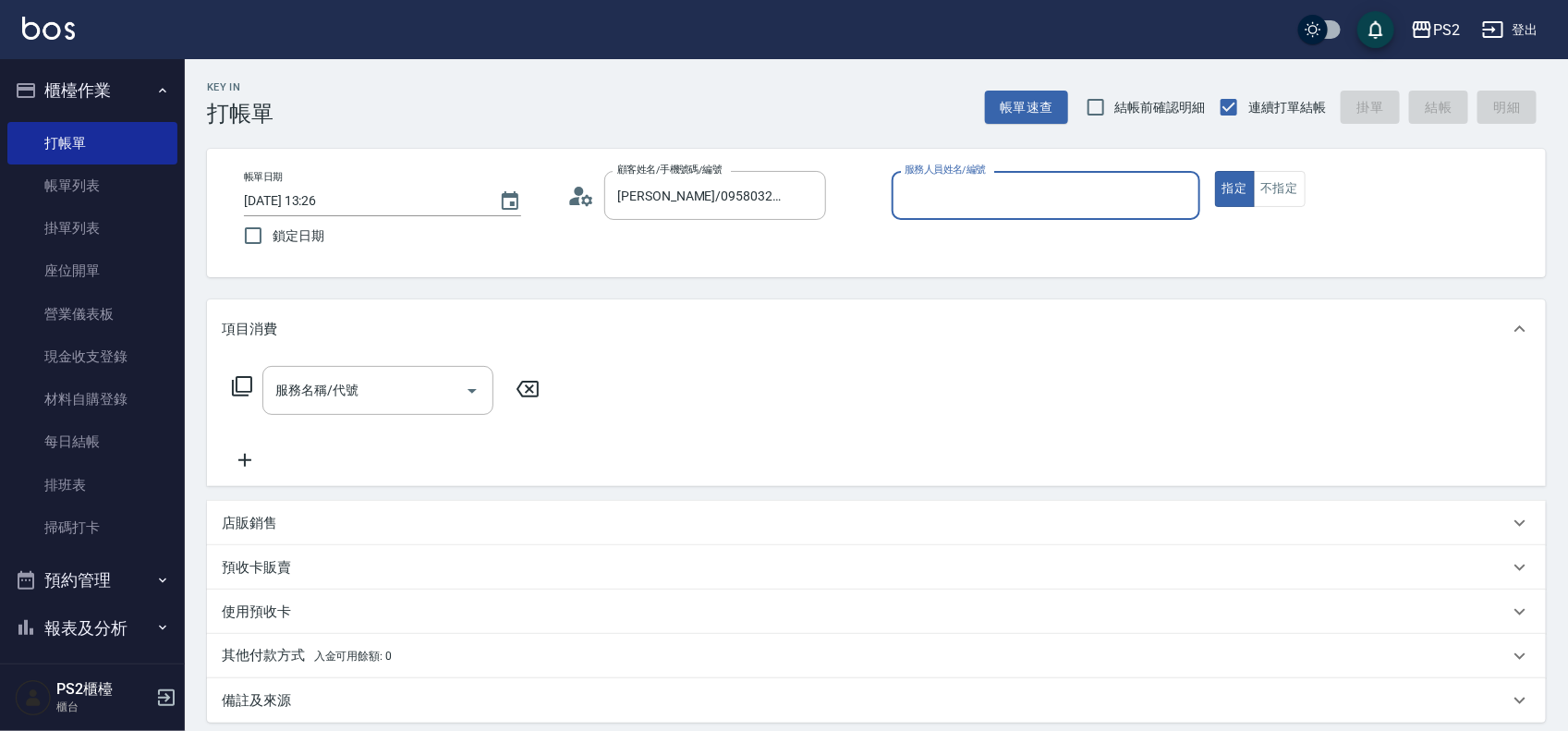
click at [574, 201] on icon at bounding box center [575, 201] width 11 height 9
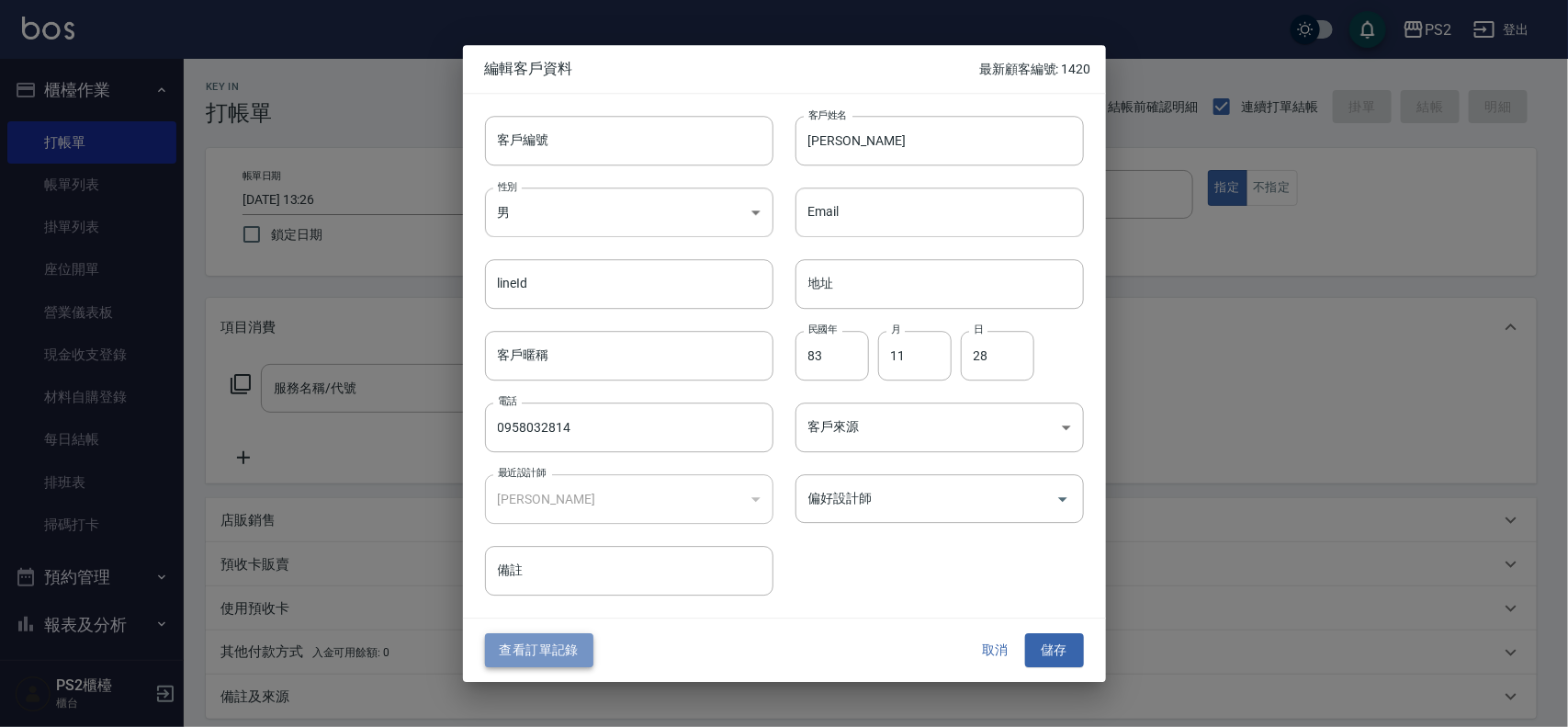
click at [548, 635] on button "查看訂單記錄" at bounding box center [539, 651] width 108 height 34
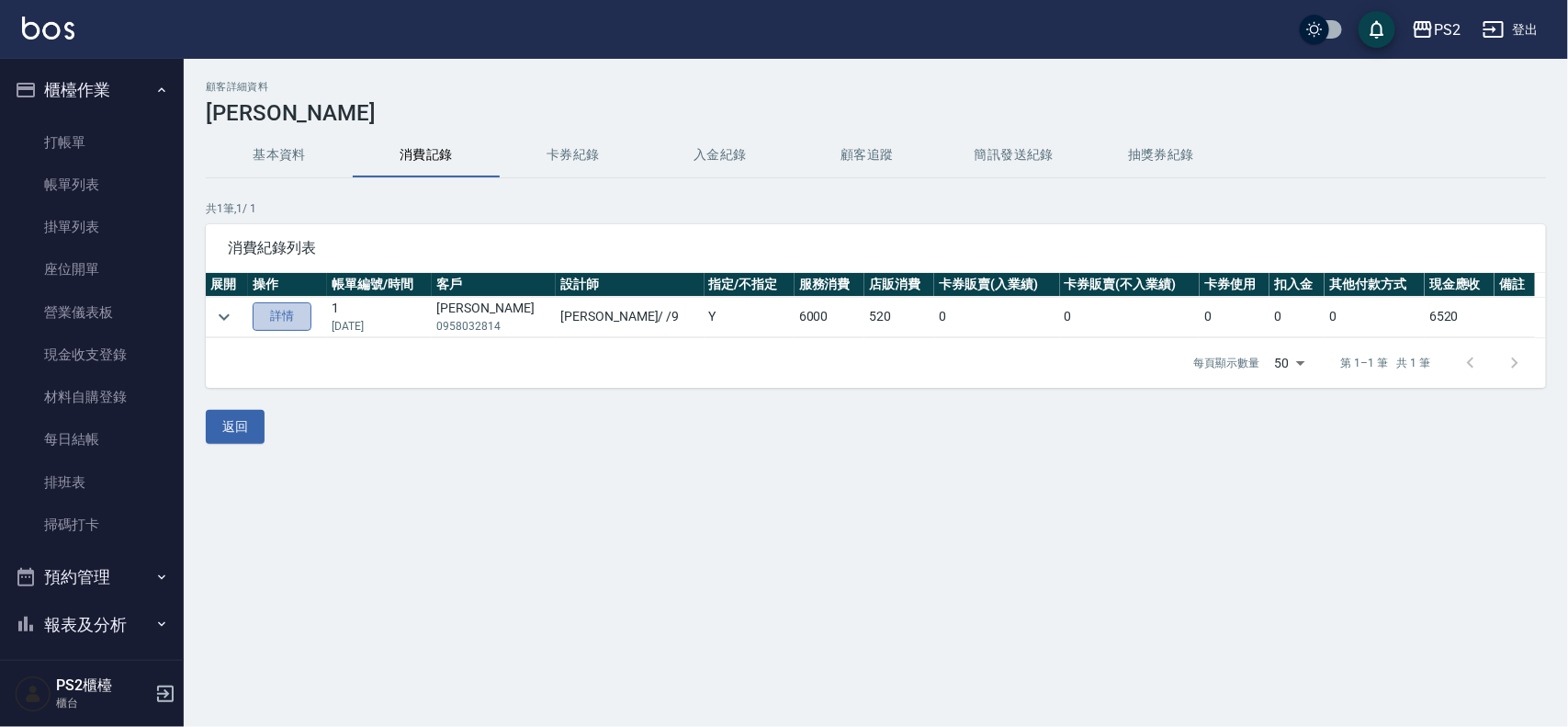
click at [285, 318] on link "詳情" at bounding box center [282, 316] width 59 height 28
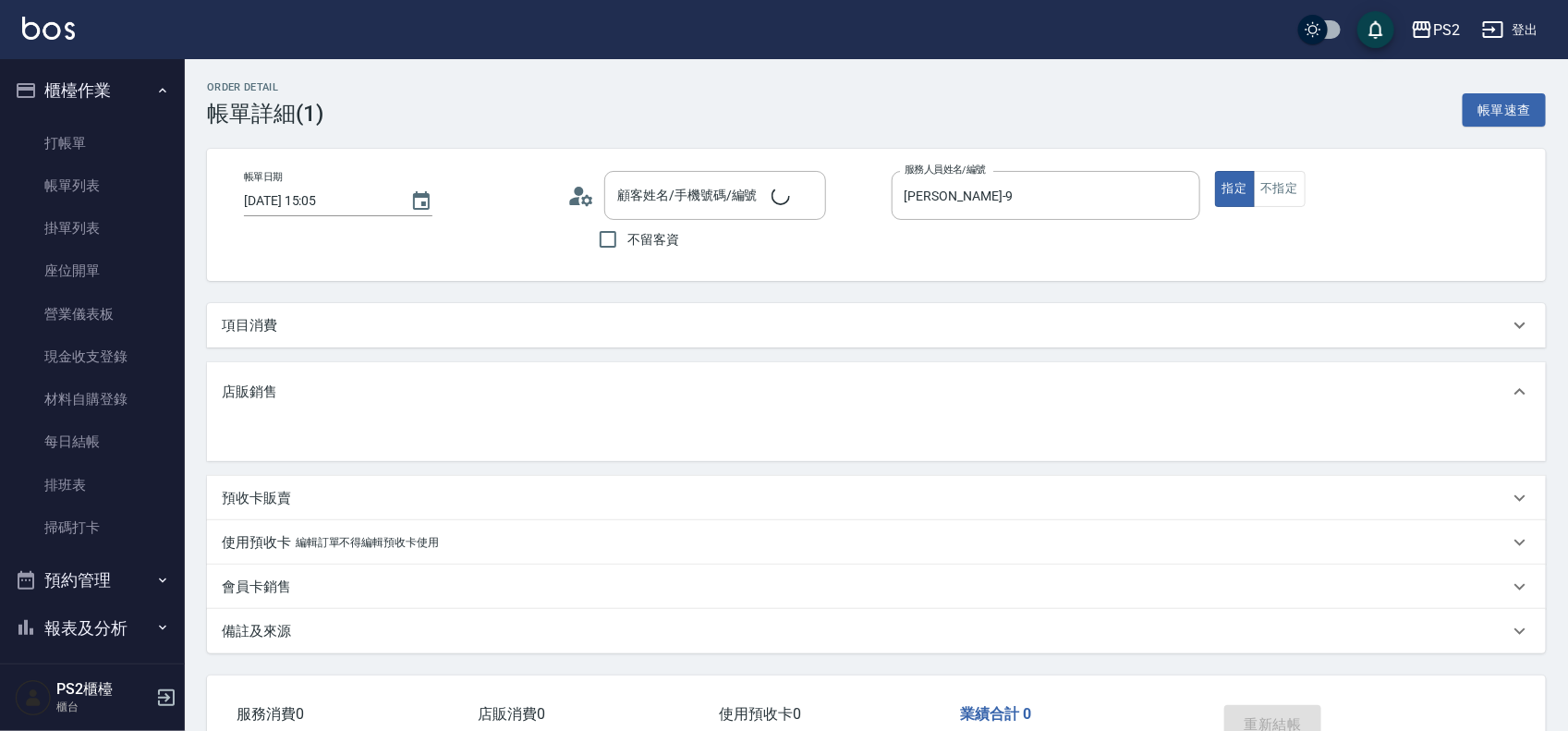
type input "[PERSON_NAME]/0958032814/"
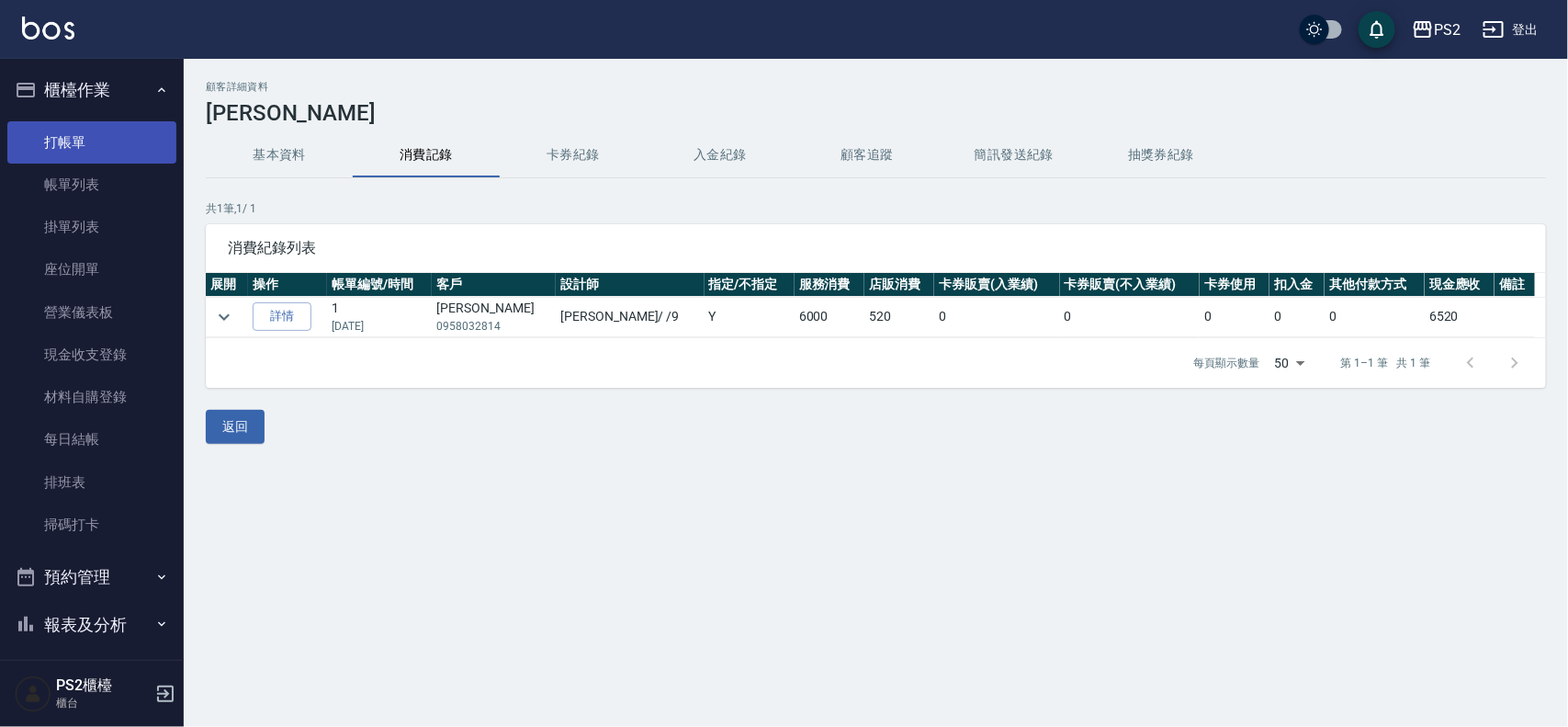
click at [106, 134] on link "打帳單" at bounding box center [92, 142] width 169 height 43
